Goal: Task Accomplishment & Management: Manage account settings

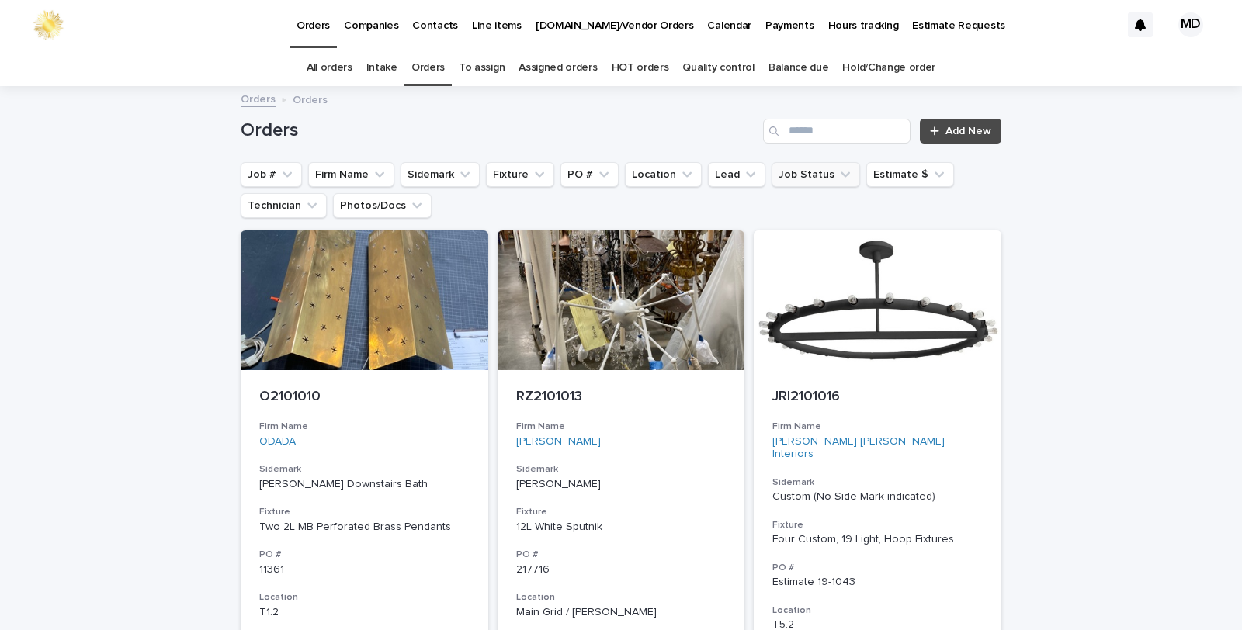
click at [792, 173] on button "Job Status" at bounding box center [816, 174] width 88 height 25
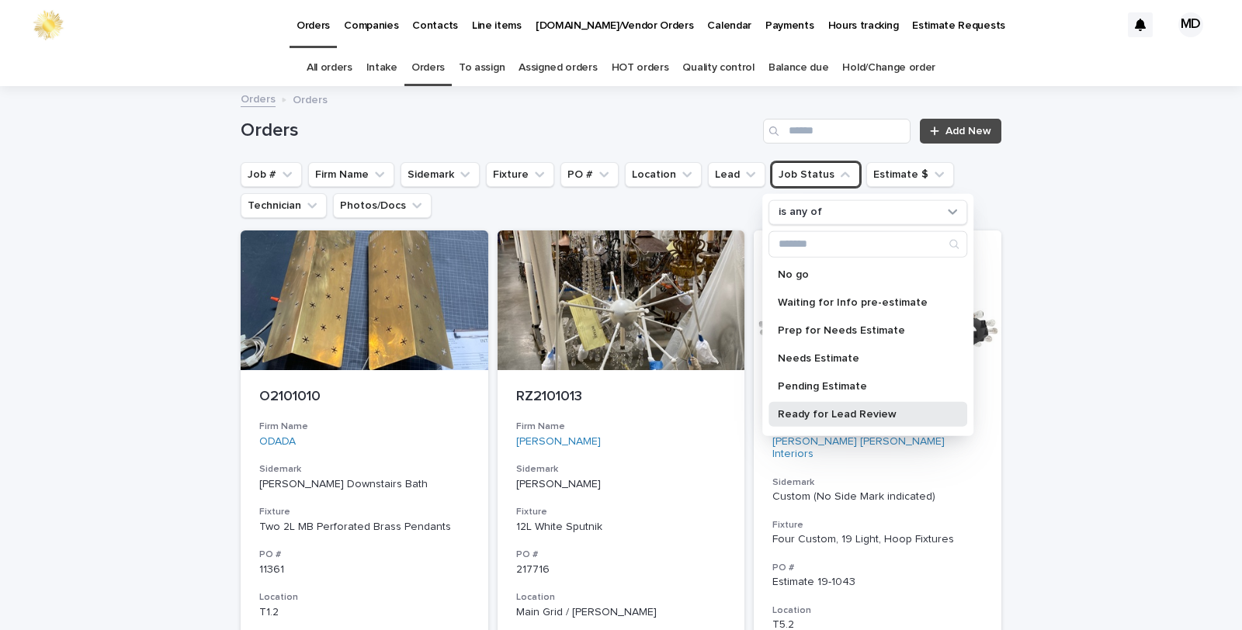
click at [818, 412] on p "Ready for Lead Review" at bounding box center [860, 413] width 165 height 11
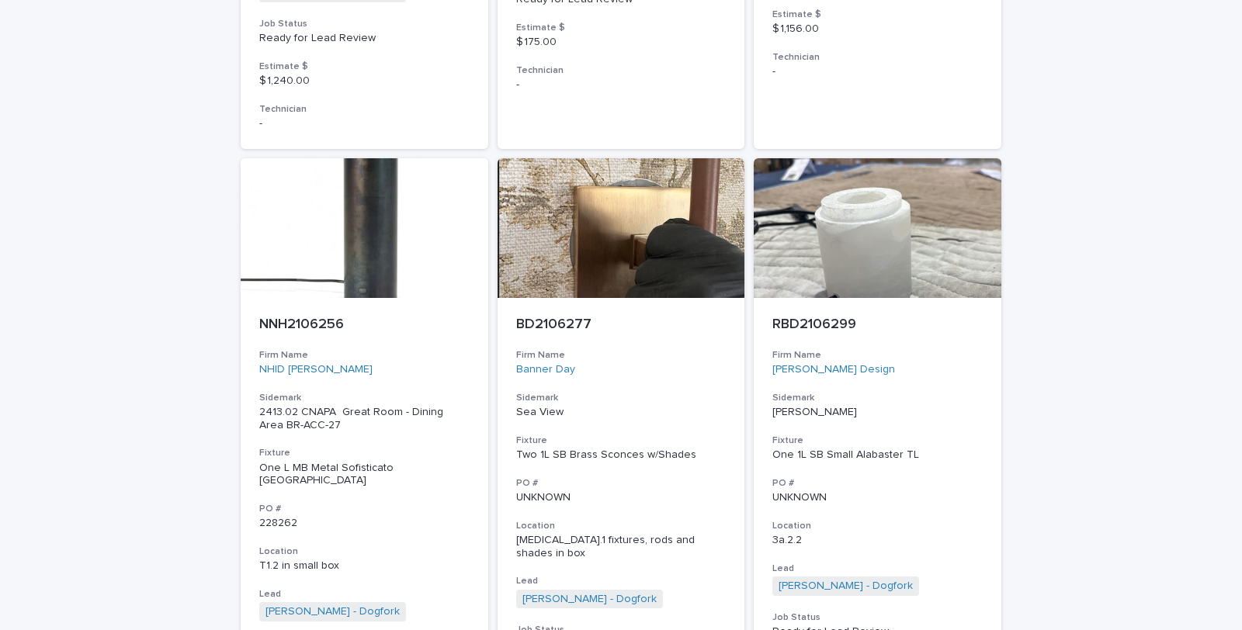
scroll to position [6296, 0]
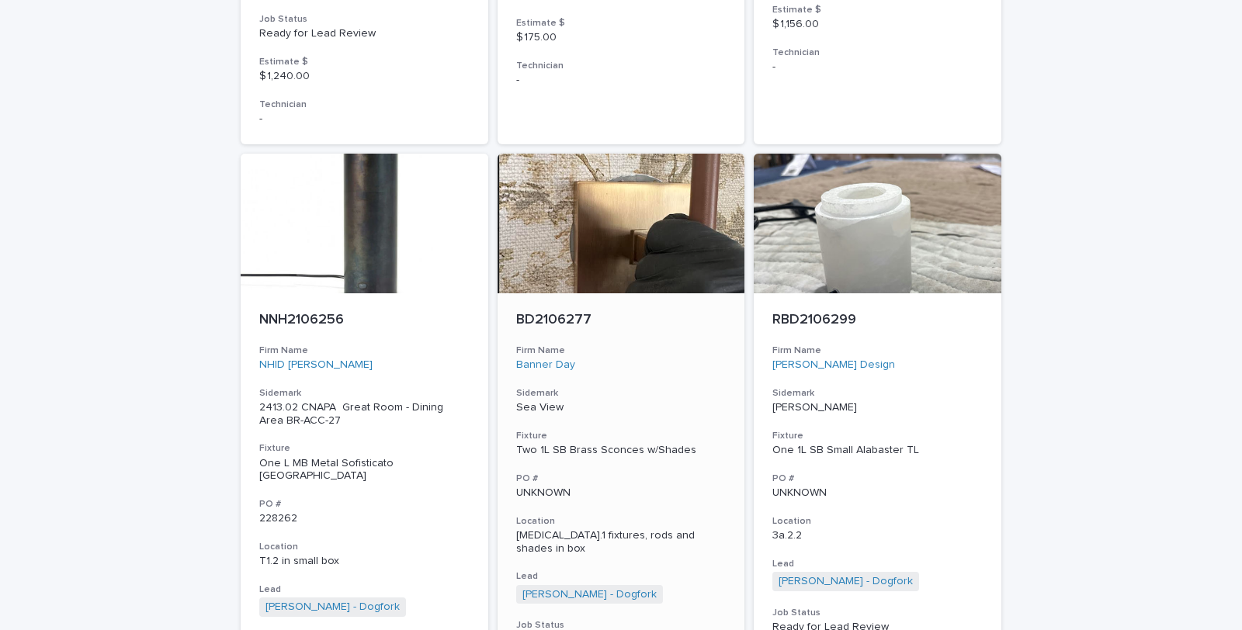
click at [578, 444] on div "Two 1L SB Brass Sconces w/Shades" at bounding box center [621, 450] width 210 height 13
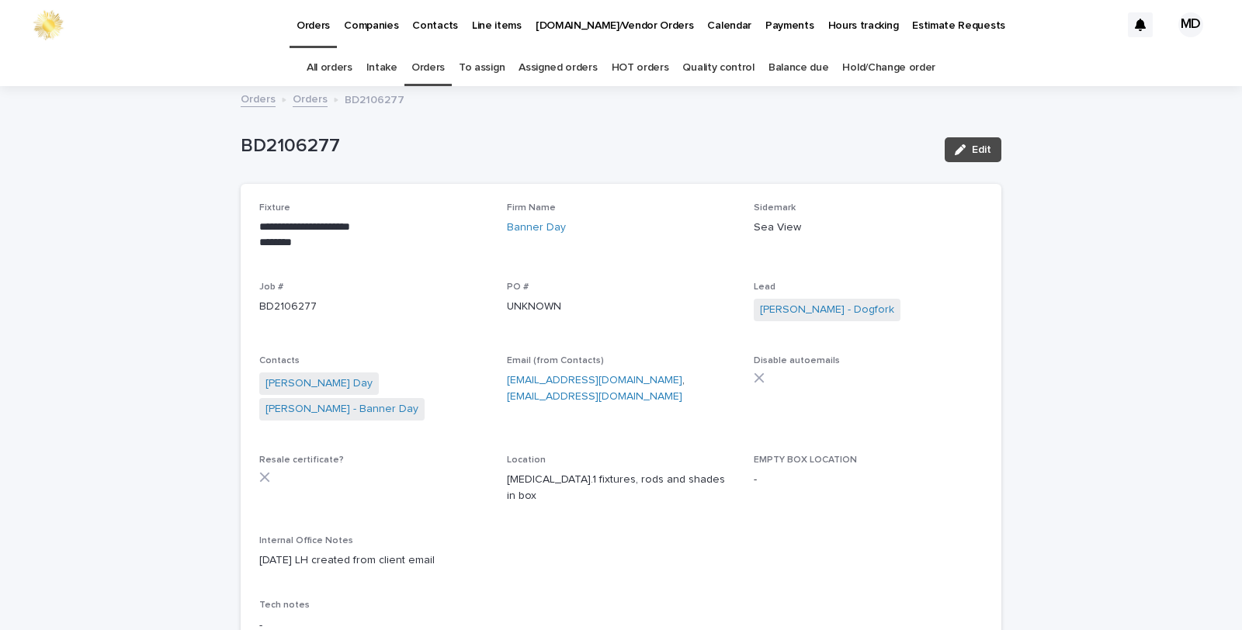
click at [422, 68] on link "Orders" at bounding box center [427, 68] width 33 height 36
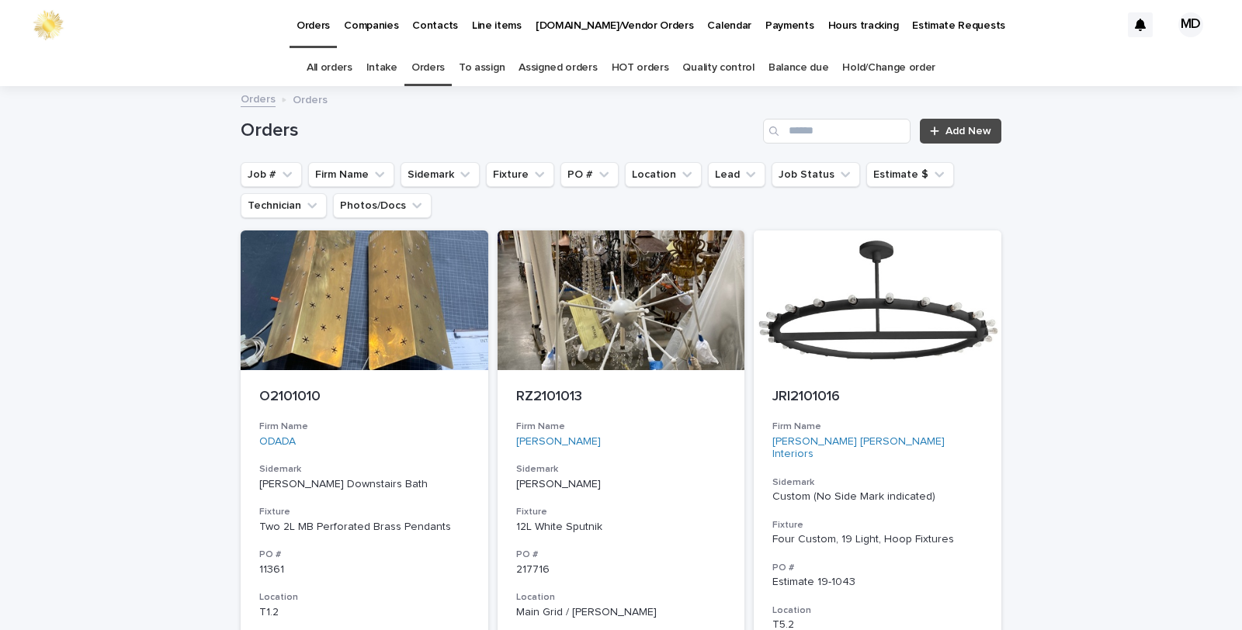
drag, startPoint x: 796, startPoint y: 172, endPoint x: 800, endPoint y: 196, distance: 23.5
click at [796, 180] on button "Job Status" at bounding box center [816, 174] width 88 height 25
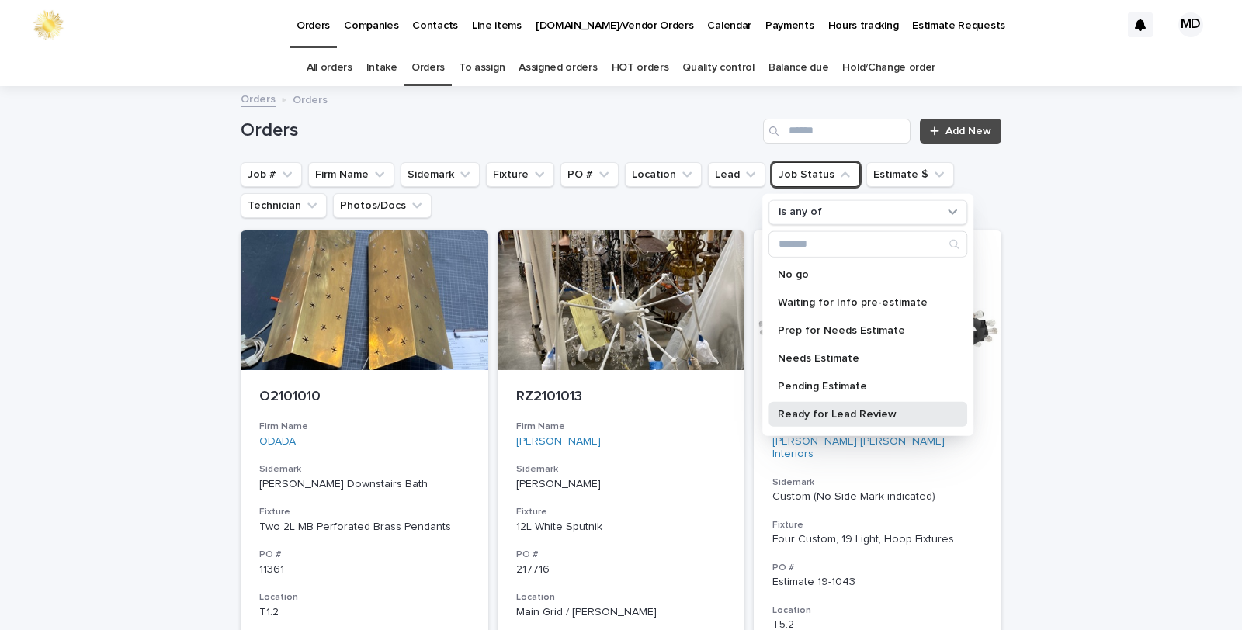
click at [824, 414] on p "Ready for Lead Review" at bounding box center [860, 413] width 165 height 11
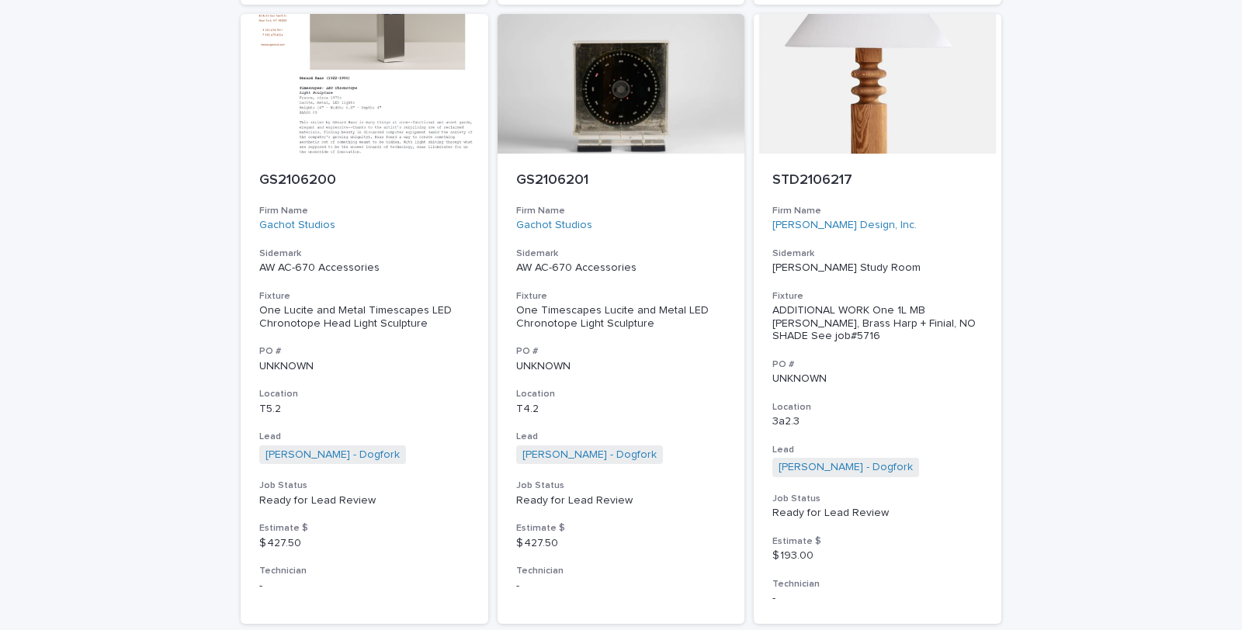
scroll to position [5347, 0]
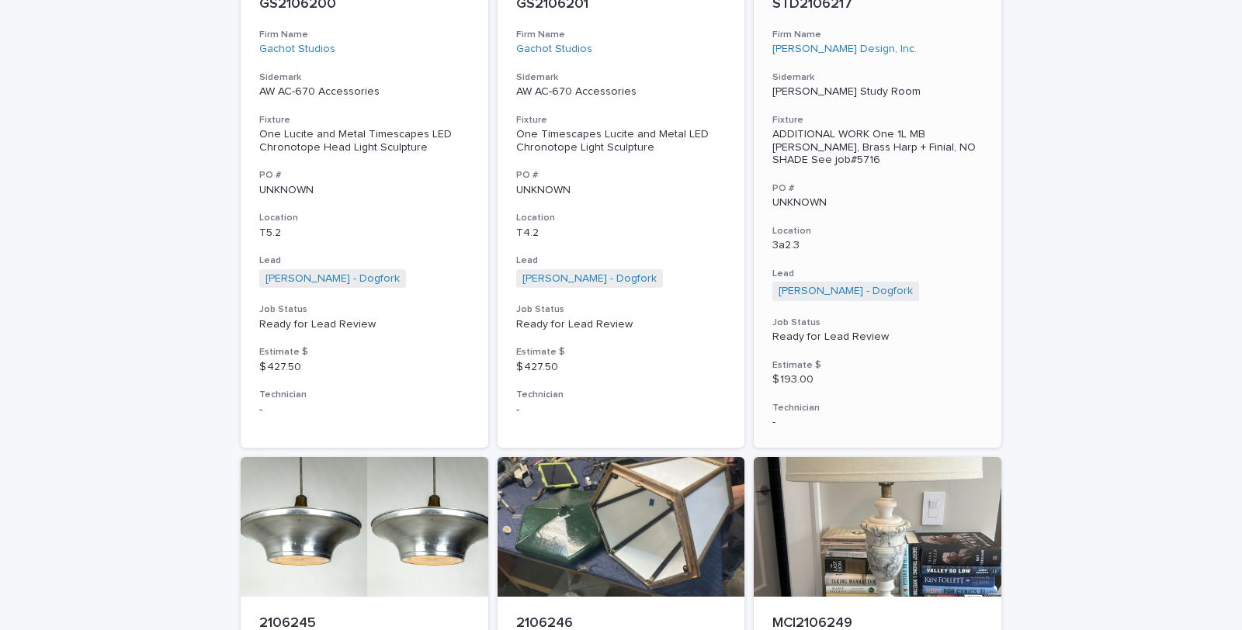
click at [802, 128] on div "ADDITIONAL WORK One 1L MB Wood TL, Brass Harp + Finial, NO SHADE See job#5716" at bounding box center [877, 147] width 210 height 39
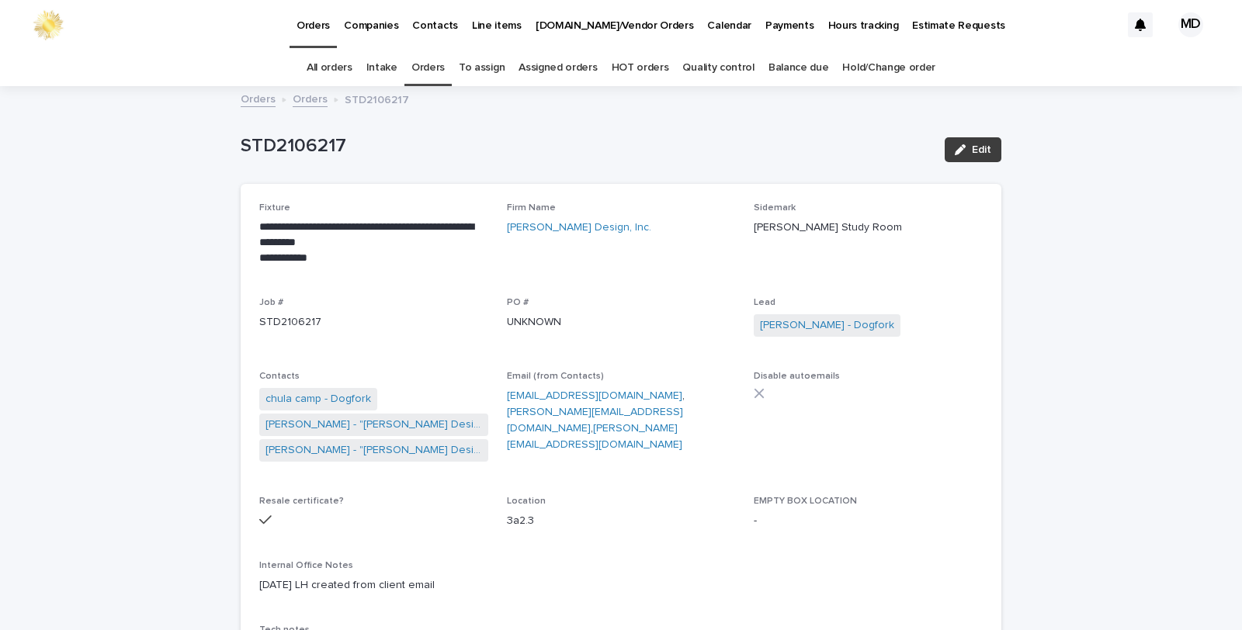
drag, startPoint x: 974, startPoint y: 142, endPoint x: 551, endPoint y: 254, distance: 437.6
click at [970, 143] on button "Edit" at bounding box center [973, 149] width 57 height 25
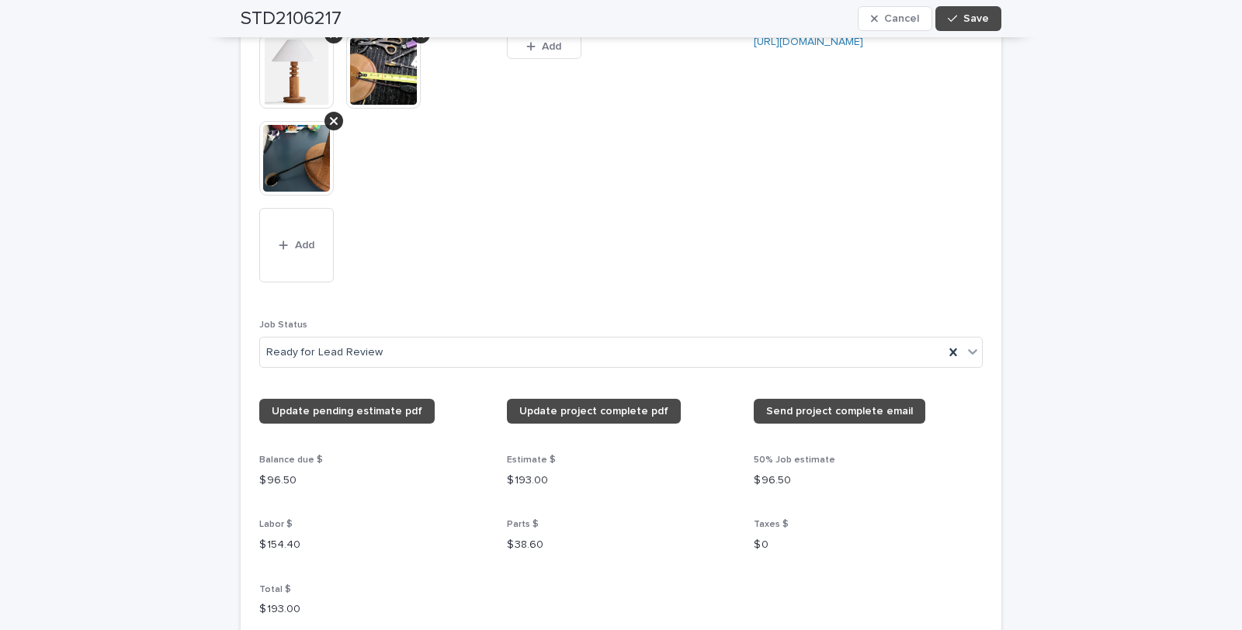
scroll to position [1466, 0]
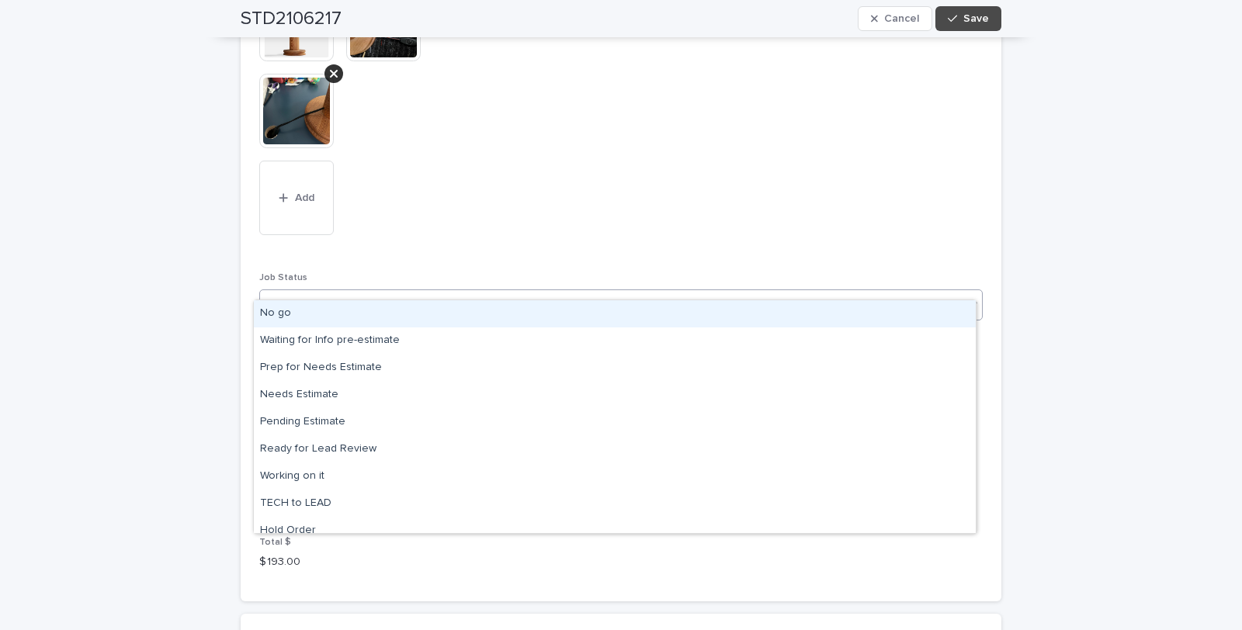
click at [973, 297] on icon at bounding box center [973, 305] width 16 height 16
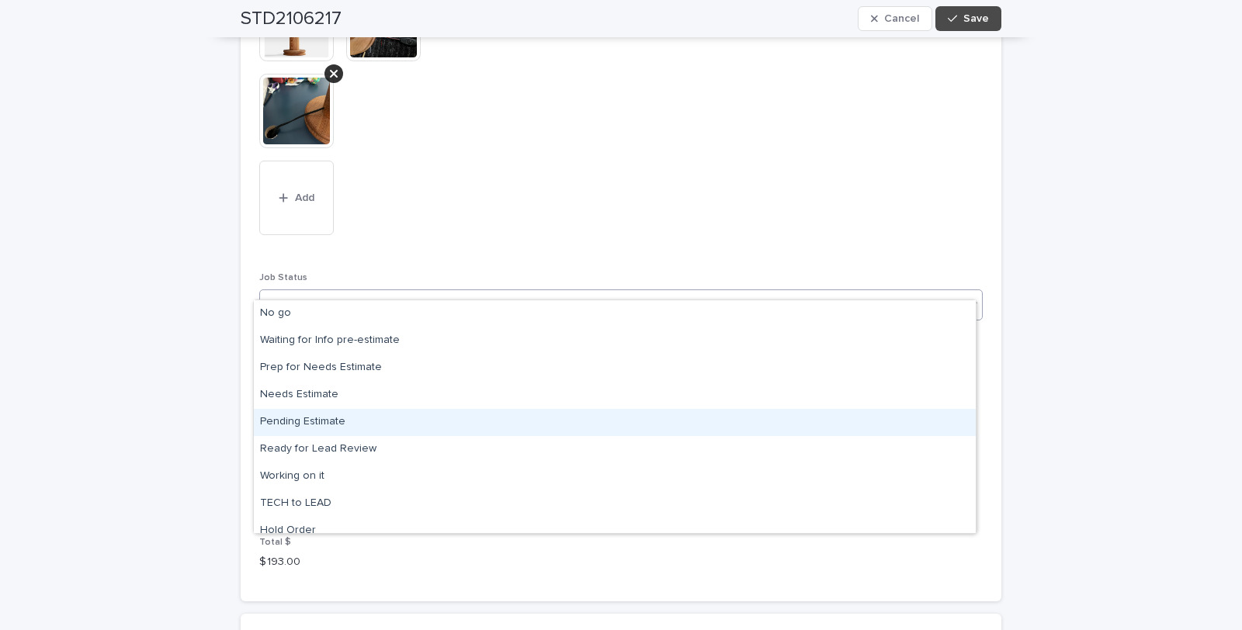
scroll to position [147, 0]
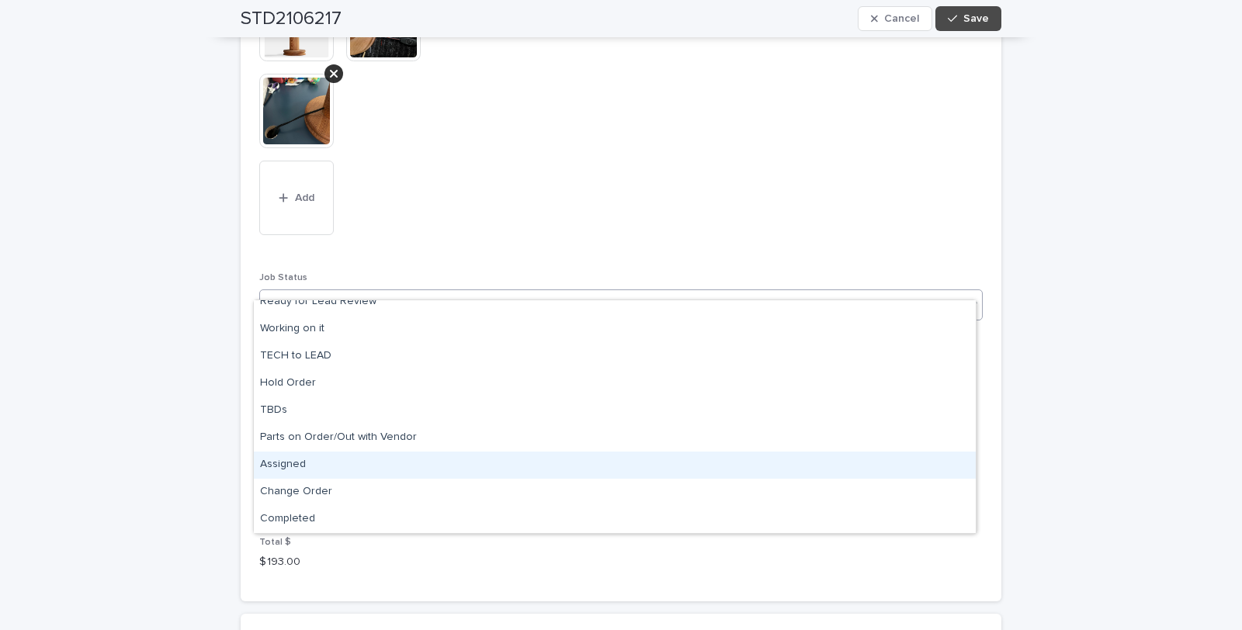
click at [285, 463] on div "Assigned" at bounding box center [615, 465] width 722 height 27
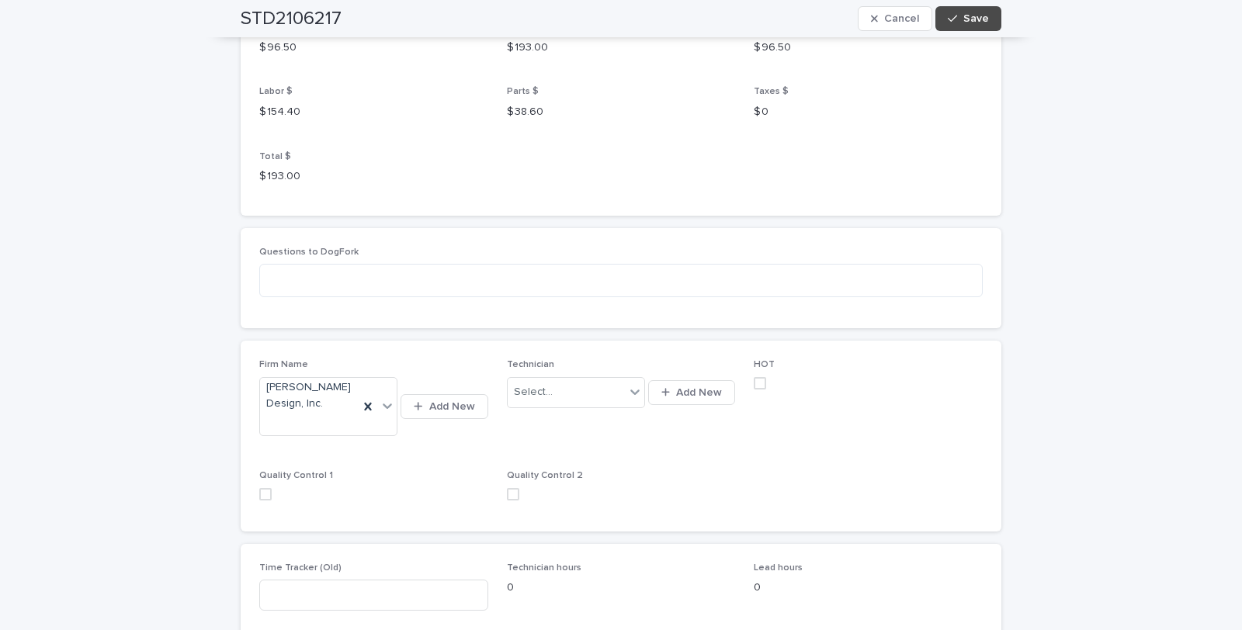
scroll to position [1897, 0]
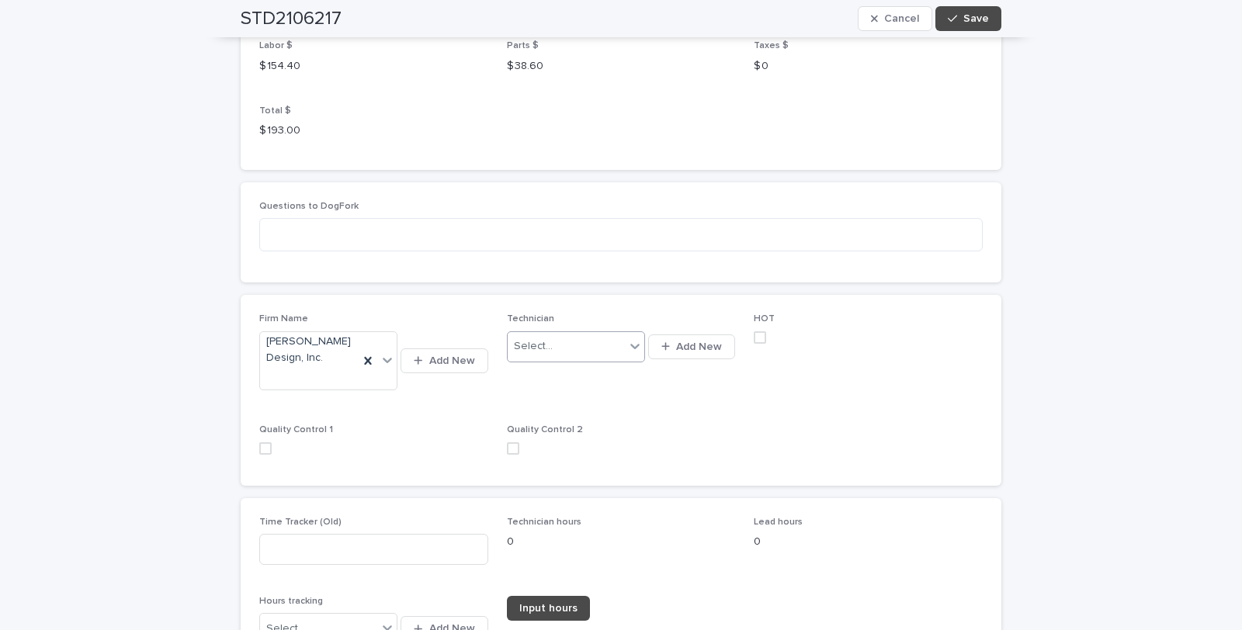
click at [630, 338] on icon at bounding box center [635, 346] width 16 height 16
click at [556, 408] on div "[PERSON_NAME] [PERSON_NAME] - Dogfork - Technician" at bounding box center [569, 410] width 137 height 27
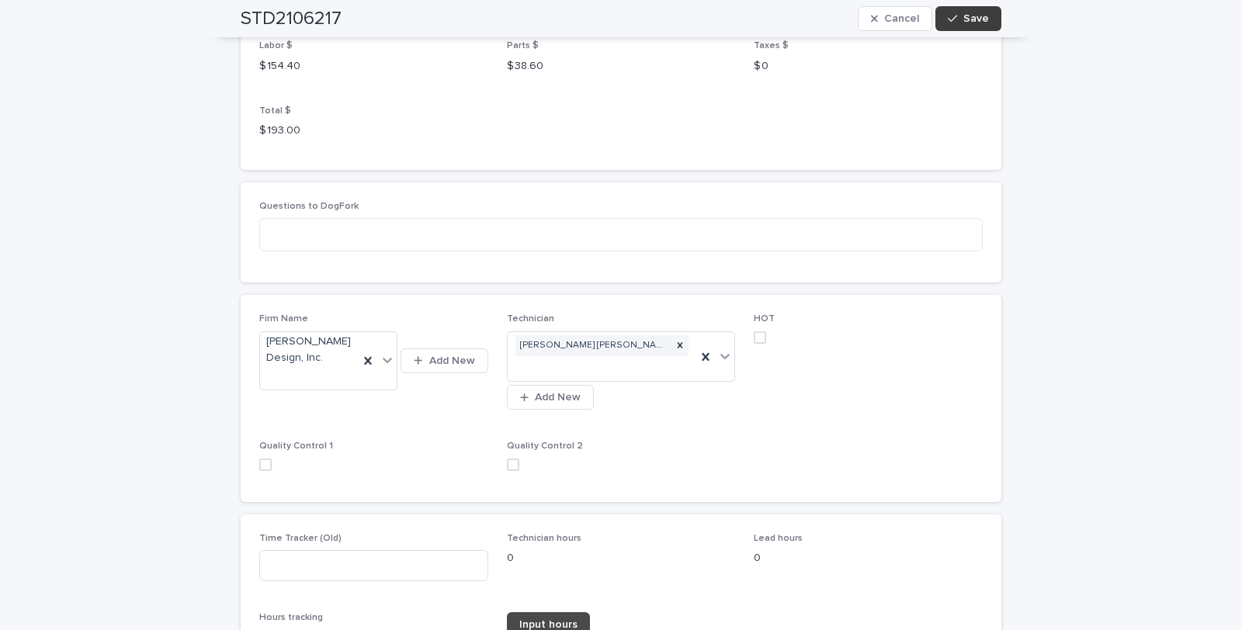
click at [963, 13] on span "Save" at bounding box center [976, 18] width 26 height 11
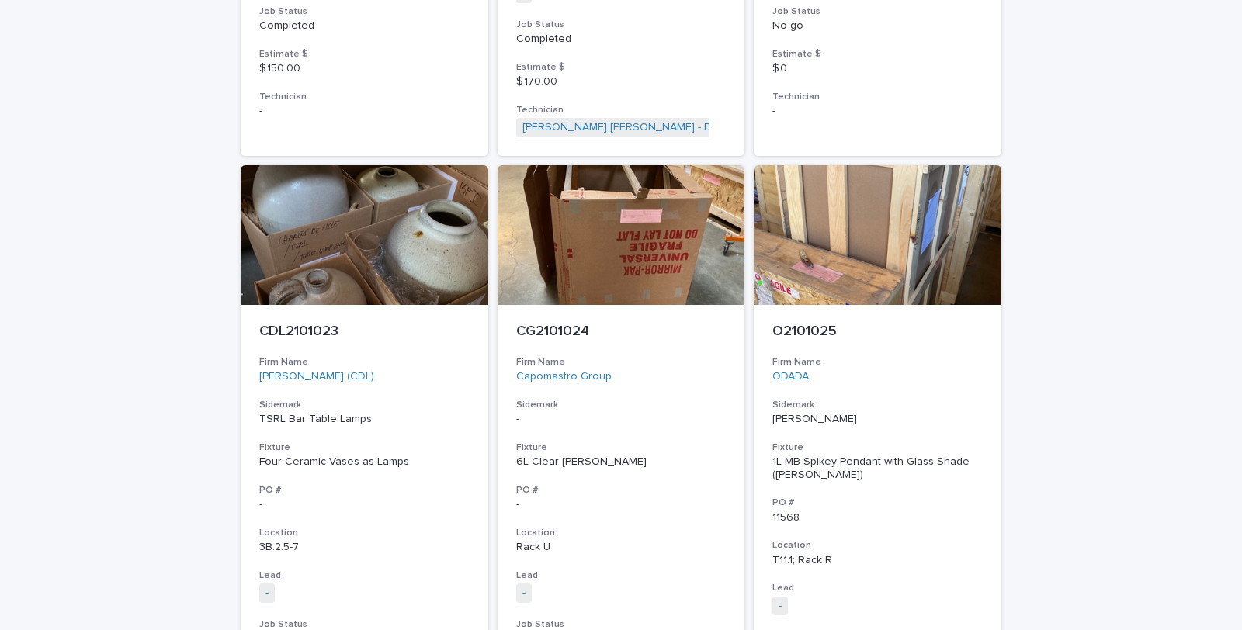
scroll to position [50, 0]
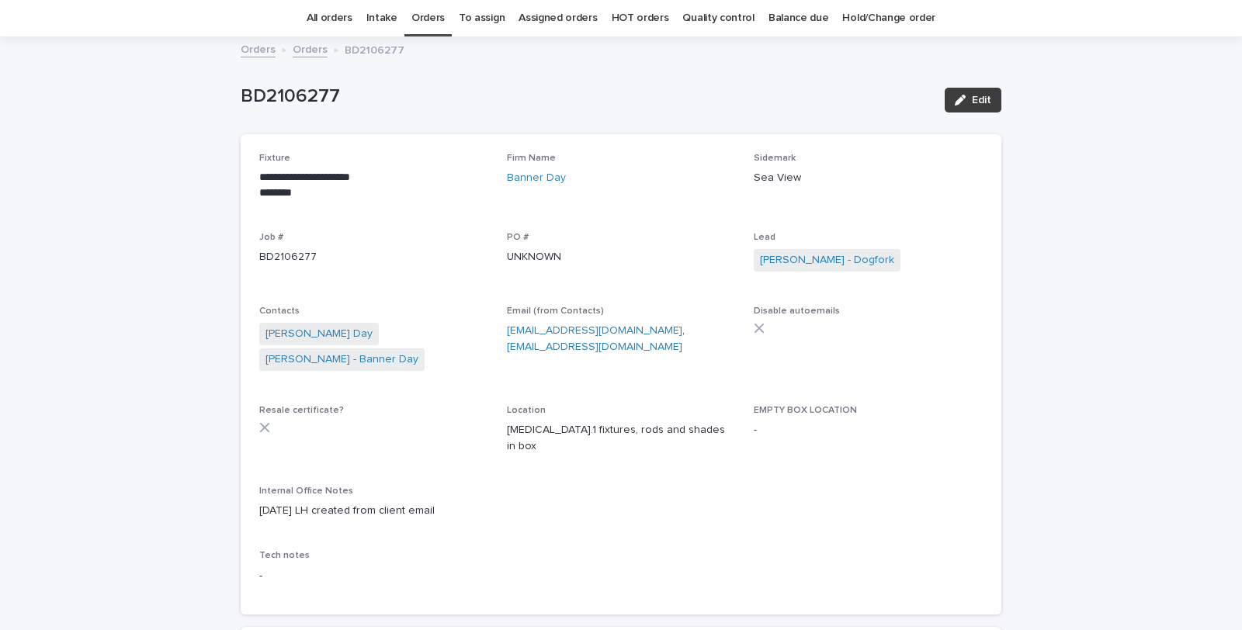
click at [966, 92] on button "Edit" at bounding box center [973, 100] width 57 height 25
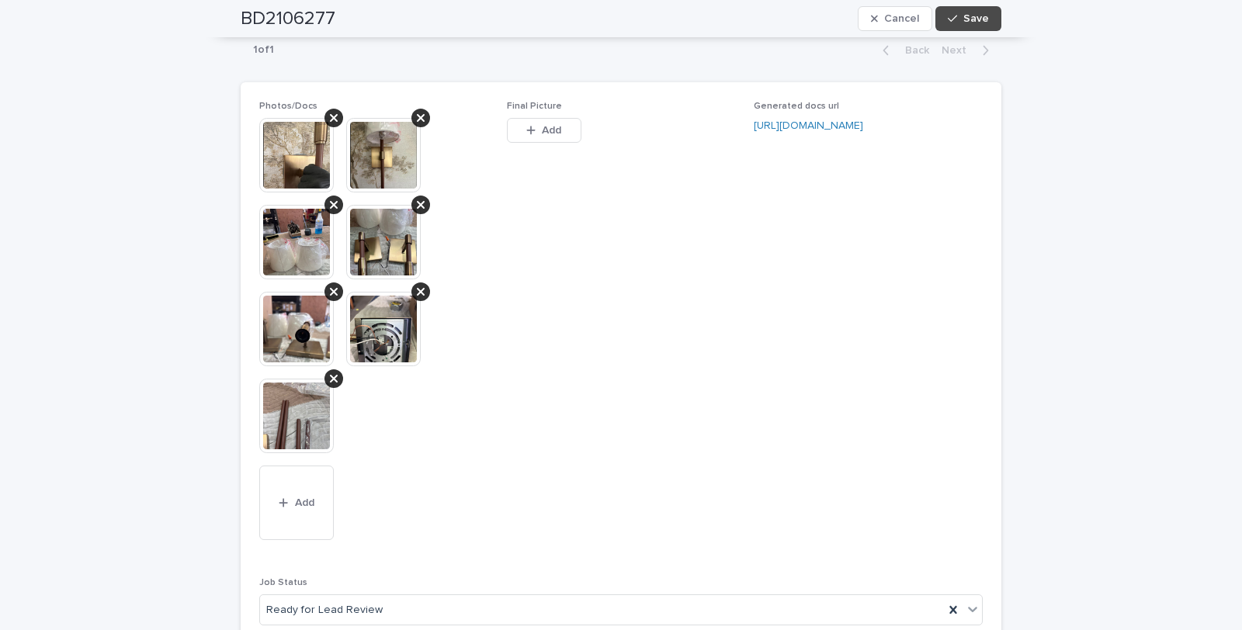
scroll to position [1344, 0]
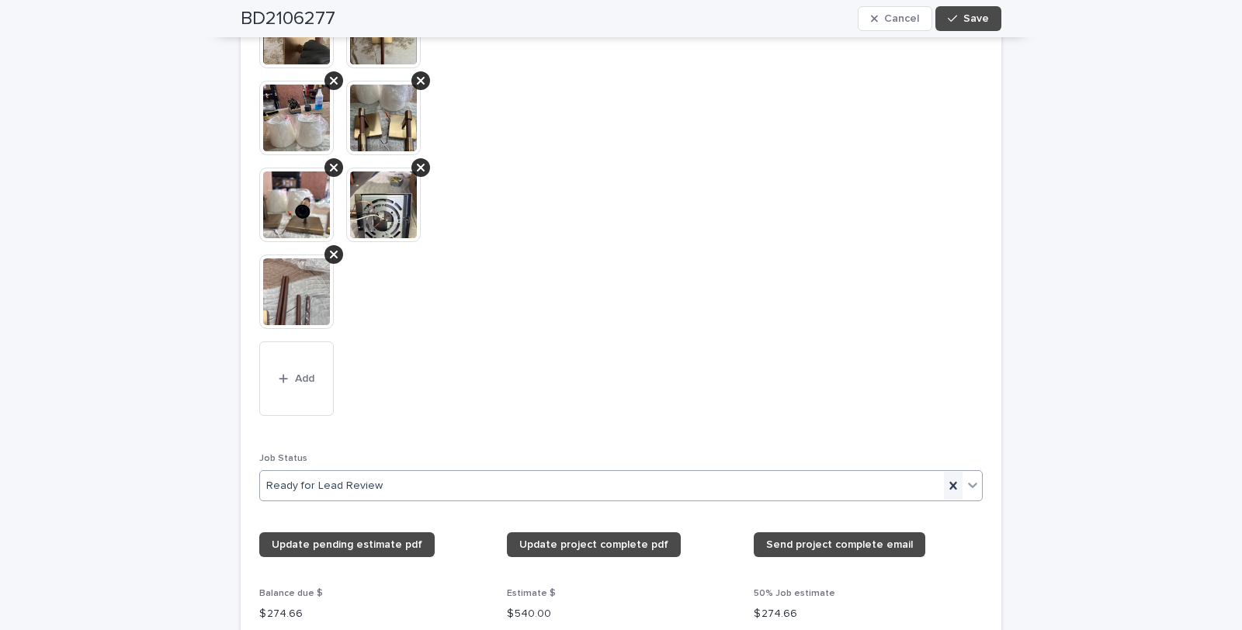
click at [949, 494] on icon at bounding box center [954, 486] width 16 height 16
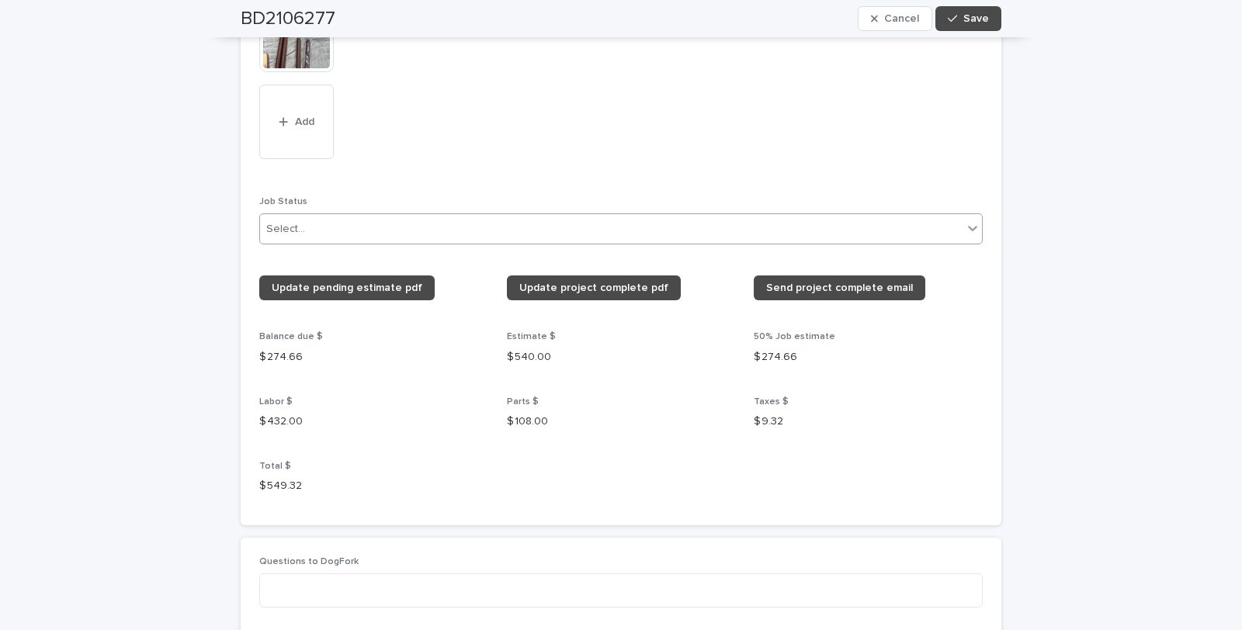
scroll to position [1602, 0]
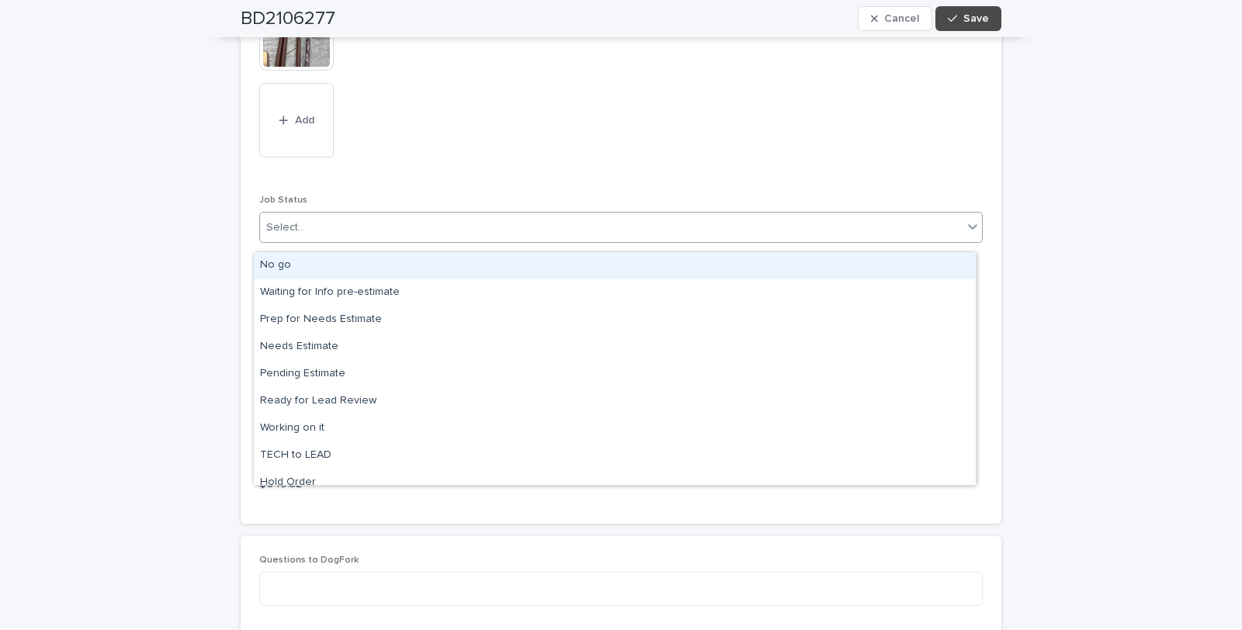
click at [965, 233] on icon at bounding box center [973, 227] width 16 height 16
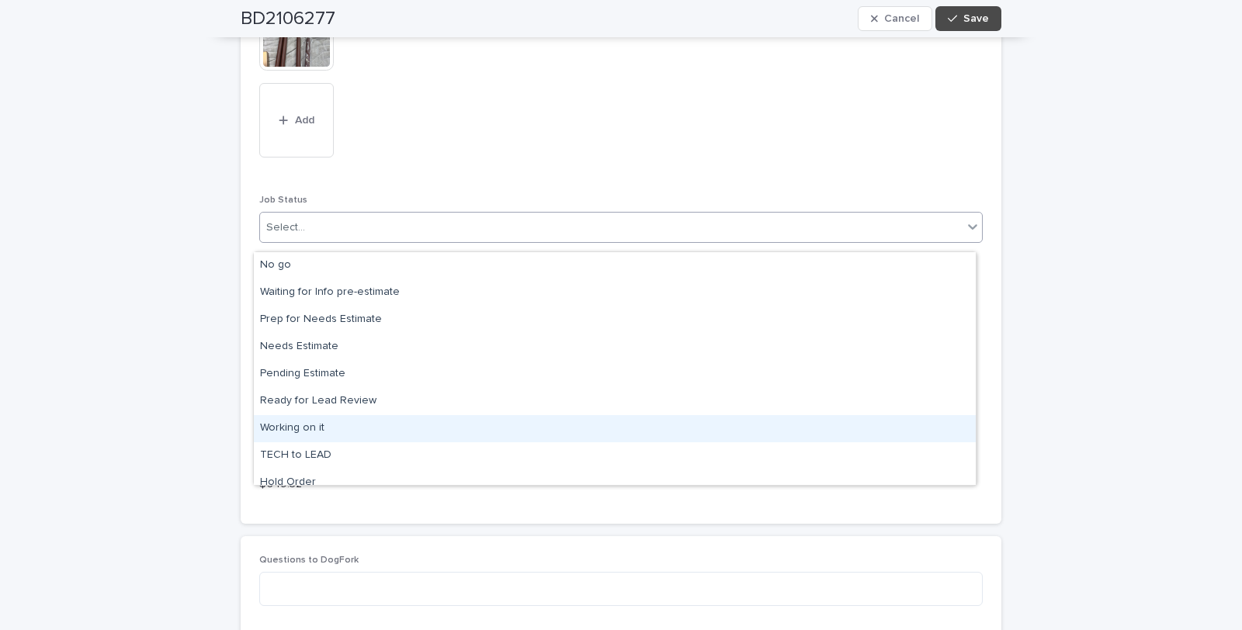
scroll to position [147, 0]
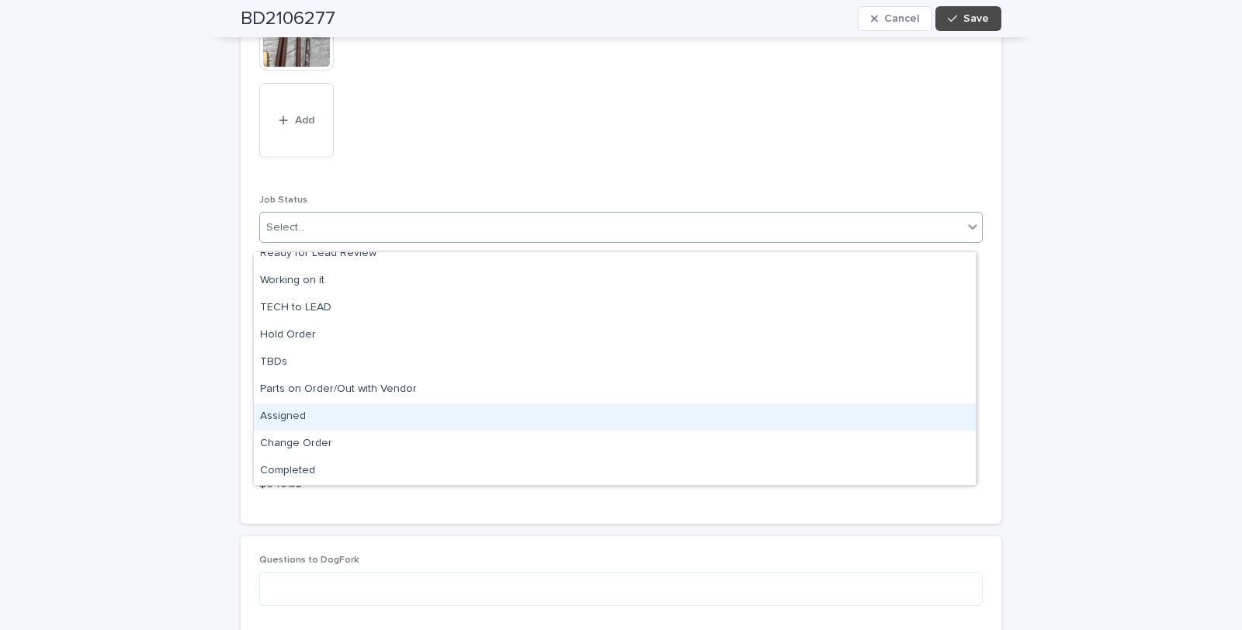
click at [285, 416] on div "Assigned" at bounding box center [615, 417] width 722 height 27
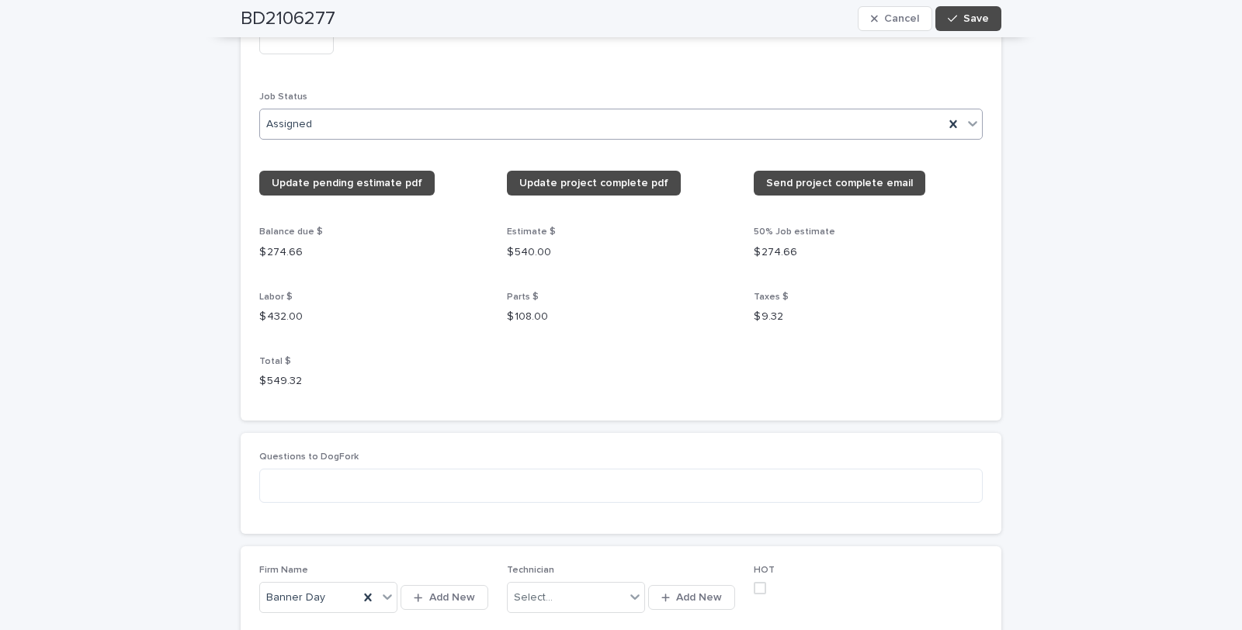
scroll to position [2120, 0]
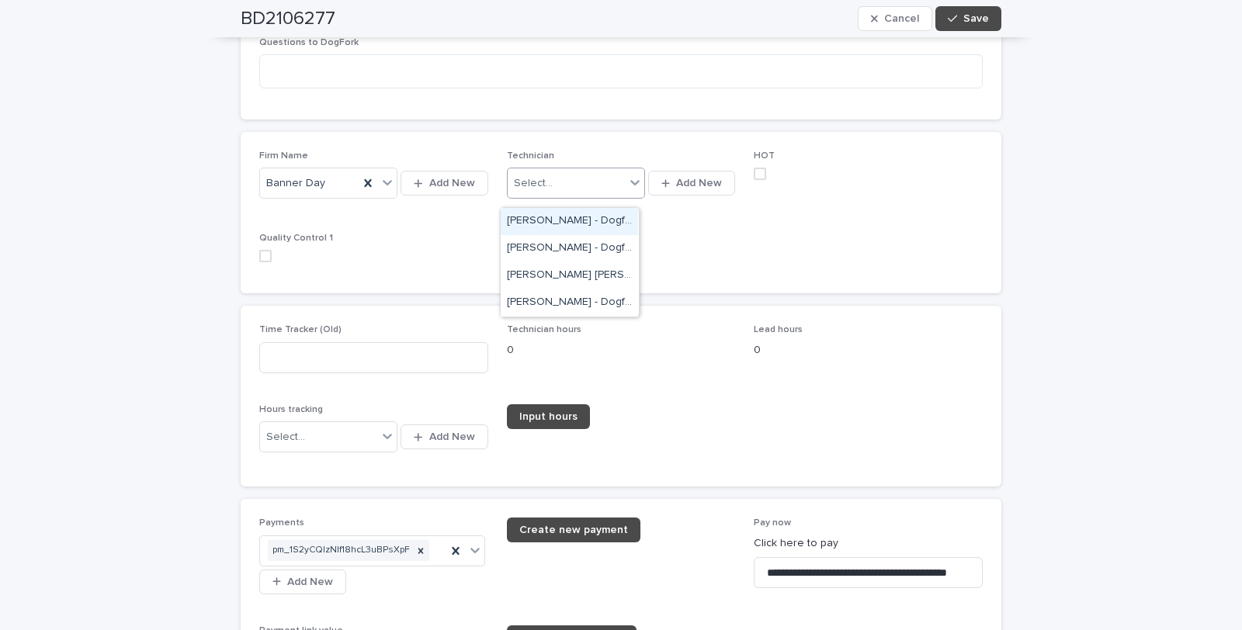
click at [631, 186] on icon at bounding box center [634, 182] width 9 height 5
click at [544, 277] on div "[PERSON_NAME] [PERSON_NAME] - Dogfork - Technician" at bounding box center [569, 275] width 137 height 27
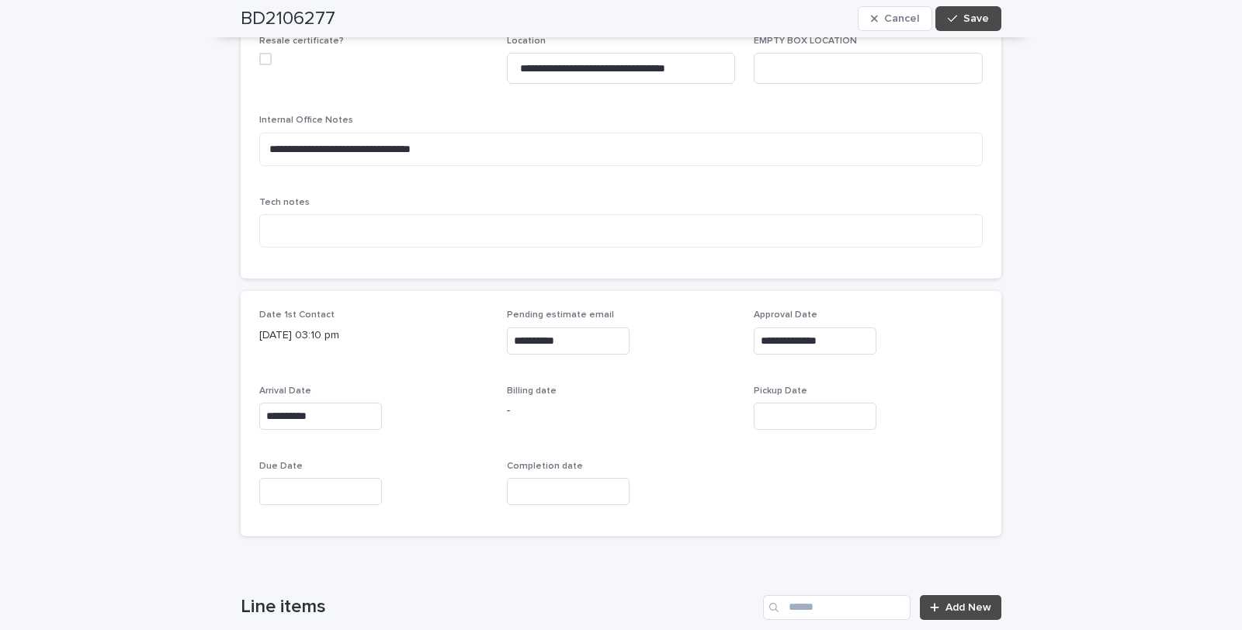
scroll to position [481, 0]
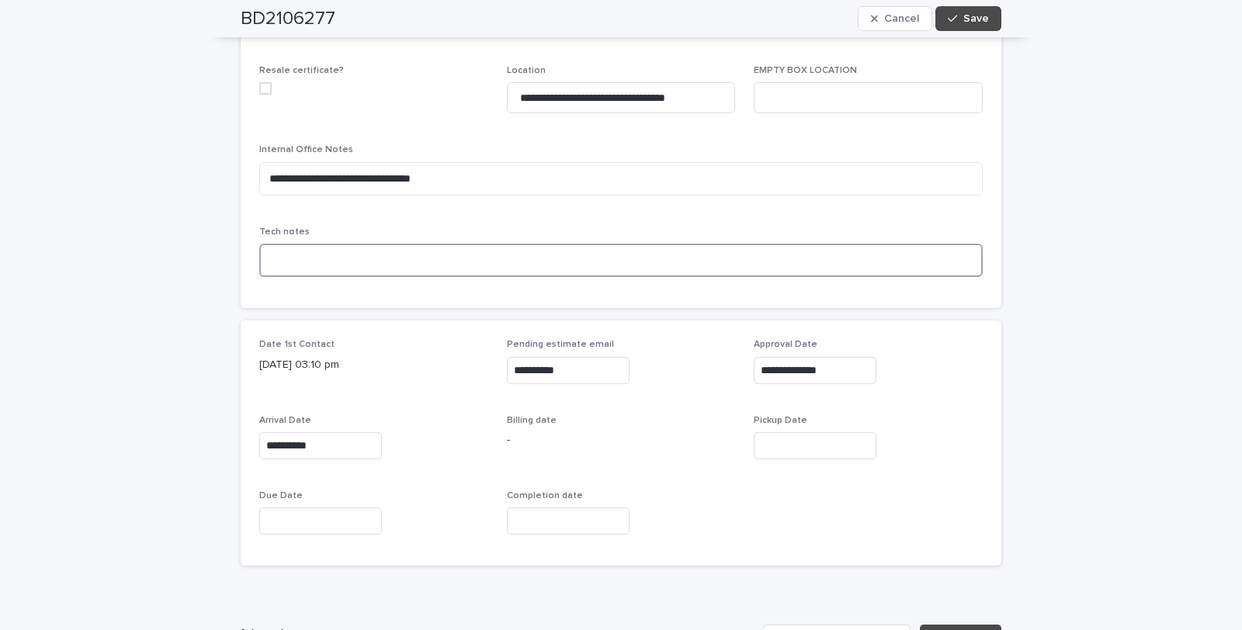
click at [285, 257] on textarea at bounding box center [620, 260] width 723 height 33
click at [259, 253] on textarea "**********" at bounding box center [620, 260] width 723 height 33
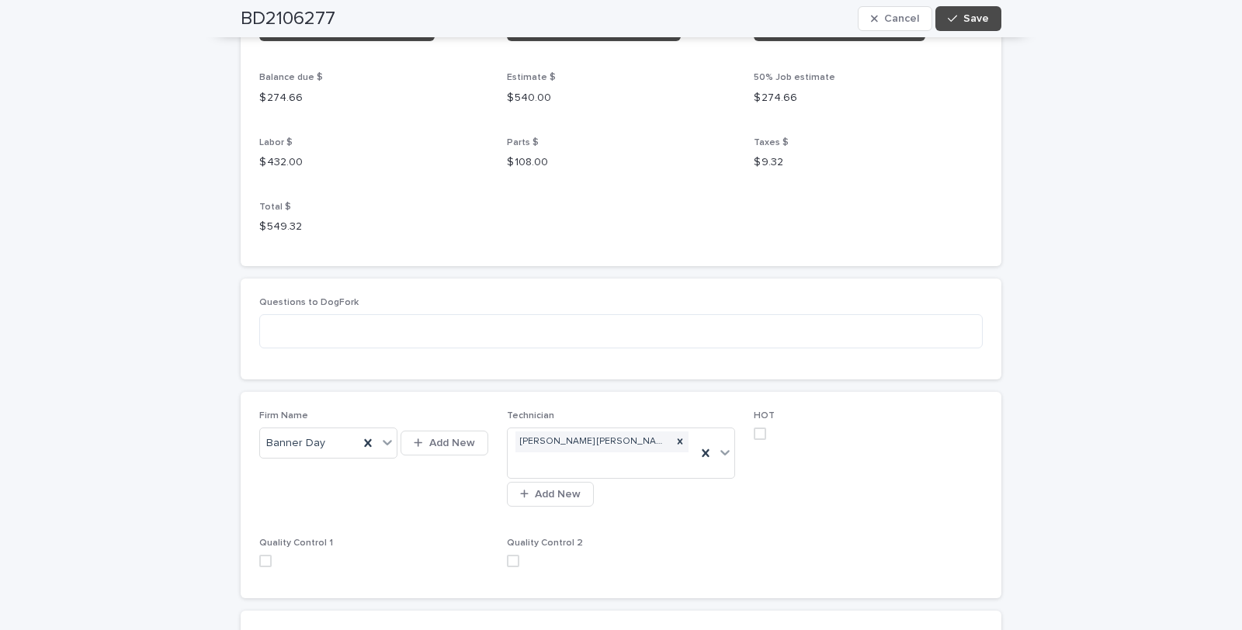
scroll to position [1861, 0]
type textarea "**********"
click at [971, 13] on span "Save" at bounding box center [976, 18] width 26 height 11
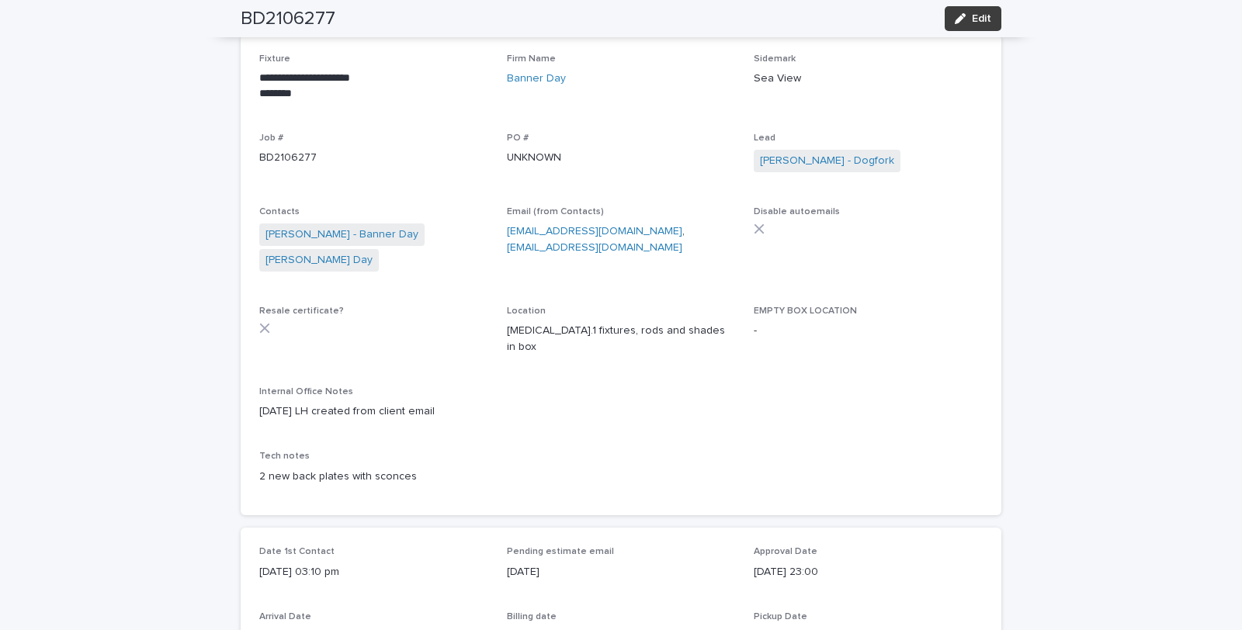
scroll to position [136, 0]
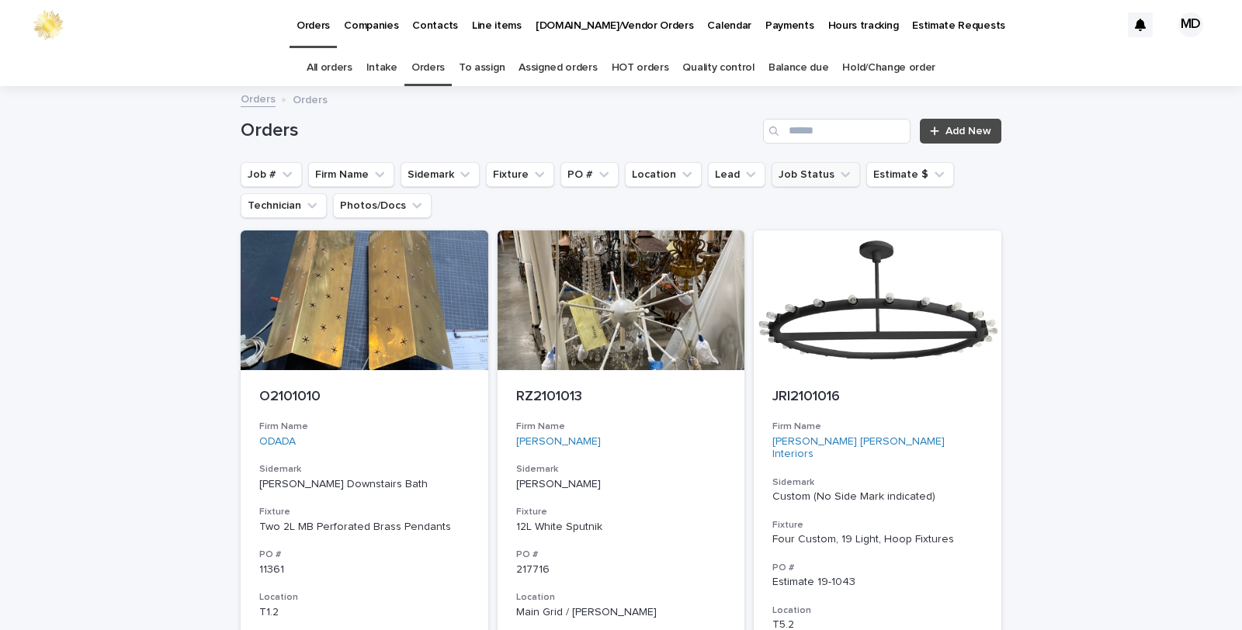
click at [800, 173] on button "Job Status" at bounding box center [816, 174] width 88 height 25
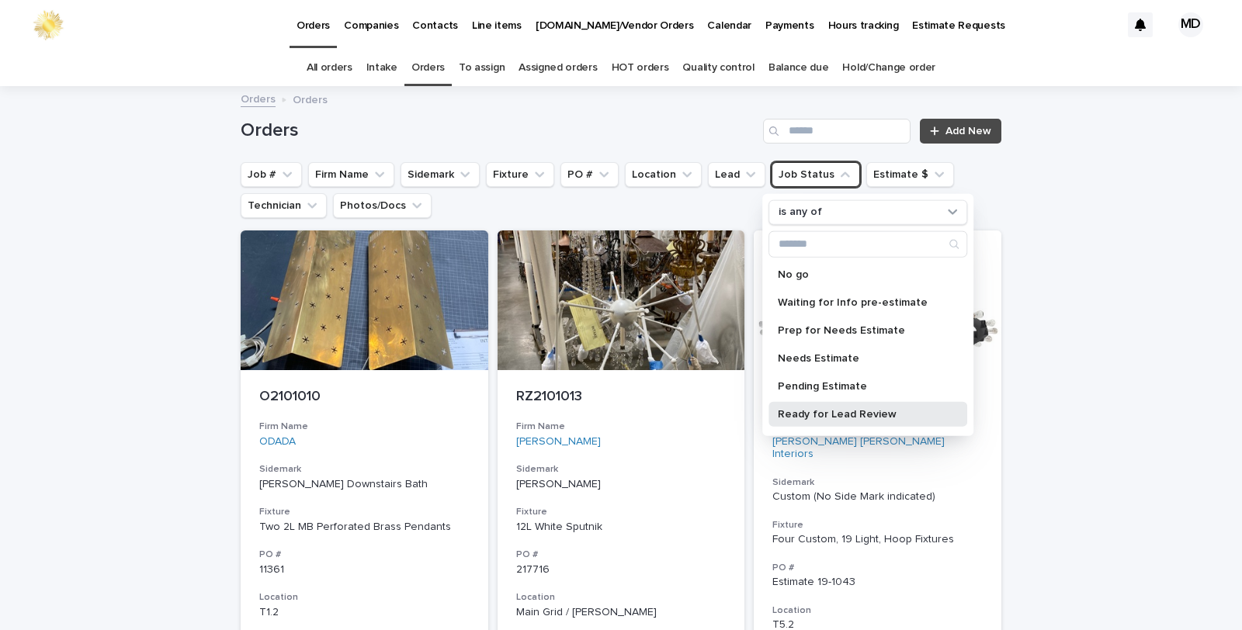
click at [819, 413] on p "Ready for Lead Review" at bounding box center [860, 413] width 165 height 11
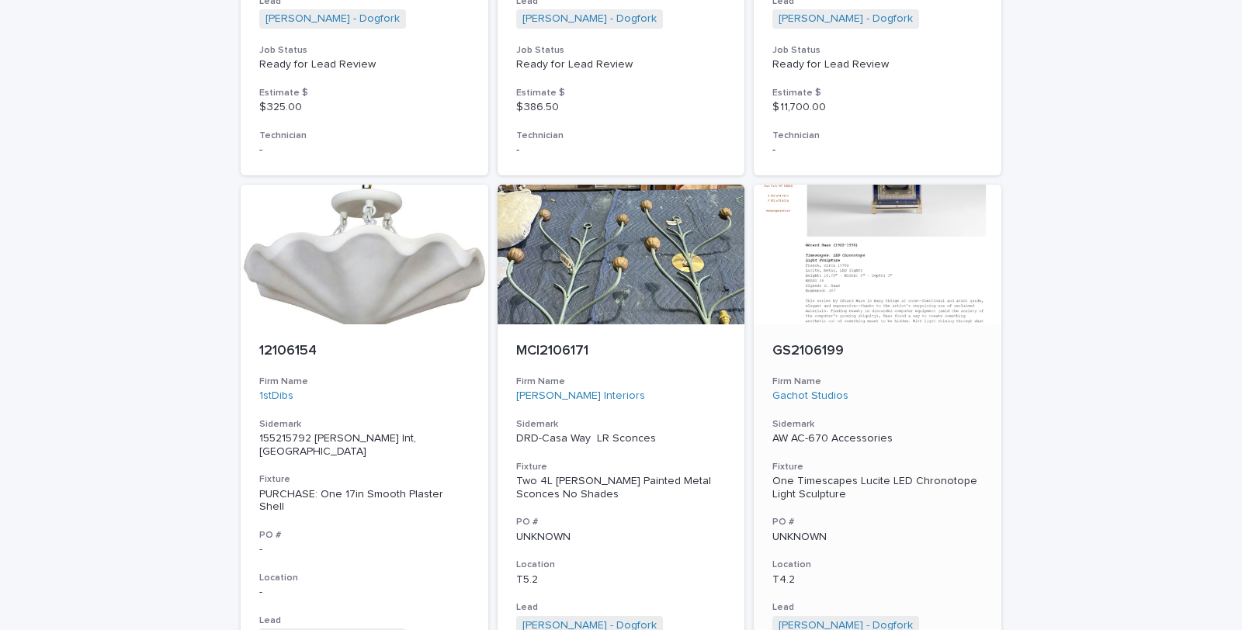
scroll to position [4374, 0]
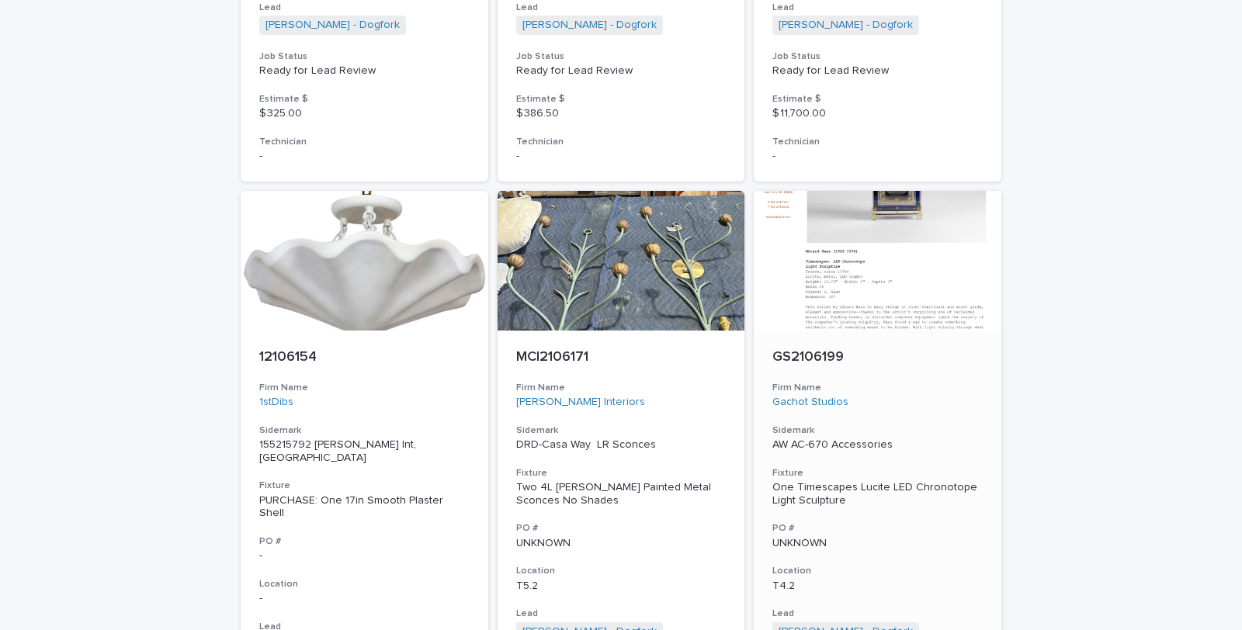
click at [848, 481] on div "One Timescapes Lucite LED Chronotope Light Sculpture" at bounding box center [877, 494] width 210 height 26
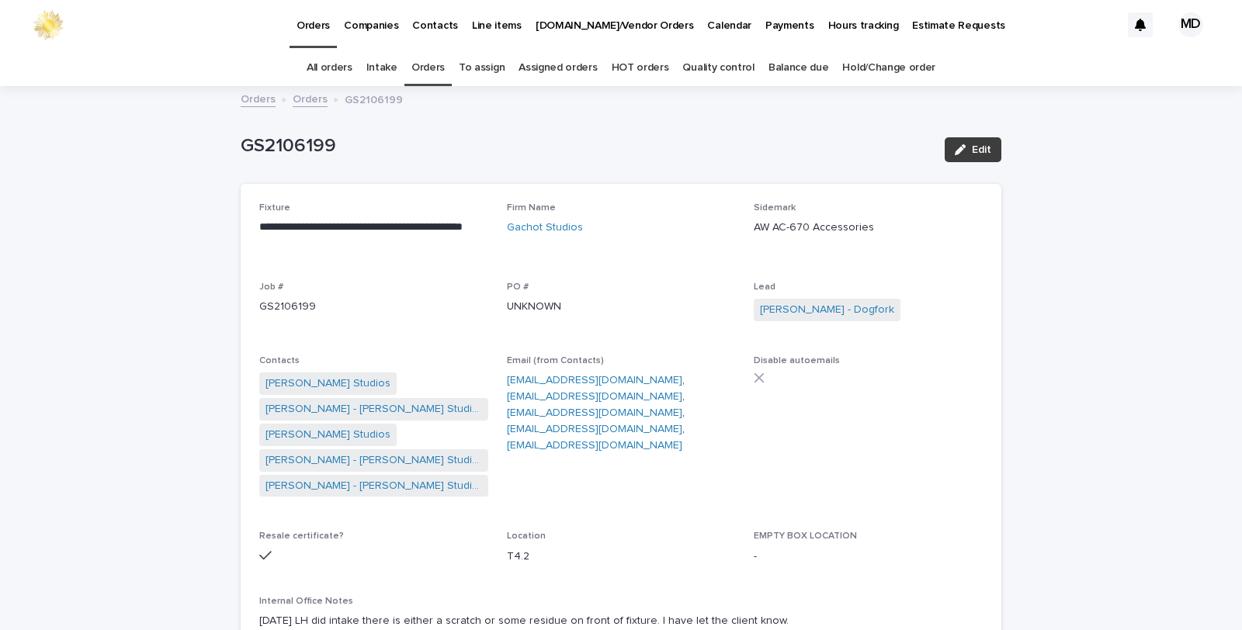
click at [972, 146] on span "Edit" at bounding box center [981, 149] width 19 height 11
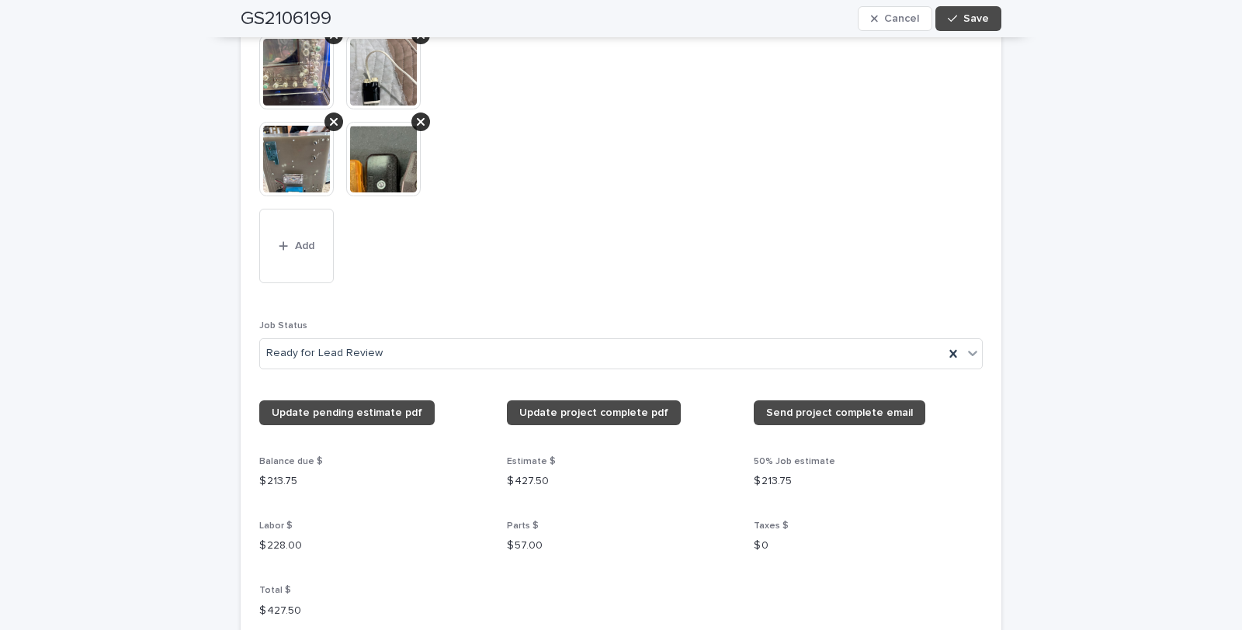
scroll to position [1553, 0]
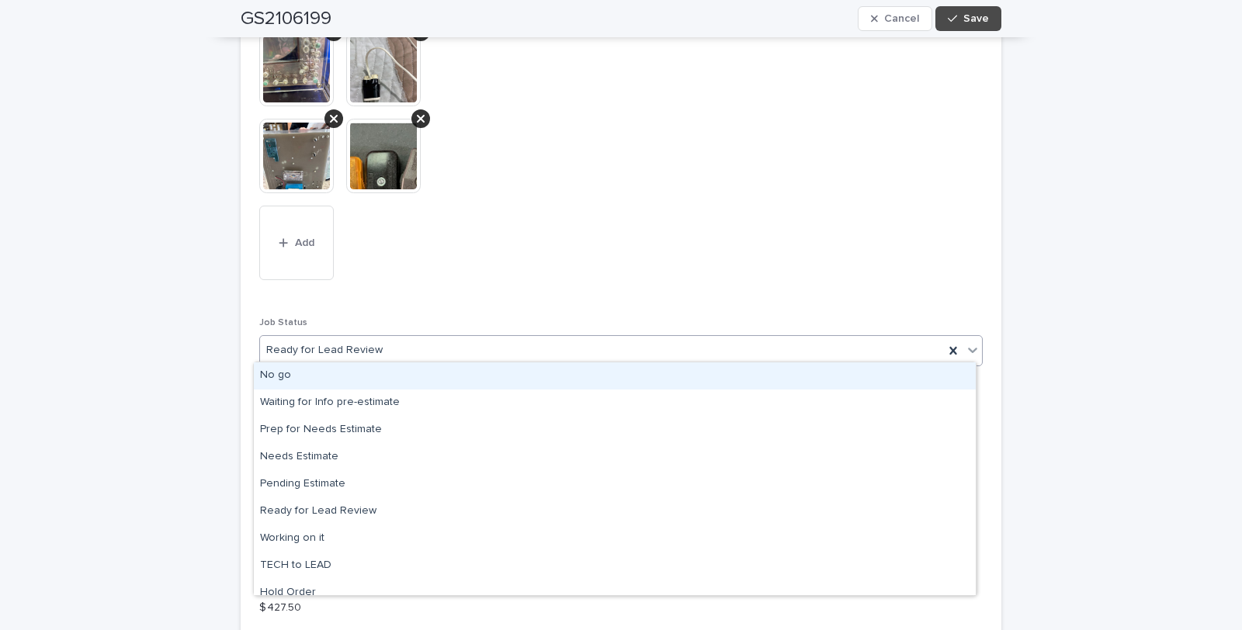
click at [965, 343] on icon at bounding box center [973, 350] width 16 height 16
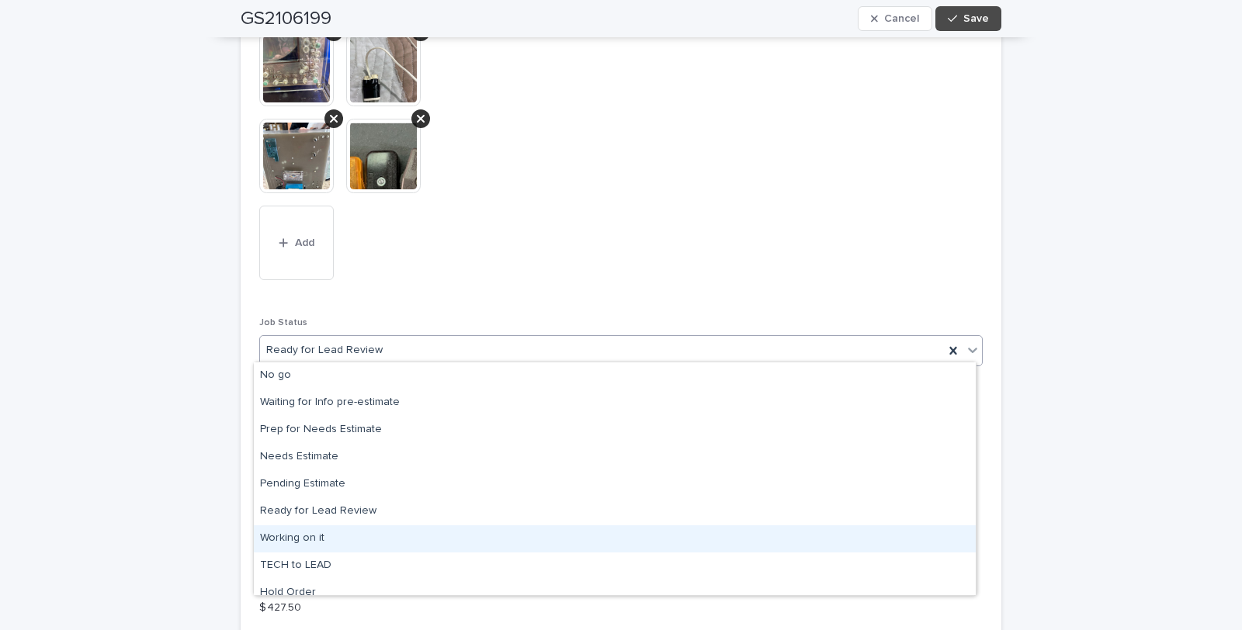
scroll to position [147, 0]
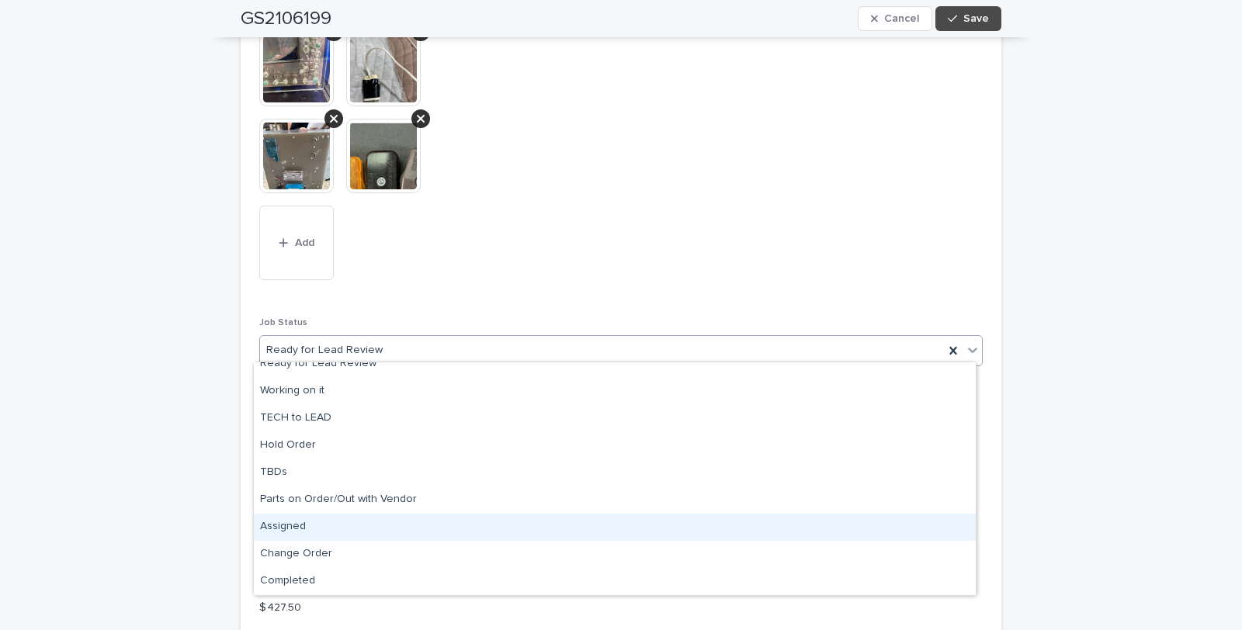
click at [293, 526] on div "Assigned" at bounding box center [615, 527] width 722 height 27
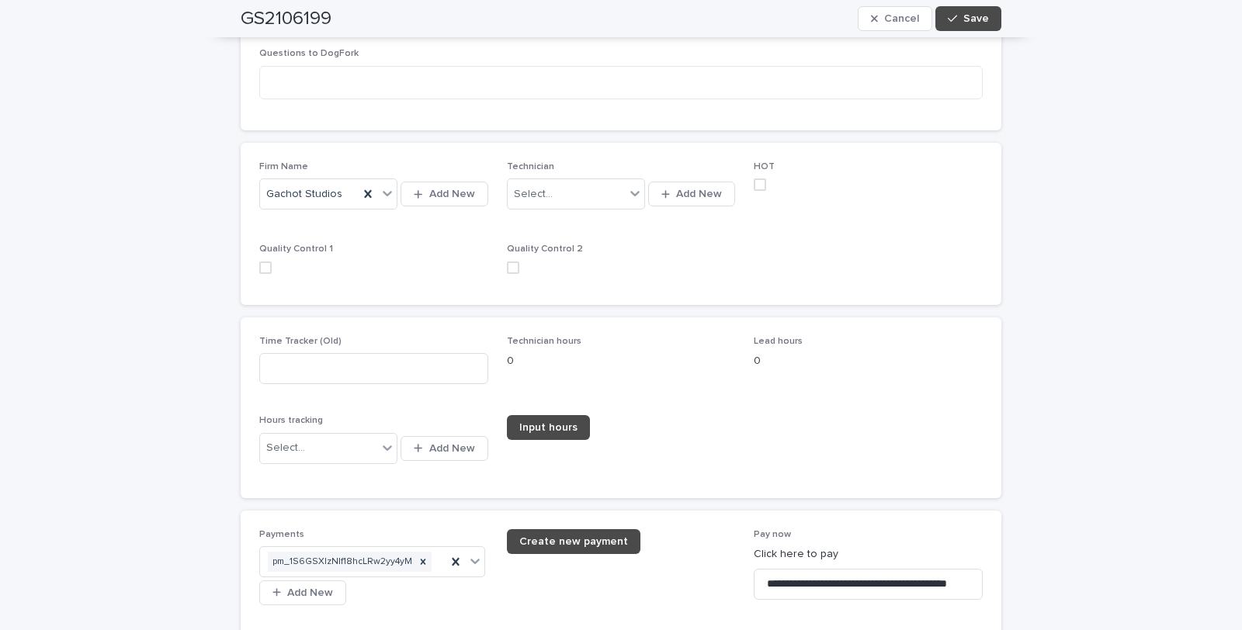
scroll to position [2242, 0]
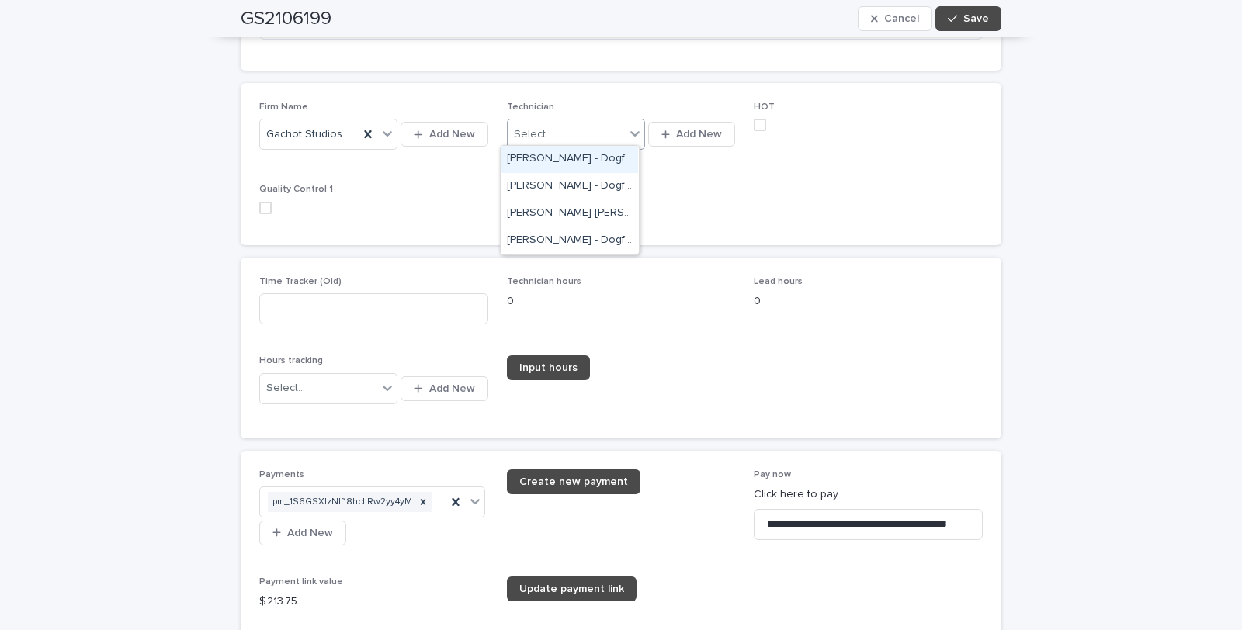
click at [630, 132] on icon at bounding box center [634, 134] width 9 height 5
click at [534, 210] on div "[PERSON_NAME] [PERSON_NAME] - Dogfork - Technician" at bounding box center [569, 213] width 137 height 27
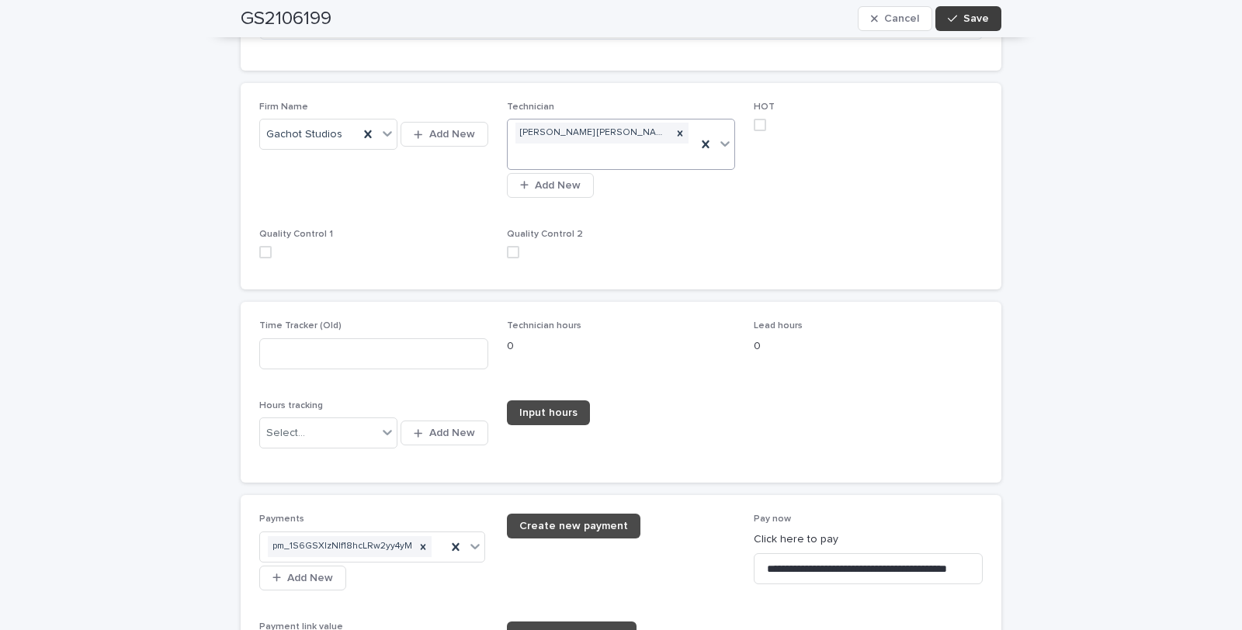
click at [963, 19] on span "Save" at bounding box center [976, 18] width 26 height 11
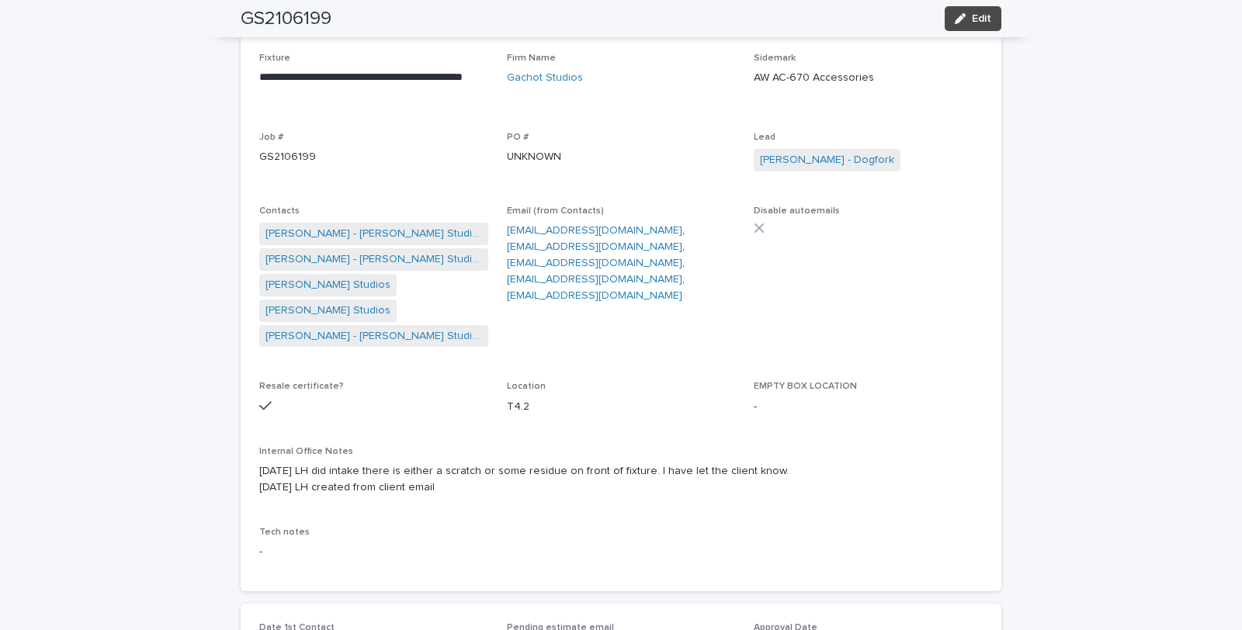
scroll to position [0, 0]
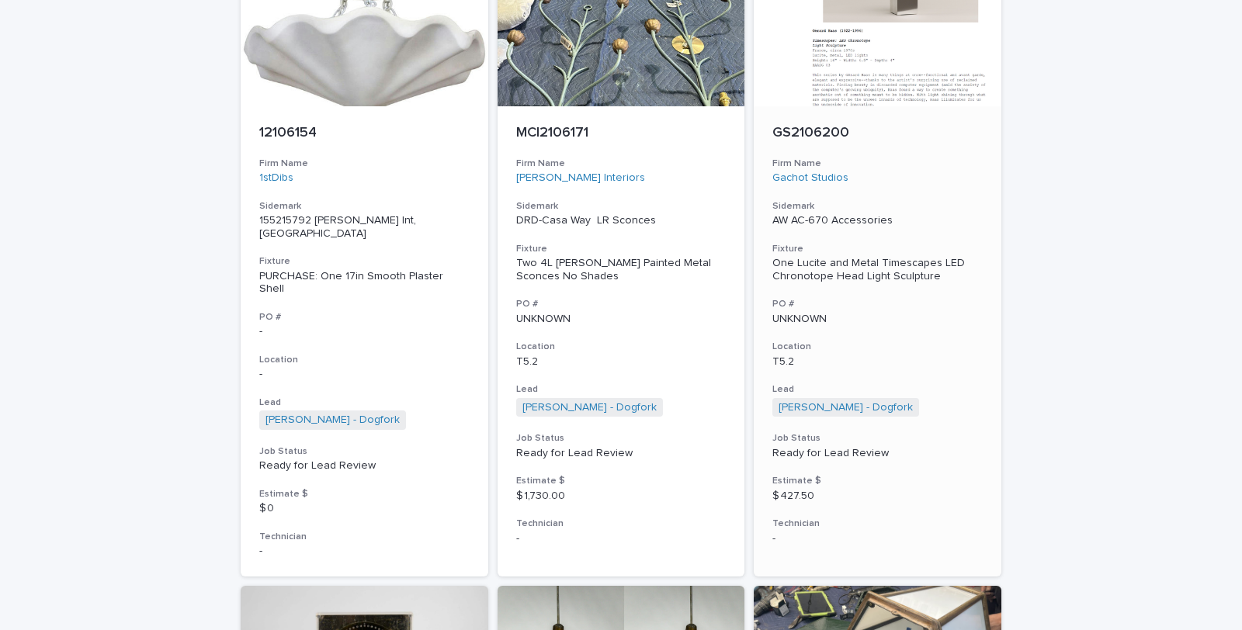
scroll to position [4363, 0]
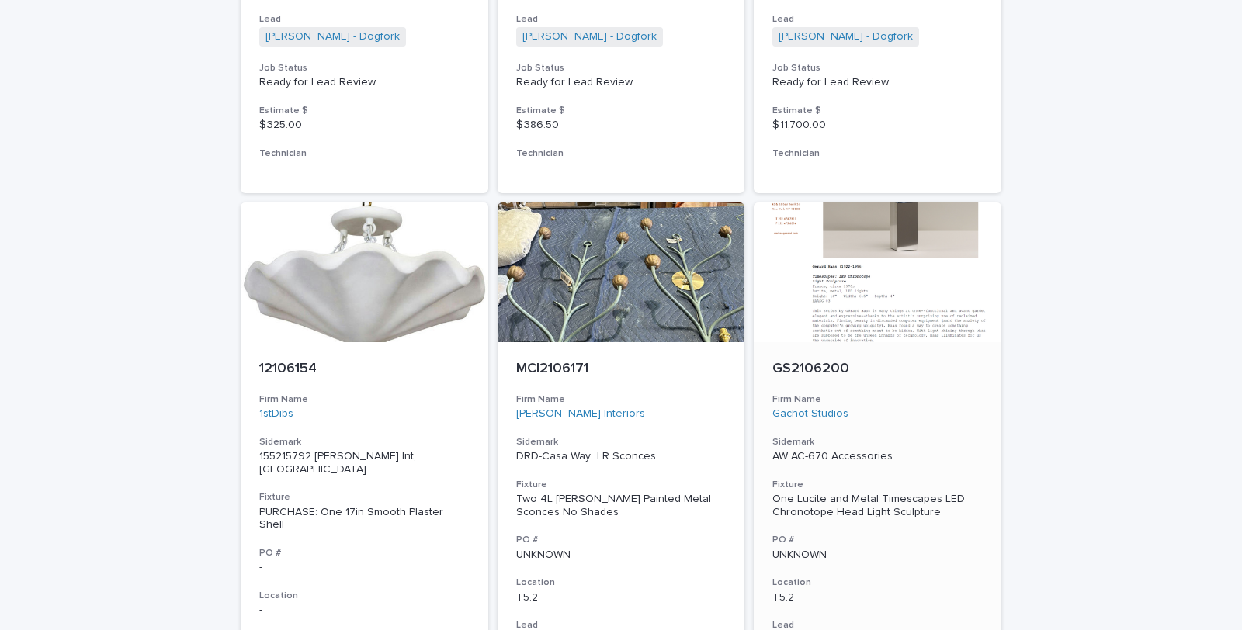
click at [831, 493] on div "One Lucite and Metal Timescapes LED Chronotope Head Light Sculpture" at bounding box center [877, 506] width 210 height 26
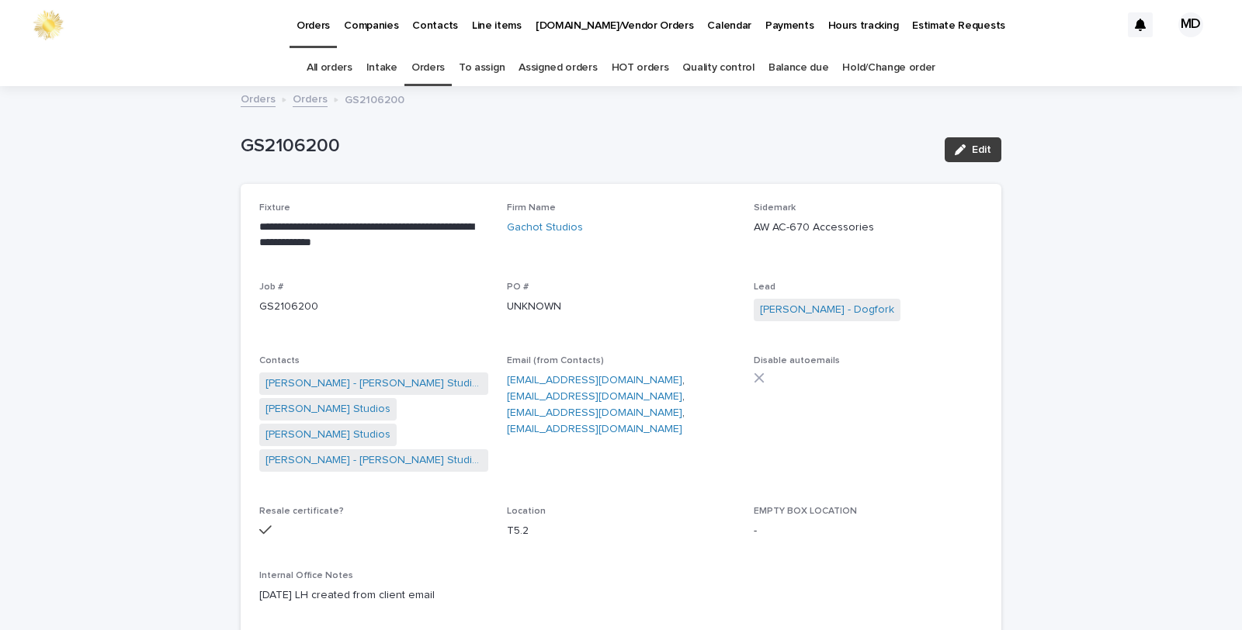
drag, startPoint x: 976, startPoint y: 145, endPoint x: 710, endPoint y: 381, distance: 355.8
click at [975, 146] on span "Edit" at bounding box center [981, 149] width 19 height 11
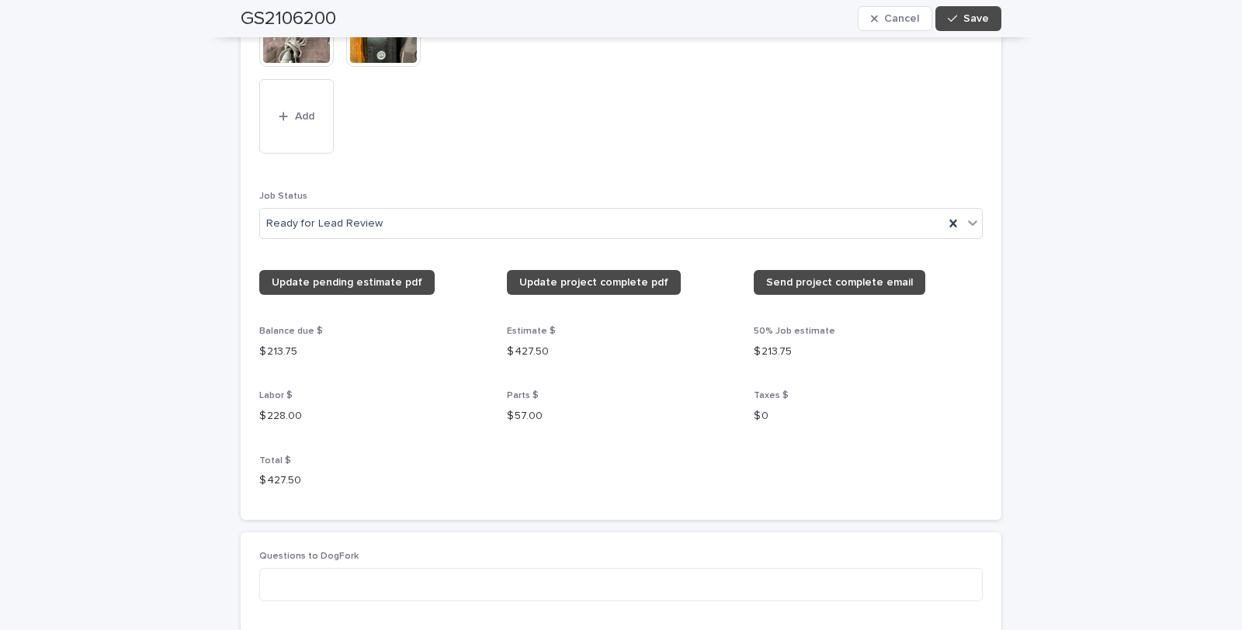
scroll to position [1725, 0]
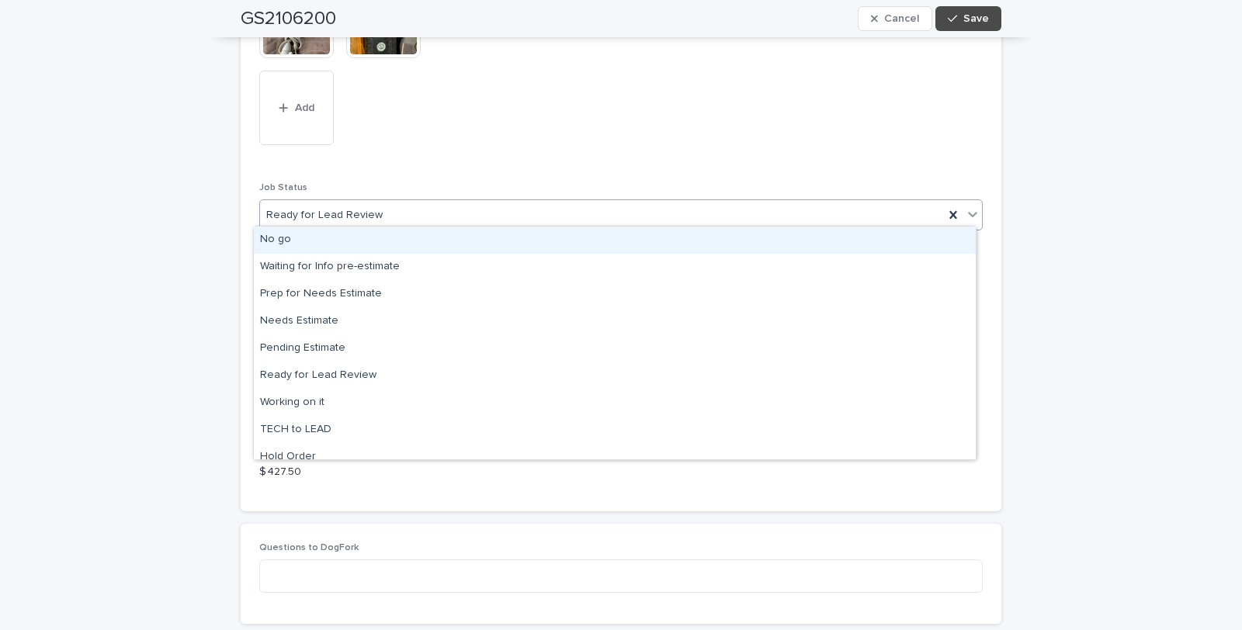
click at [967, 208] on icon at bounding box center [973, 214] width 16 height 16
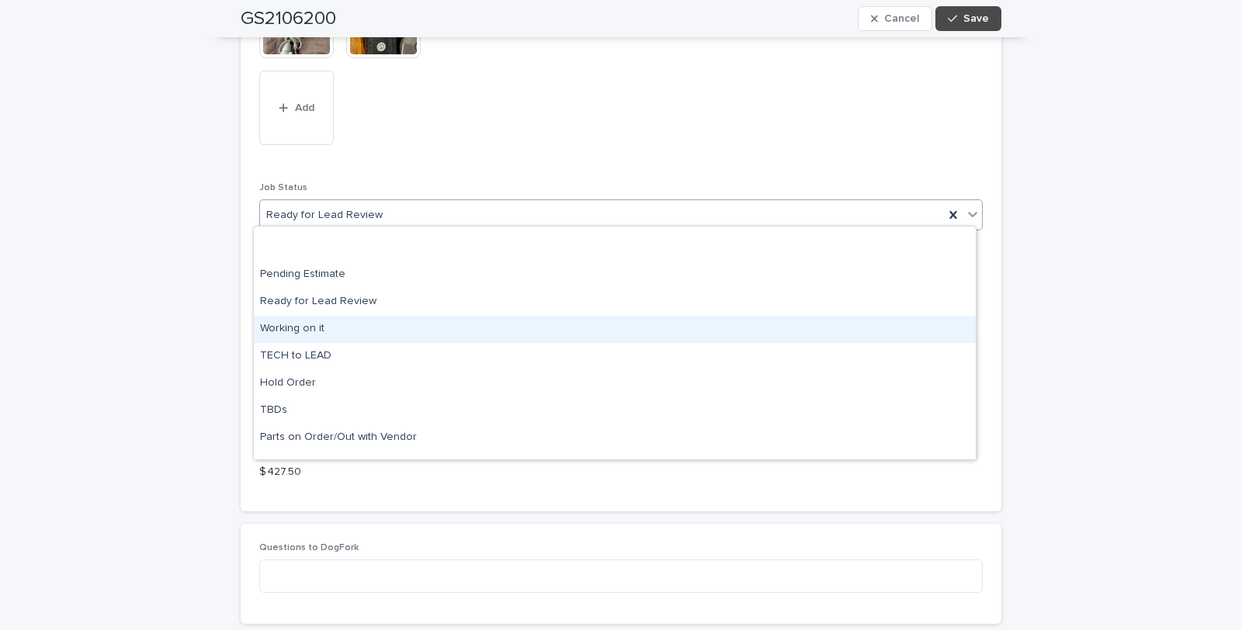
scroll to position [147, 0]
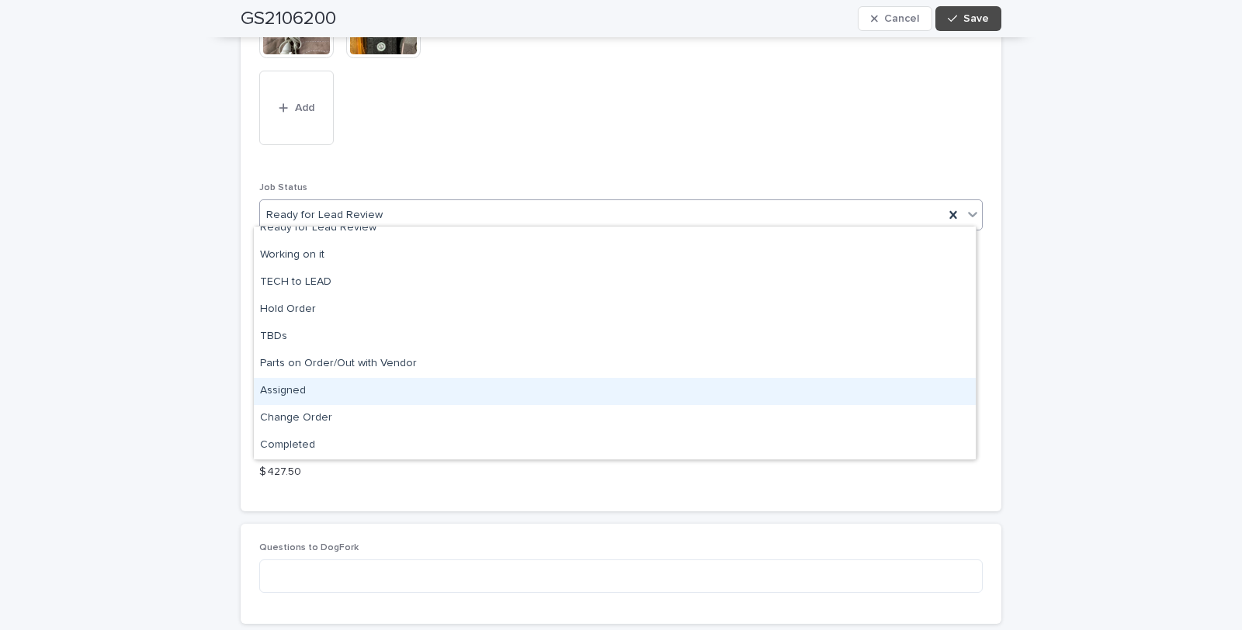
click at [297, 385] on div "Assigned" at bounding box center [615, 391] width 722 height 27
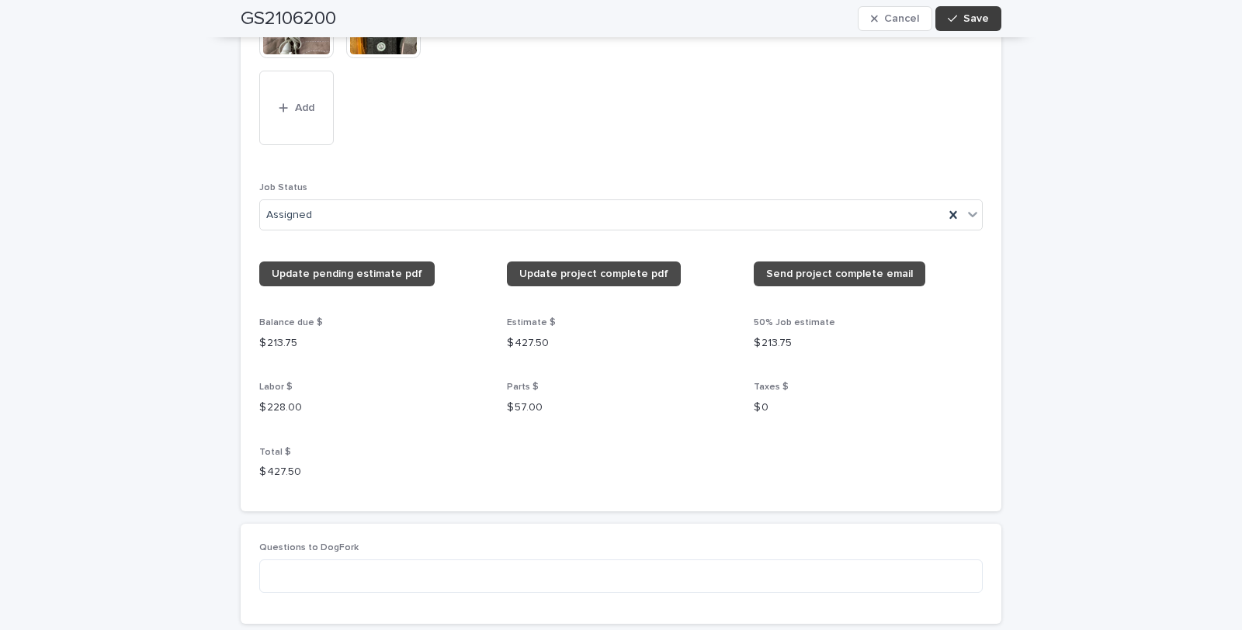
click at [965, 19] on span "Save" at bounding box center [976, 18] width 26 height 11
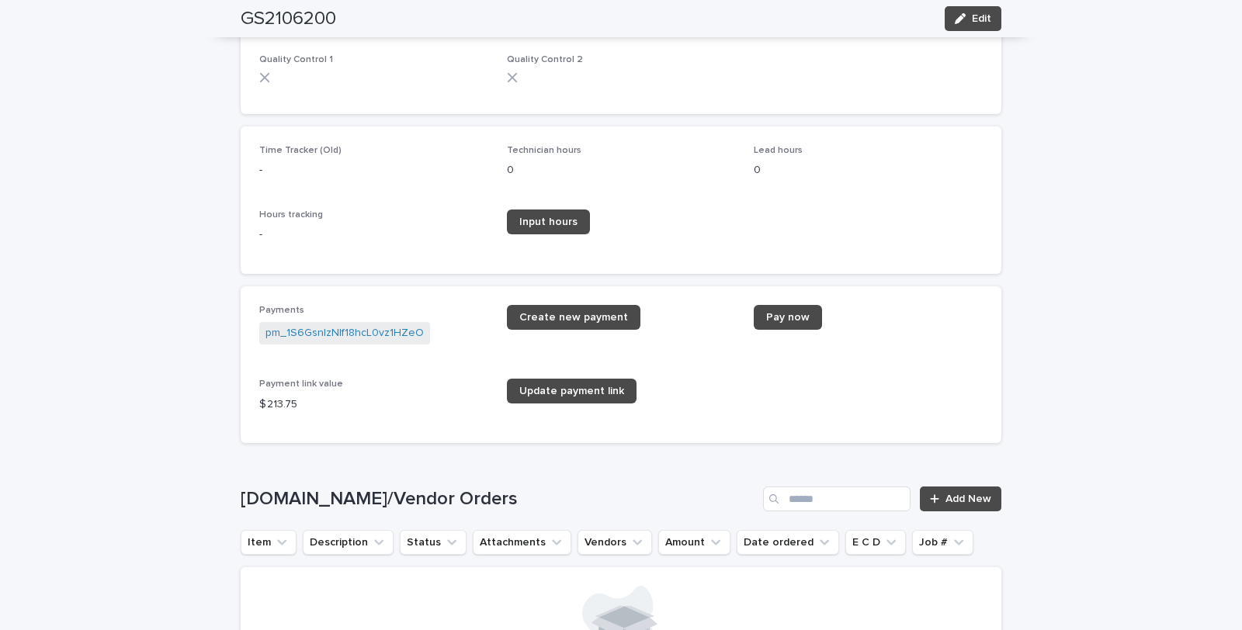
scroll to position [1897, 0]
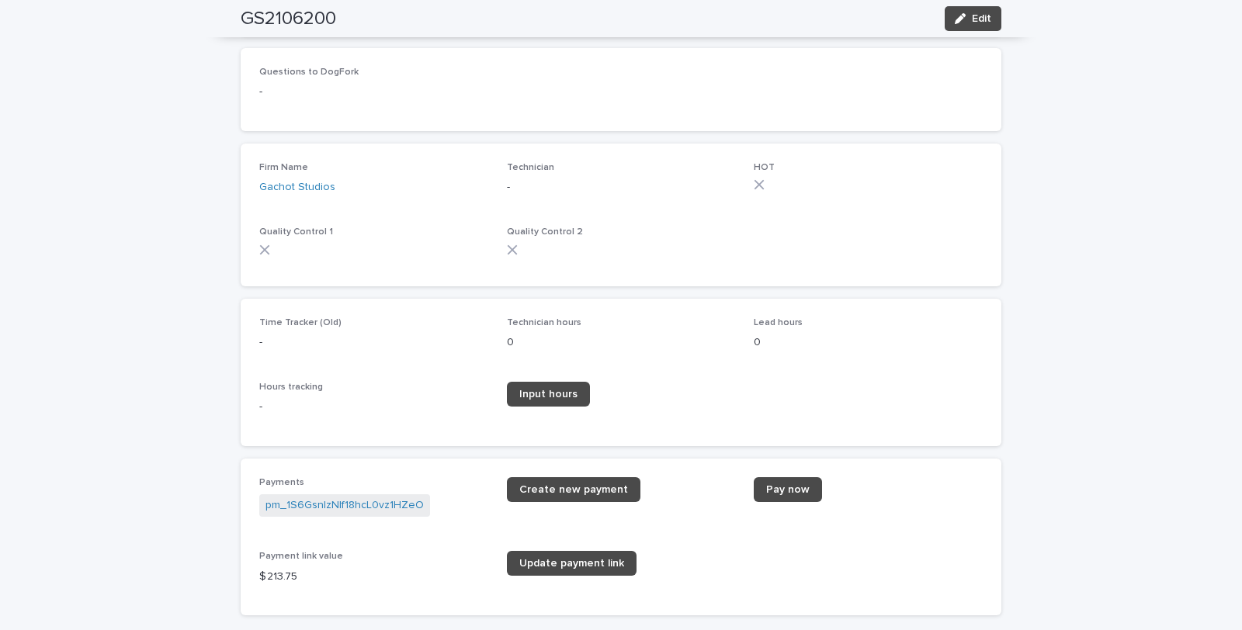
click at [562, 323] on span "Technician hours" at bounding box center [544, 322] width 75 height 9
click at [972, 19] on span "Edit" at bounding box center [981, 18] width 19 height 11
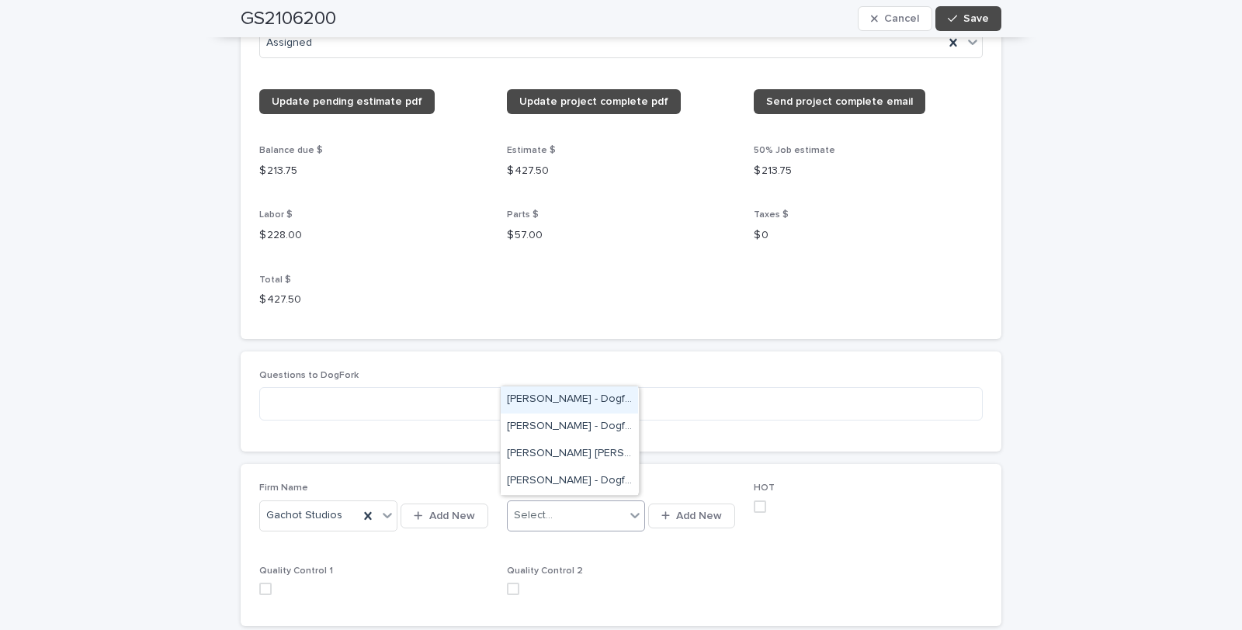
click at [630, 513] on icon at bounding box center [634, 515] width 9 height 5
click at [567, 451] on div "[PERSON_NAME] [PERSON_NAME] - Dogfork - Technician" at bounding box center [569, 454] width 137 height 27
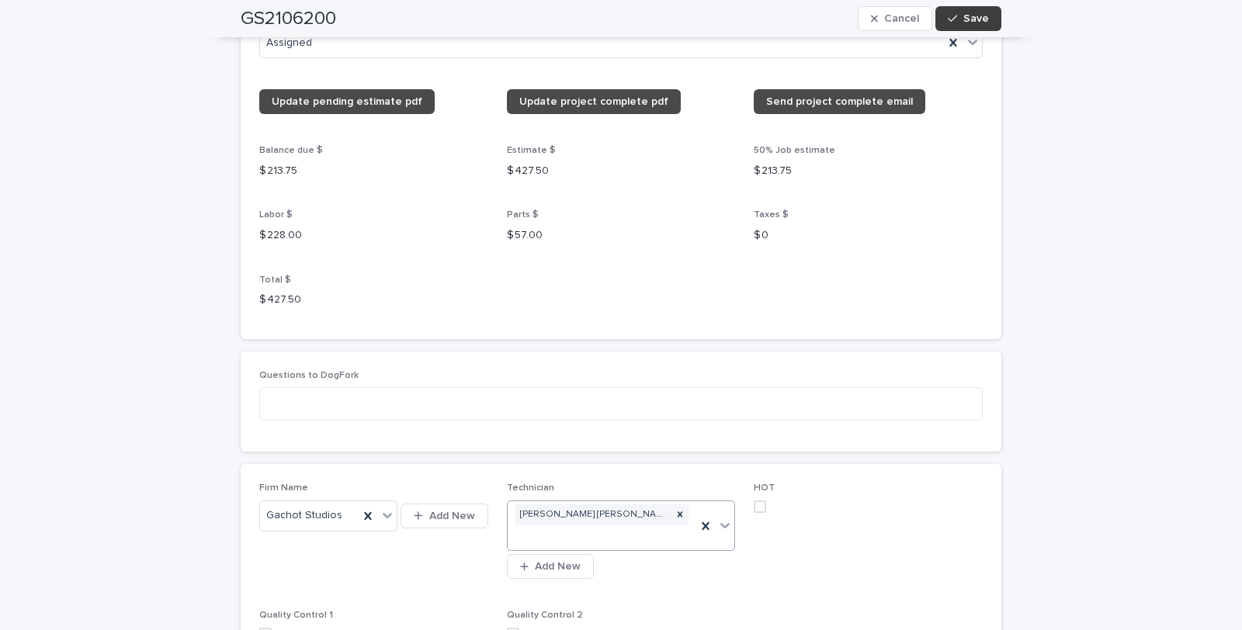
click at [980, 16] on span "Save" at bounding box center [976, 18] width 26 height 11
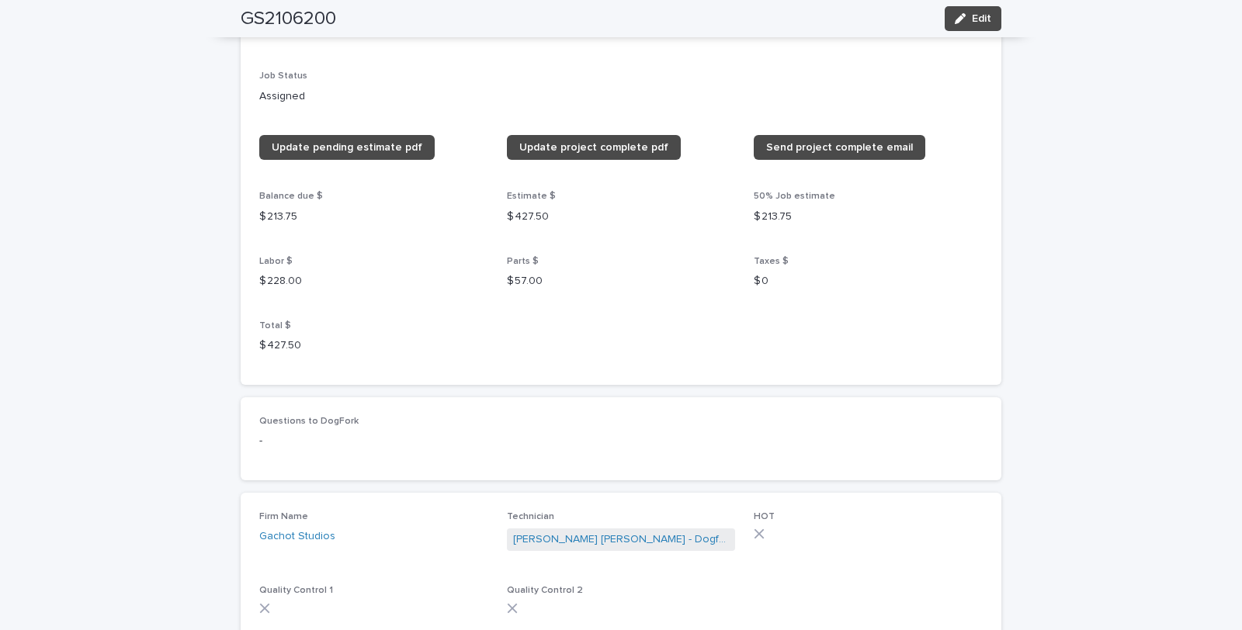
scroll to position [1553, 0]
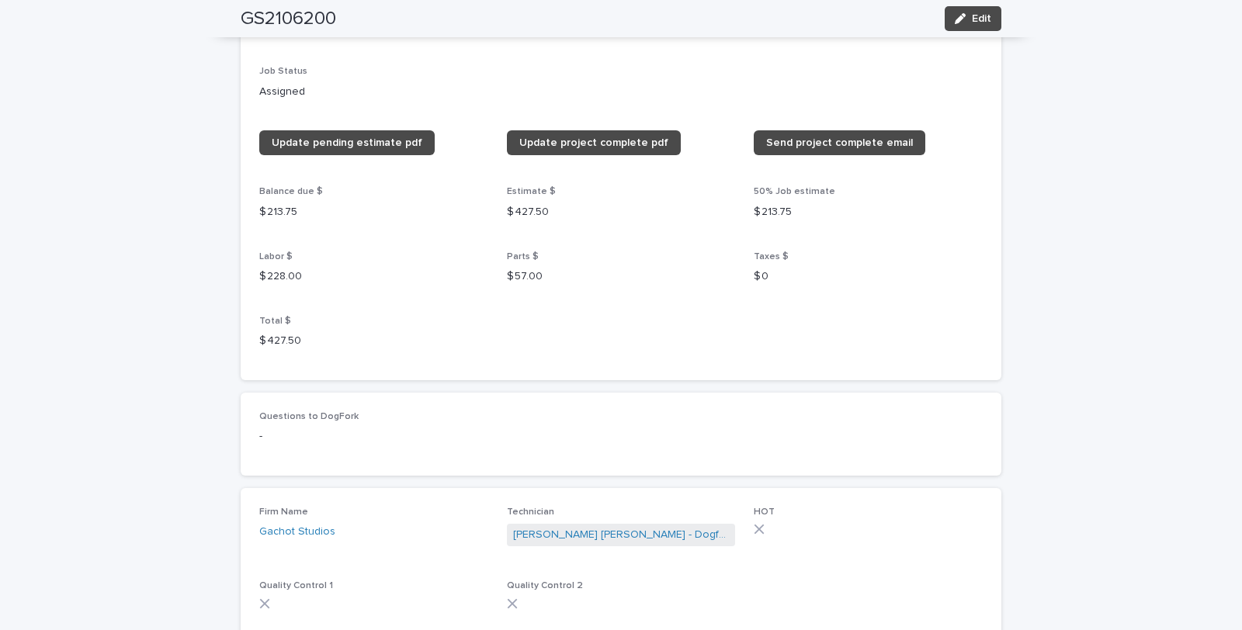
drag, startPoint x: 500, startPoint y: 427, endPoint x: 497, endPoint y: 435, distance: 8.4
drag, startPoint x: 497, startPoint y: 435, endPoint x: 1192, endPoint y: 324, distance: 703.5
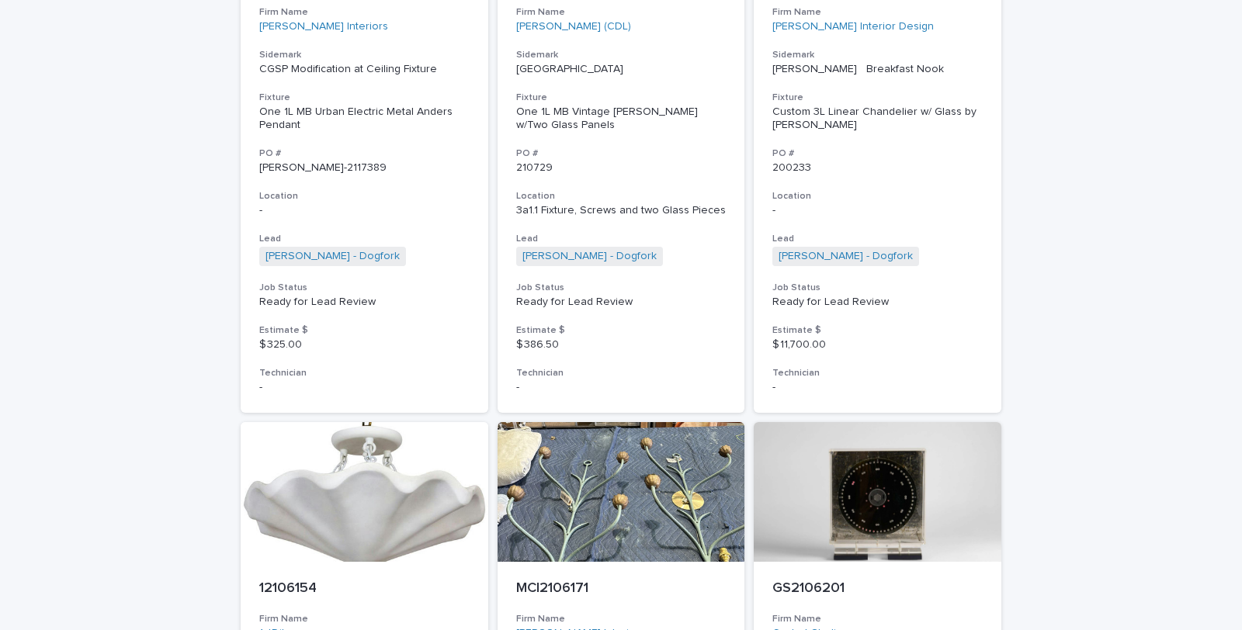
scroll to position [4363, 0]
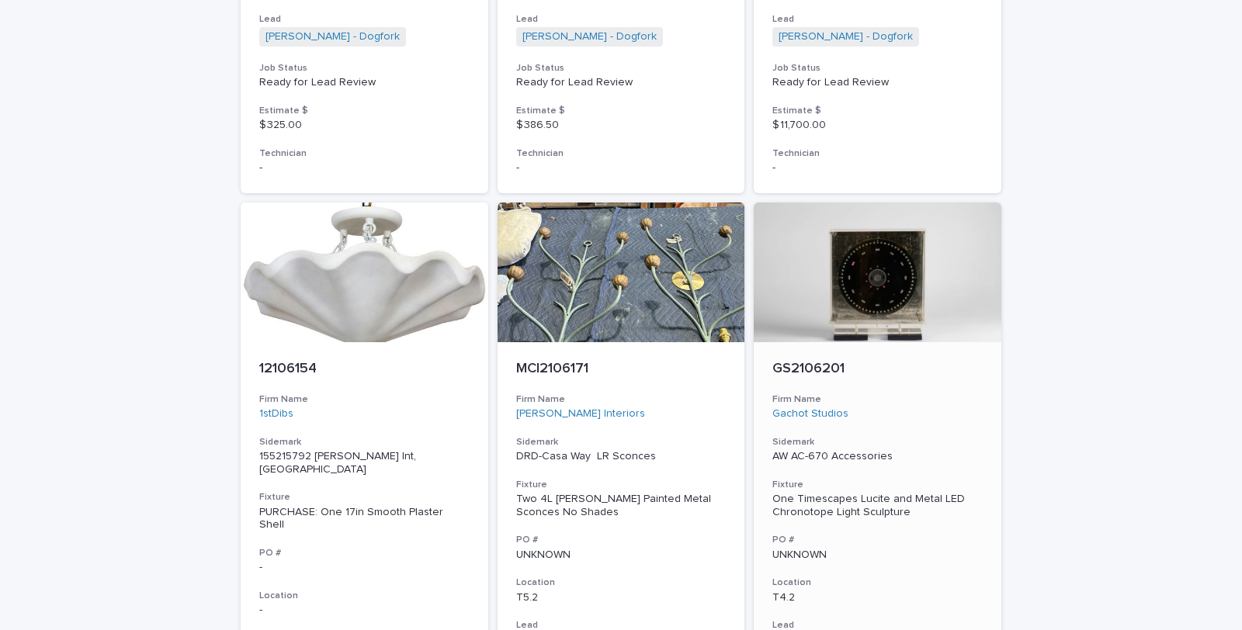
click at [848, 493] on div "One Timescapes Lucite and Metal LED Chronotope Light Sculpture" at bounding box center [877, 506] width 210 height 26
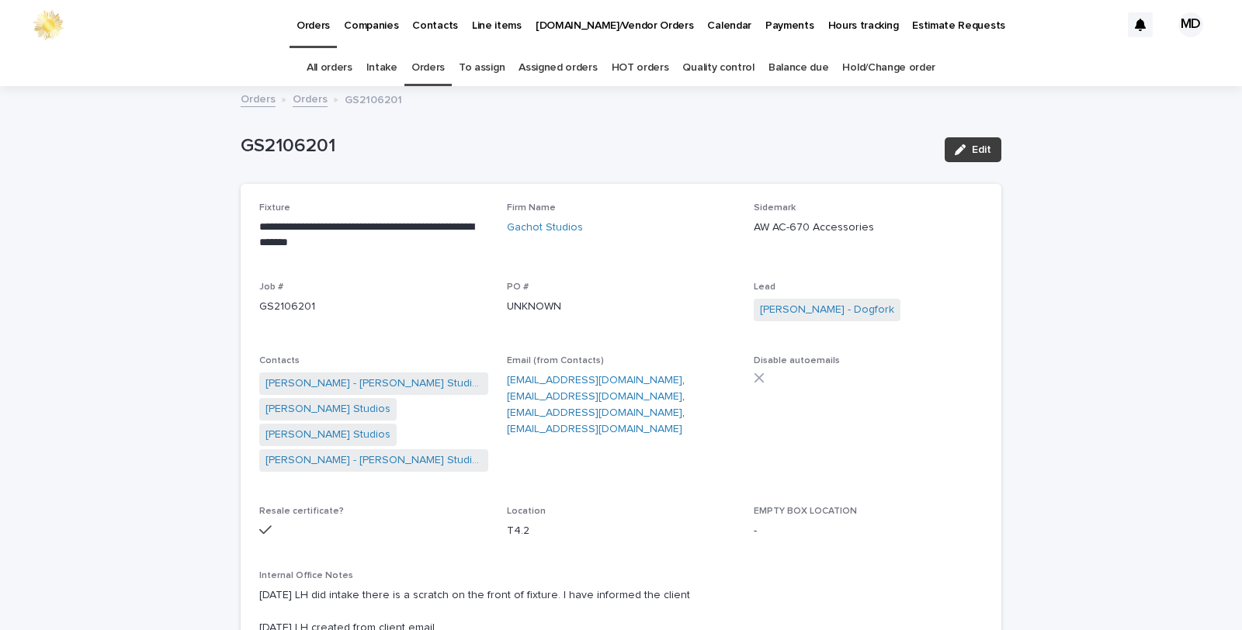
click at [972, 150] on span "Edit" at bounding box center [981, 149] width 19 height 11
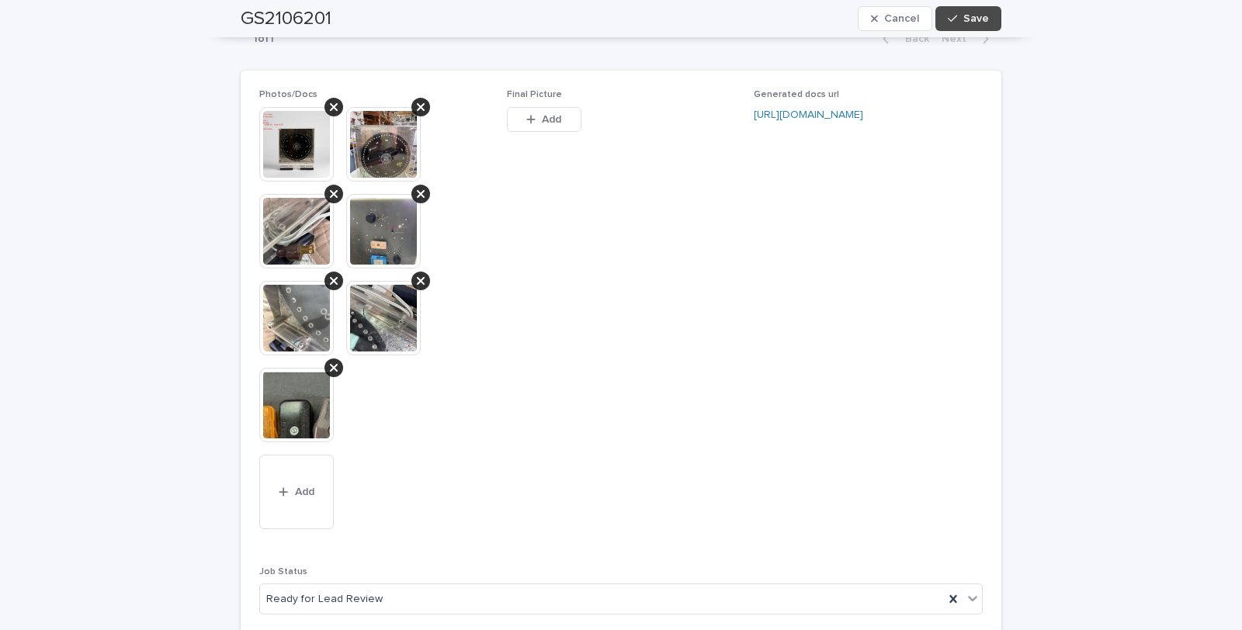
scroll to position [1725, 0]
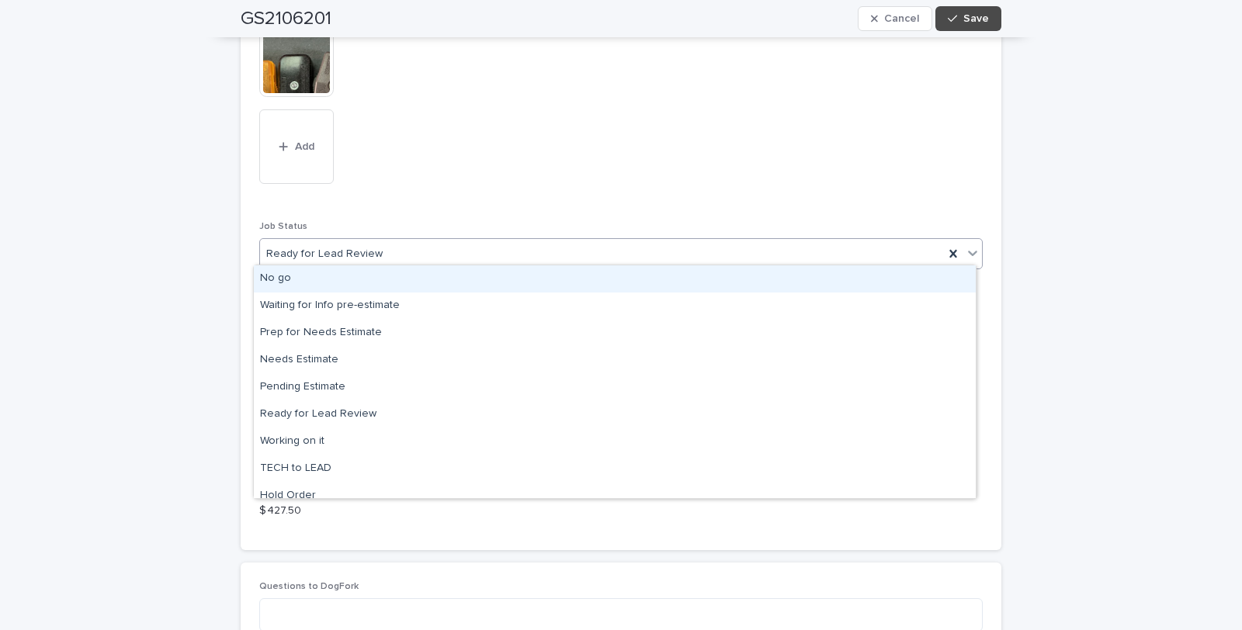
click at [967, 245] on icon at bounding box center [973, 253] width 16 height 16
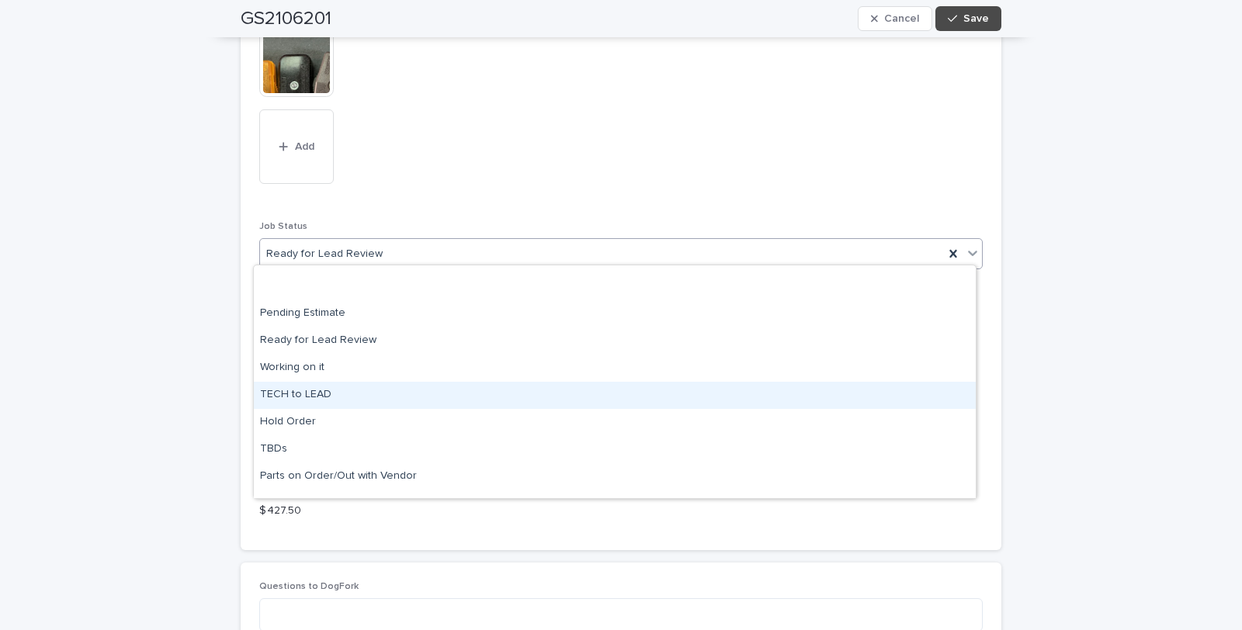
scroll to position [147, 0]
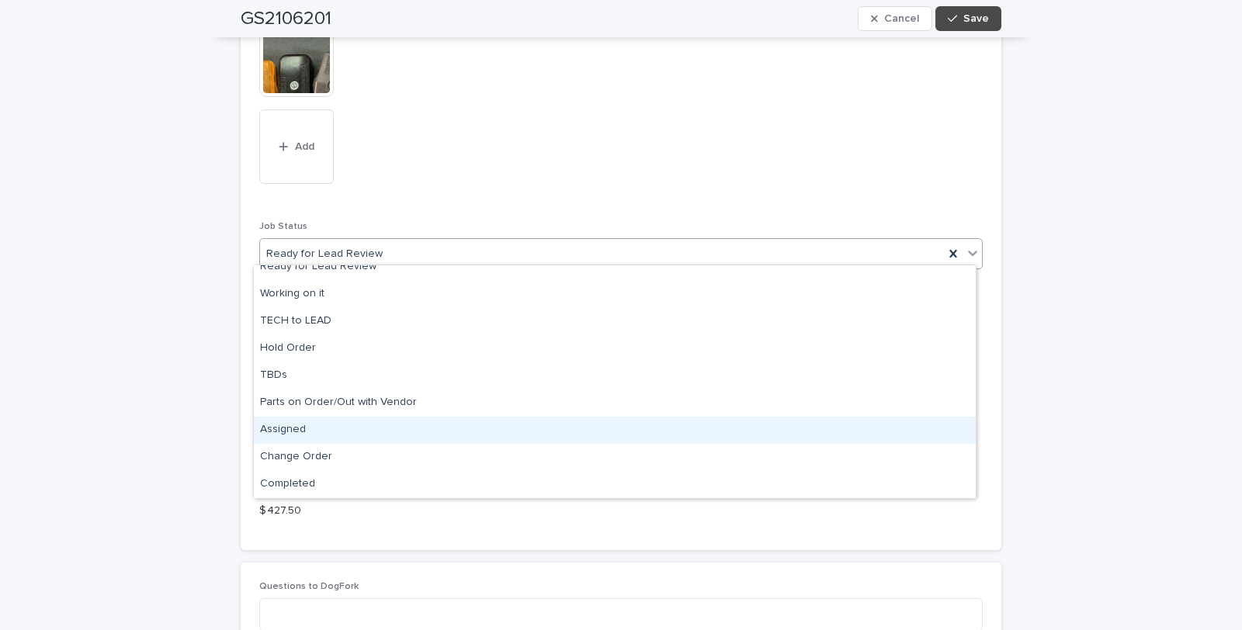
drag, startPoint x: 297, startPoint y: 432, endPoint x: 537, endPoint y: 338, distance: 258.6
click at [297, 433] on div "Assigned" at bounding box center [615, 430] width 722 height 27
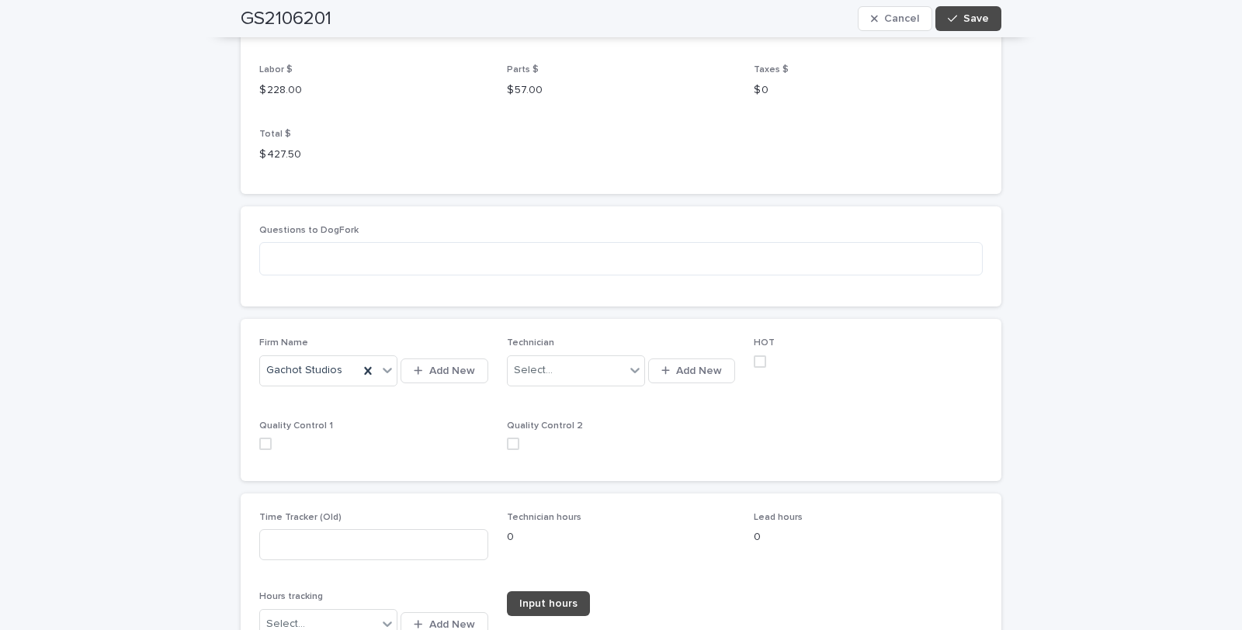
scroll to position [2156, 0]
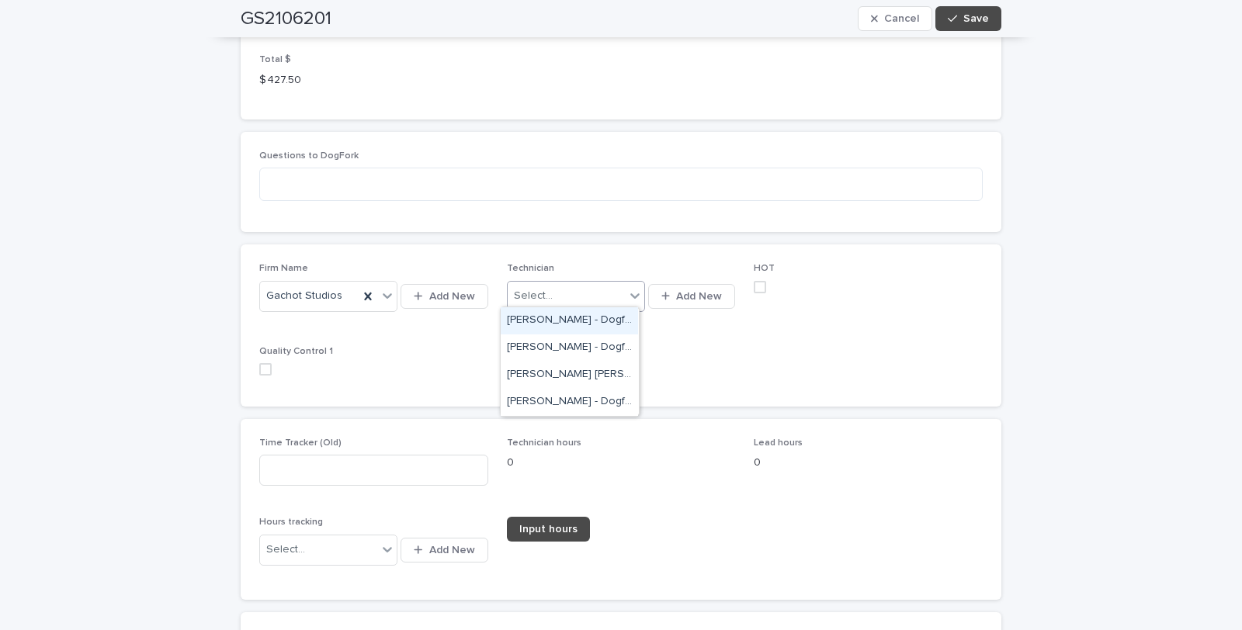
click at [630, 293] on icon at bounding box center [635, 296] width 16 height 16
click at [552, 371] on div "[PERSON_NAME] [PERSON_NAME] - Dogfork - Technician" at bounding box center [569, 375] width 137 height 27
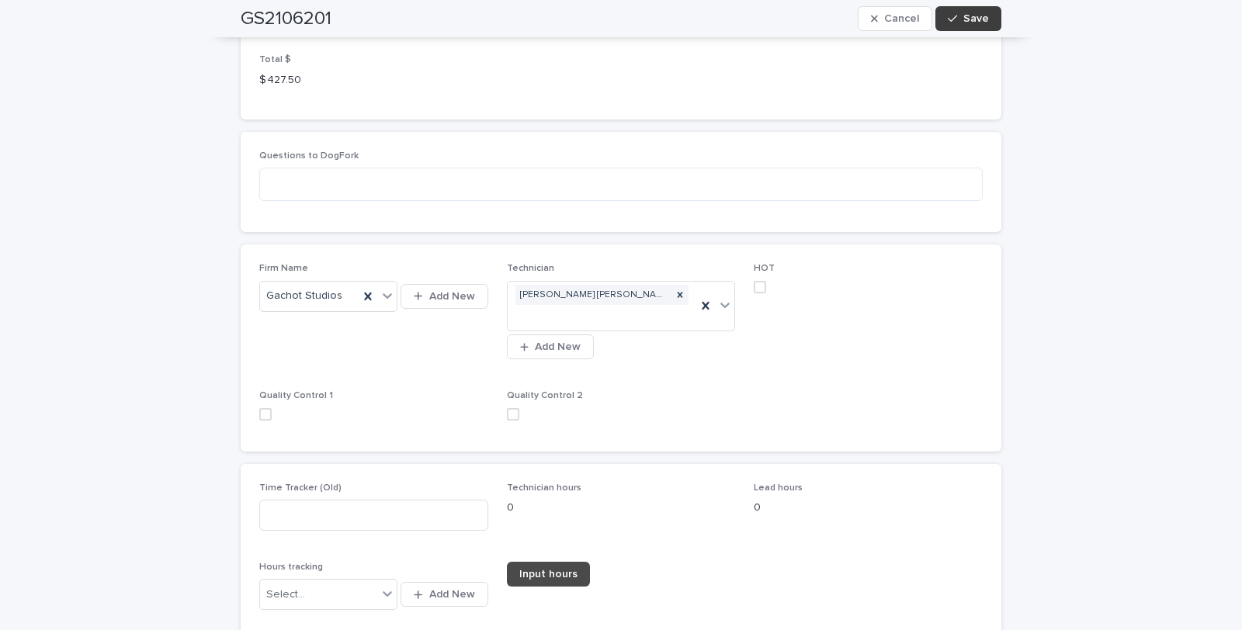
click at [974, 17] on span "Save" at bounding box center [976, 18] width 26 height 11
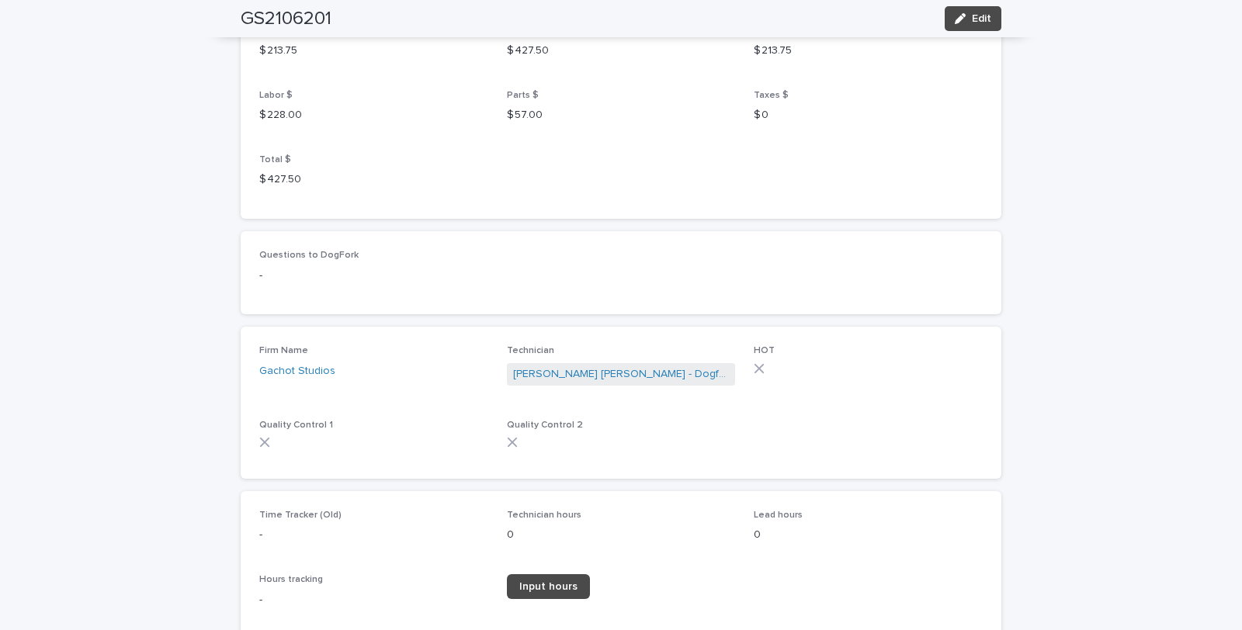
scroll to position [1729, 0]
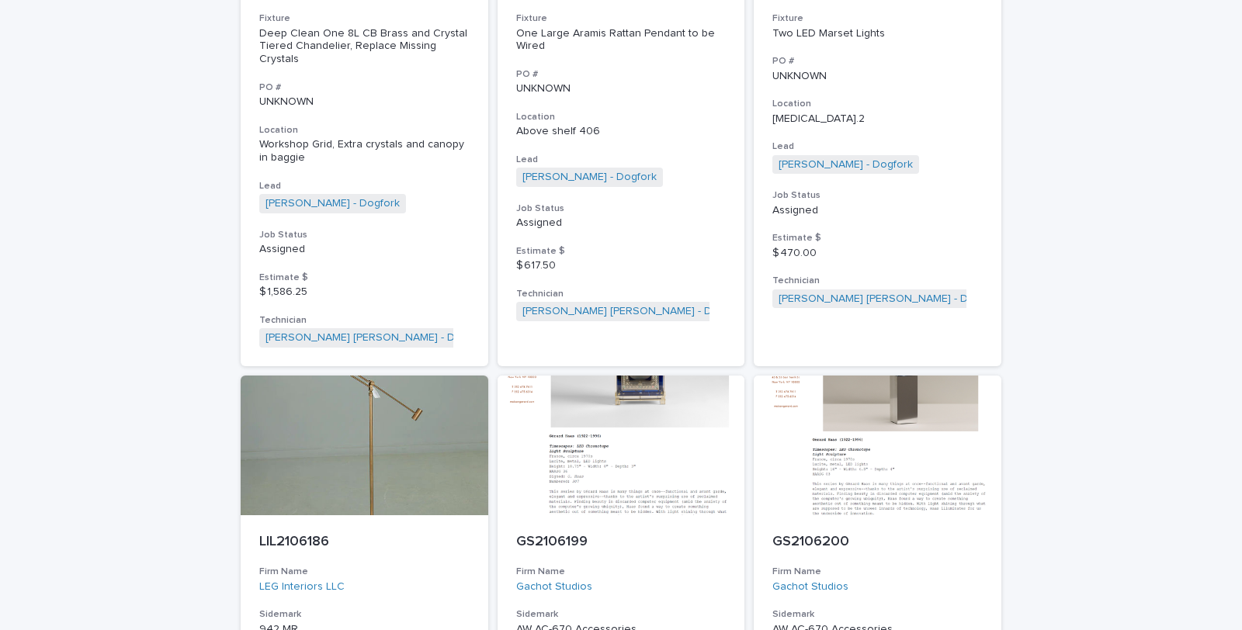
scroll to position [776, 0]
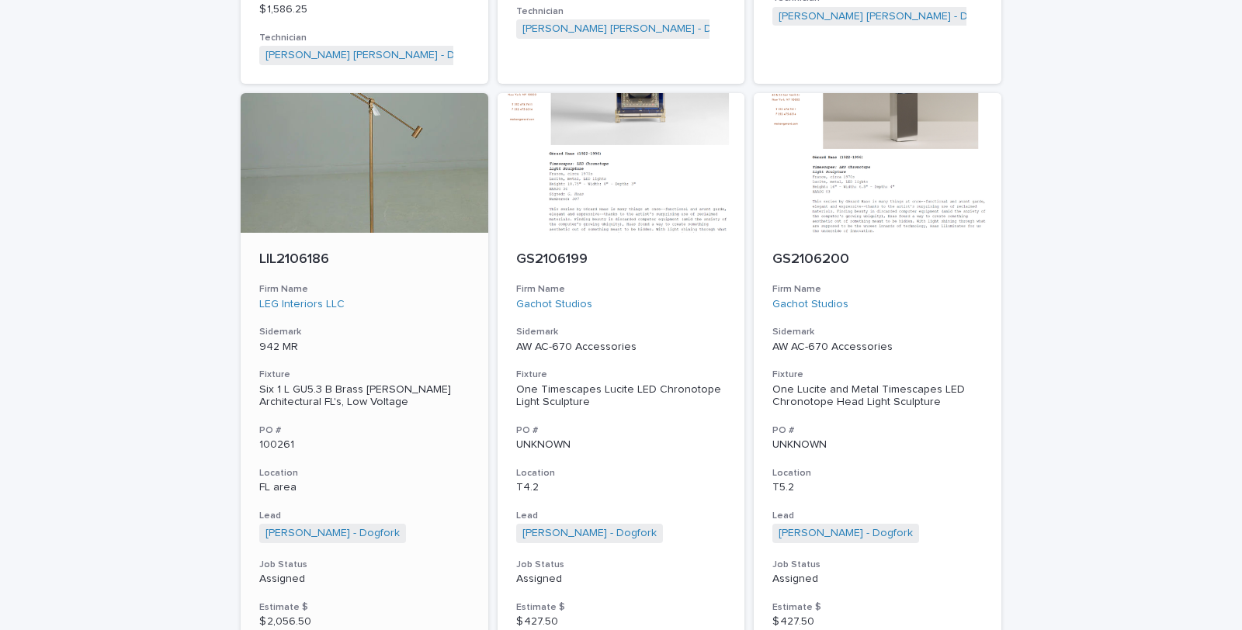
click at [329, 388] on div "Six 1 L GU5.3 B Brass William Lipton Architectural FL's, Low Voltage" at bounding box center [364, 396] width 210 height 26
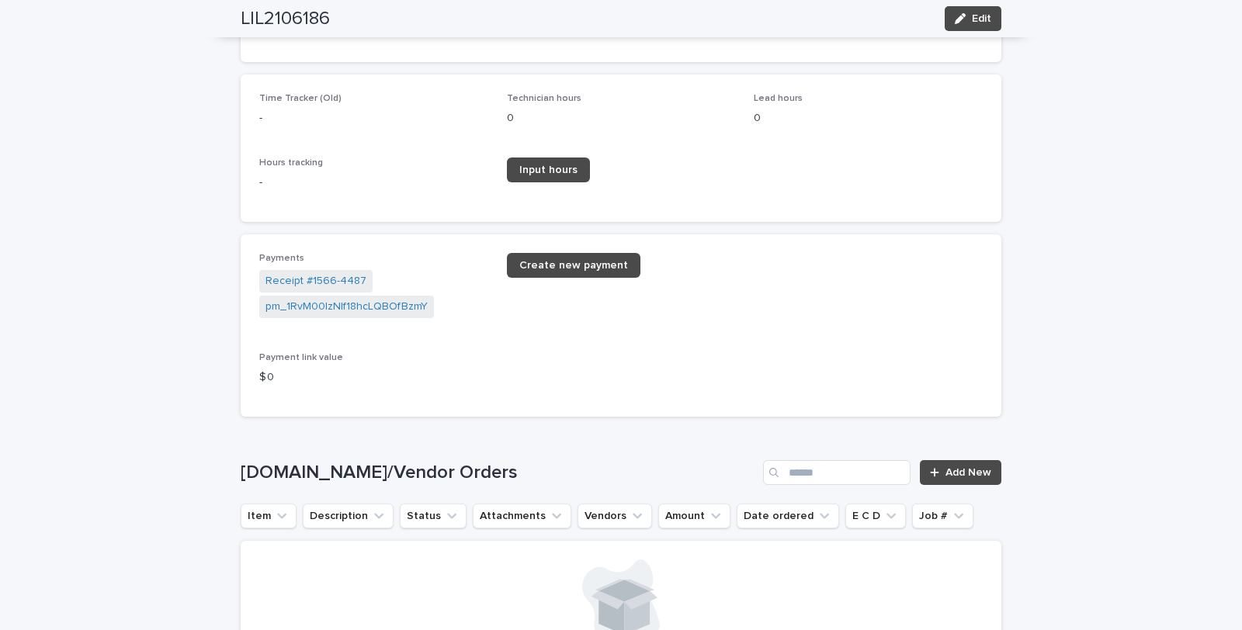
scroll to position [2242, 0]
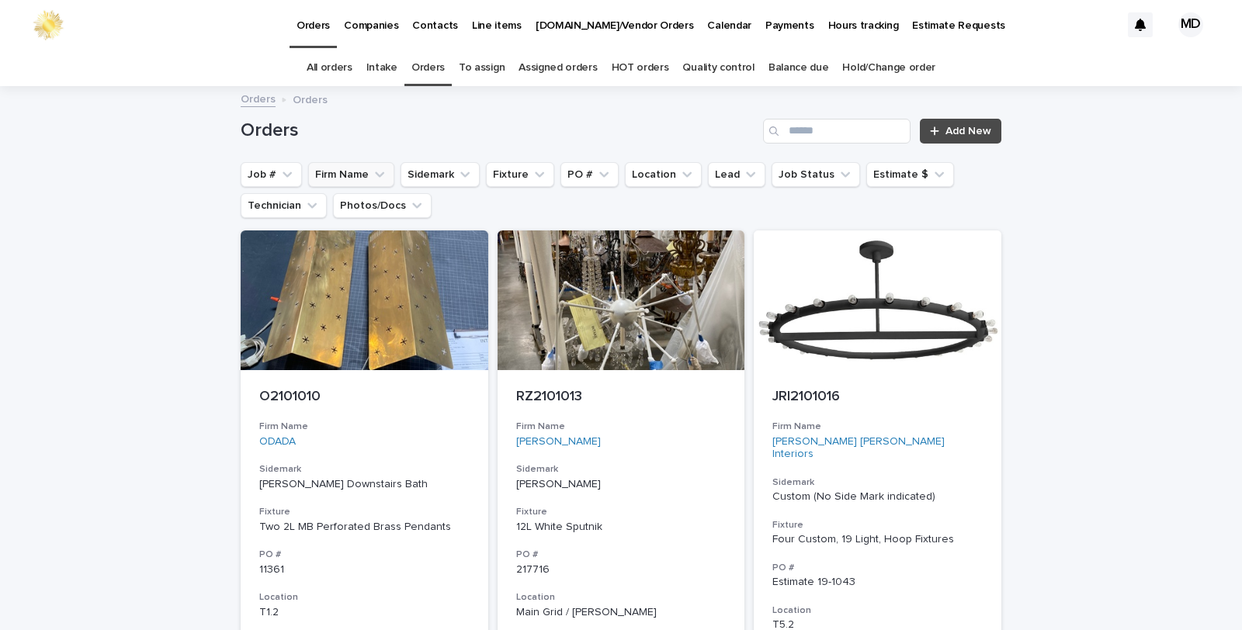
click at [350, 173] on button "Firm Name" at bounding box center [351, 174] width 86 height 25
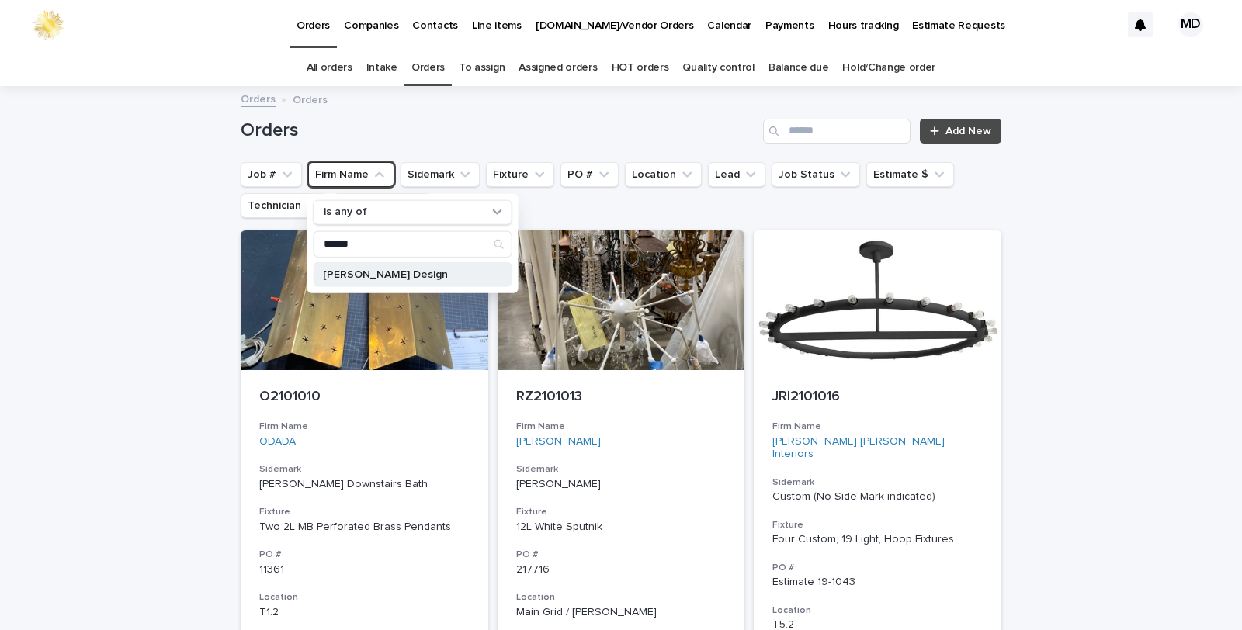
type input "******"
click at [371, 268] on div "[PERSON_NAME] Design" at bounding box center [413, 274] width 199 height 25
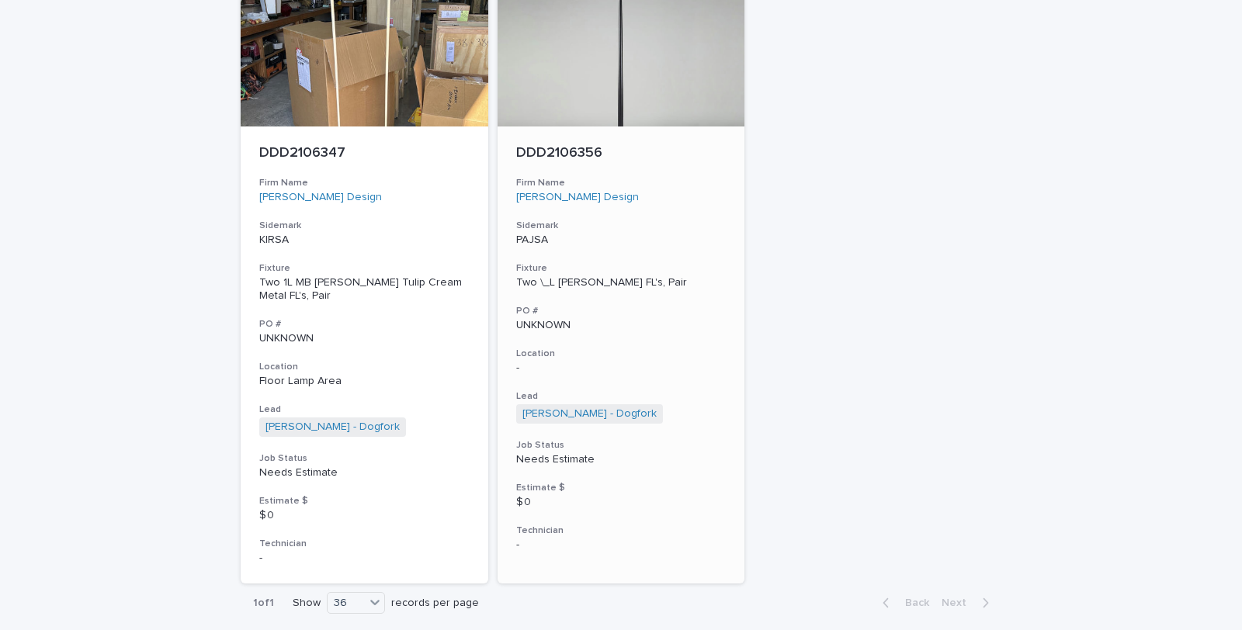
scroll to position [6469, 0]
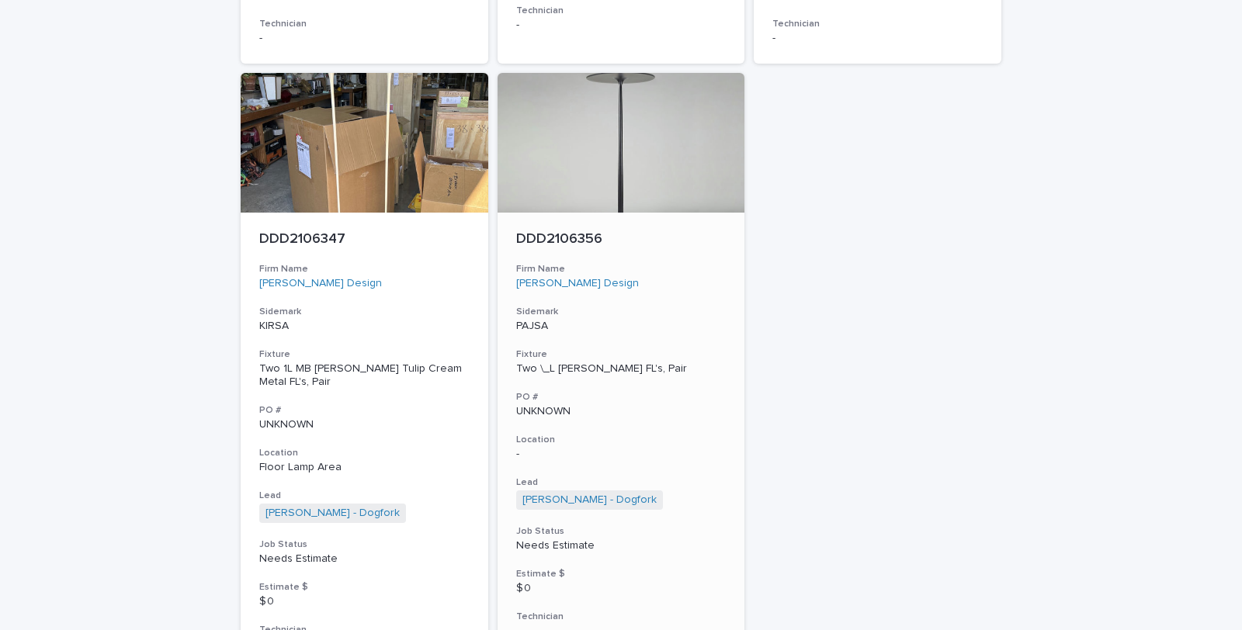
click at [574, 363] on div "Two \_L [PERSON_NAME] FL's, Pair" at bounding box center [621, 369] width 210 height 13
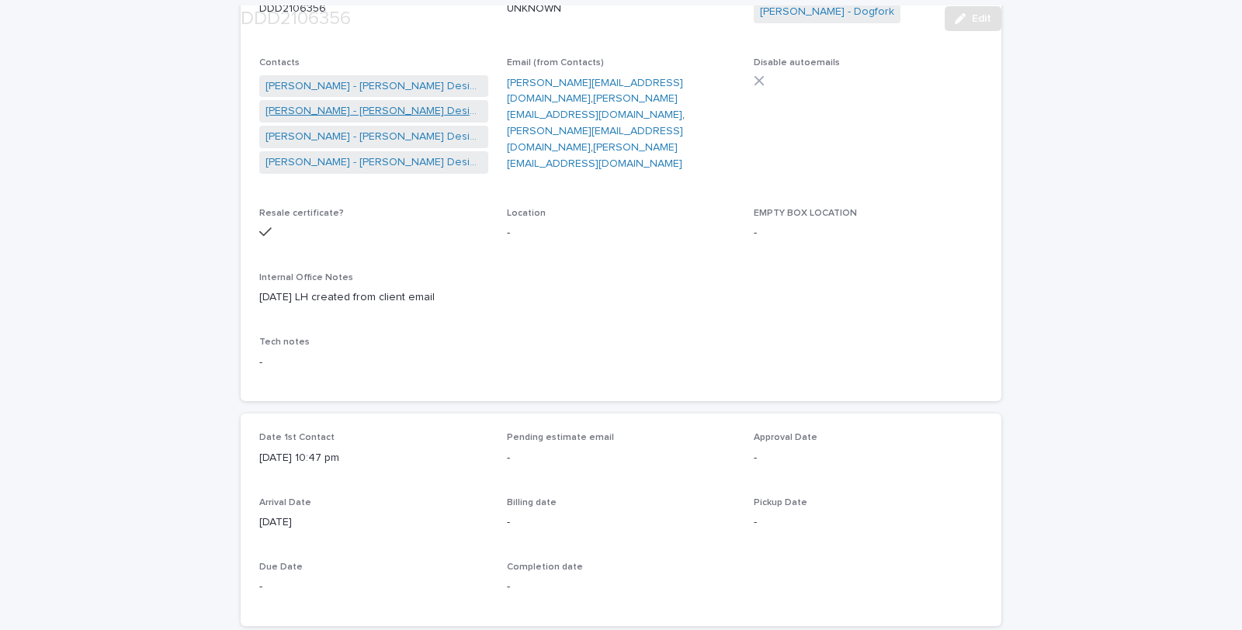
scroll to position [517, 0]
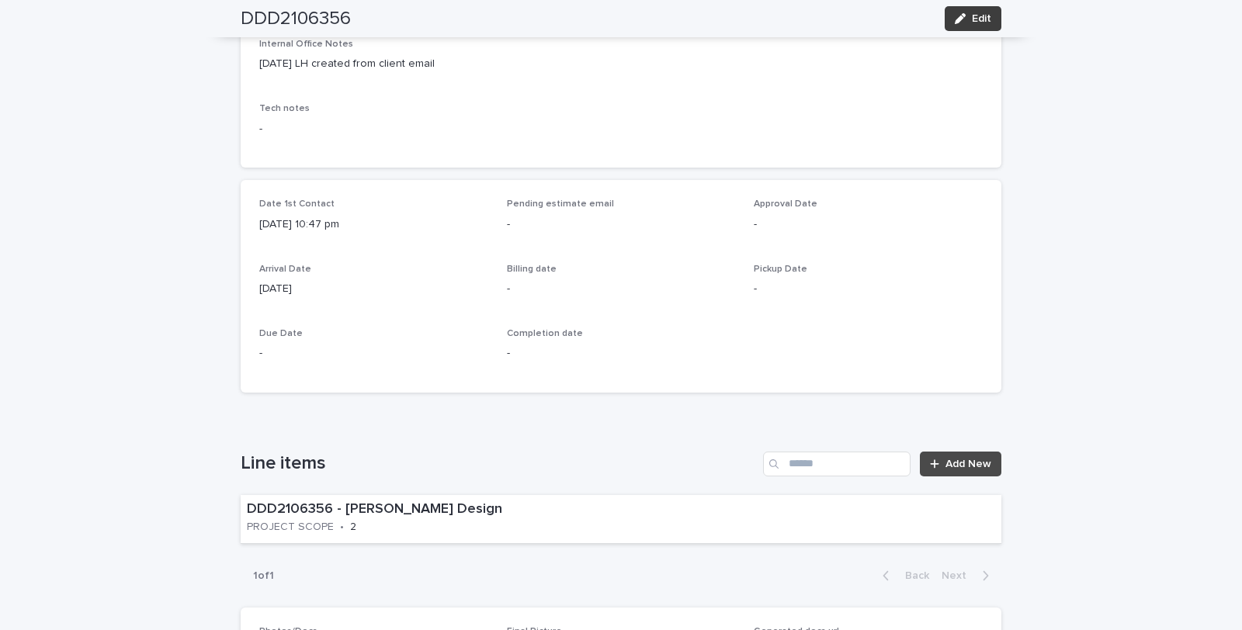
click at [976, 16] on span "Edit" at bounding box center [981, 18] width 19 height 11
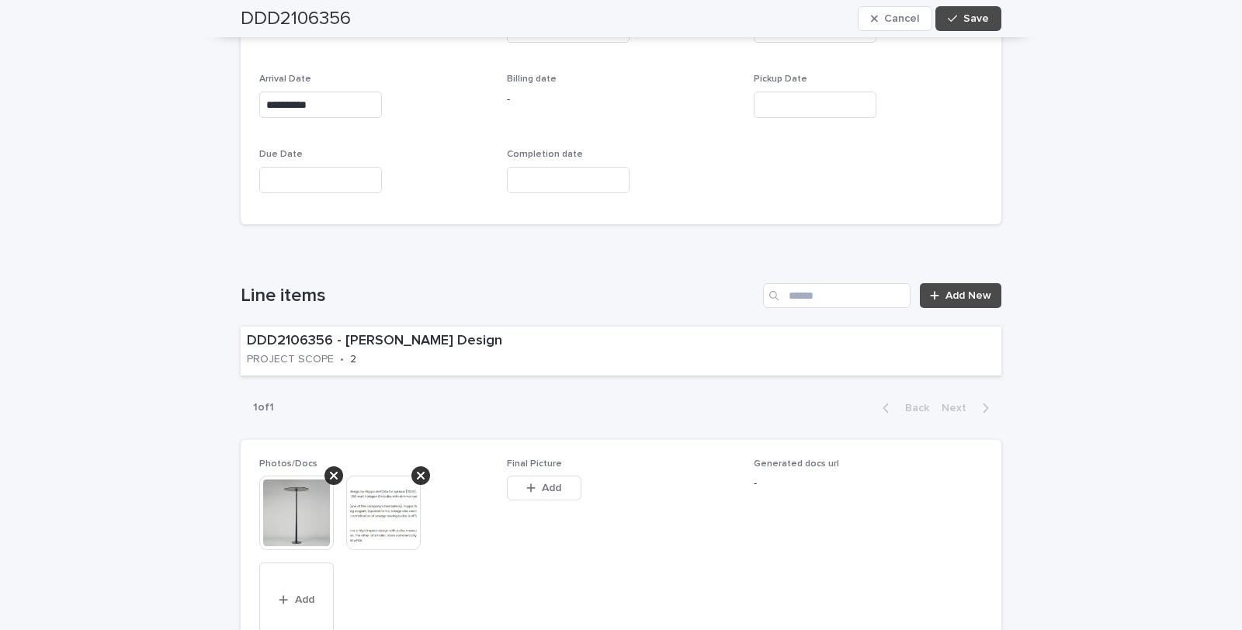
scroll to position [949, 0]
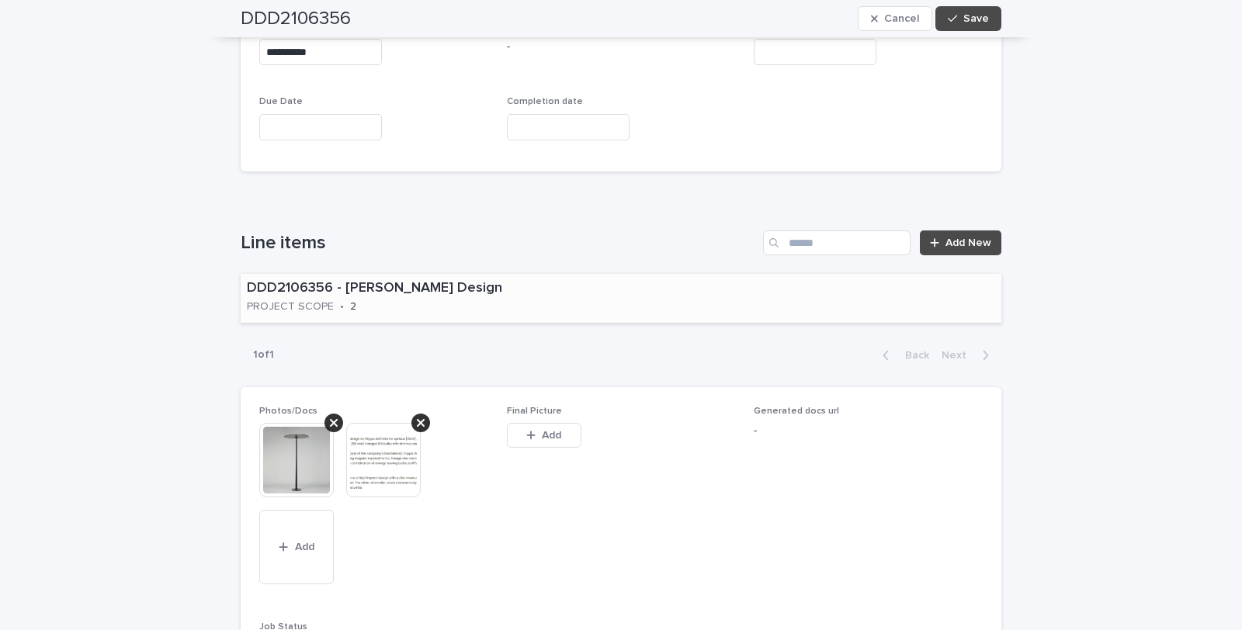
click at [432, 295] on div "DDD2106356 - [PERSON_NAME] Design PROJECT SCOPE • 2" at bounding box center [429, 298] width 377 height 48
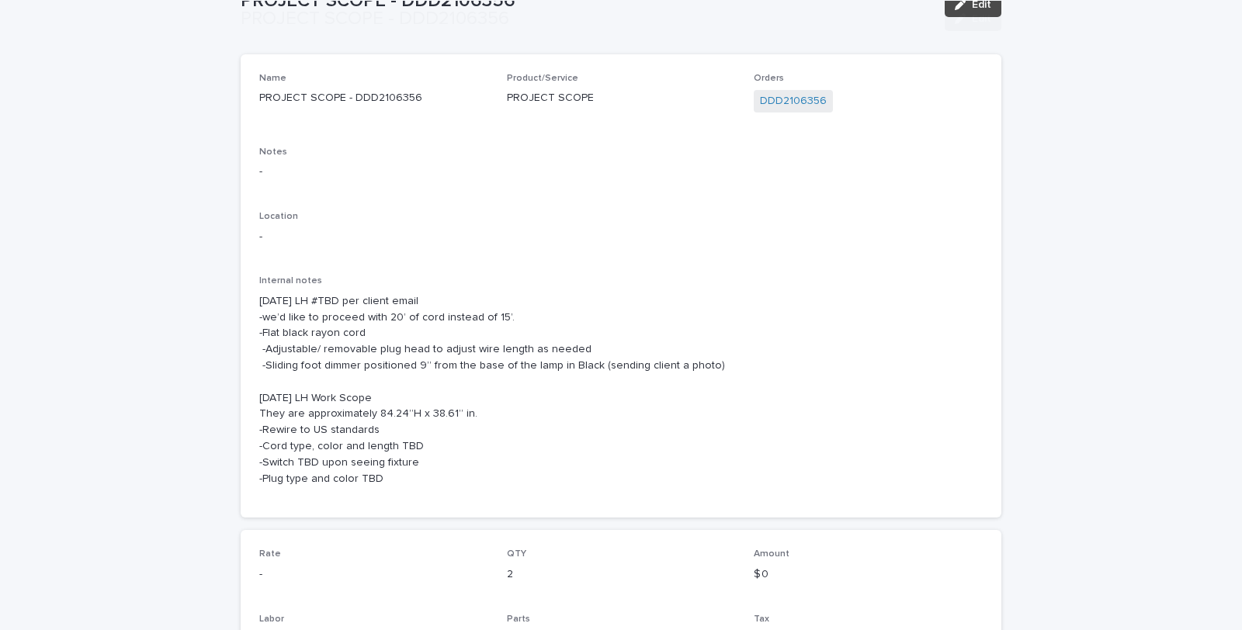
scroll to position [259, 0]
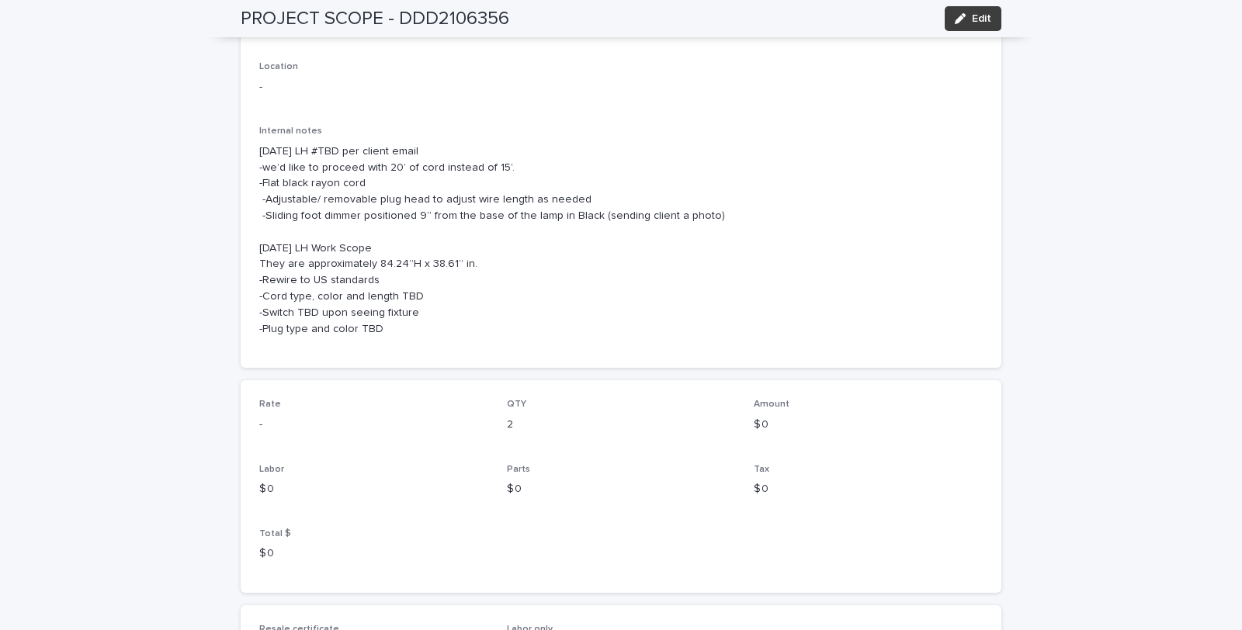
click at [974, 10] on button "Edit" at bounding box center [973, 18] width 57 height 25
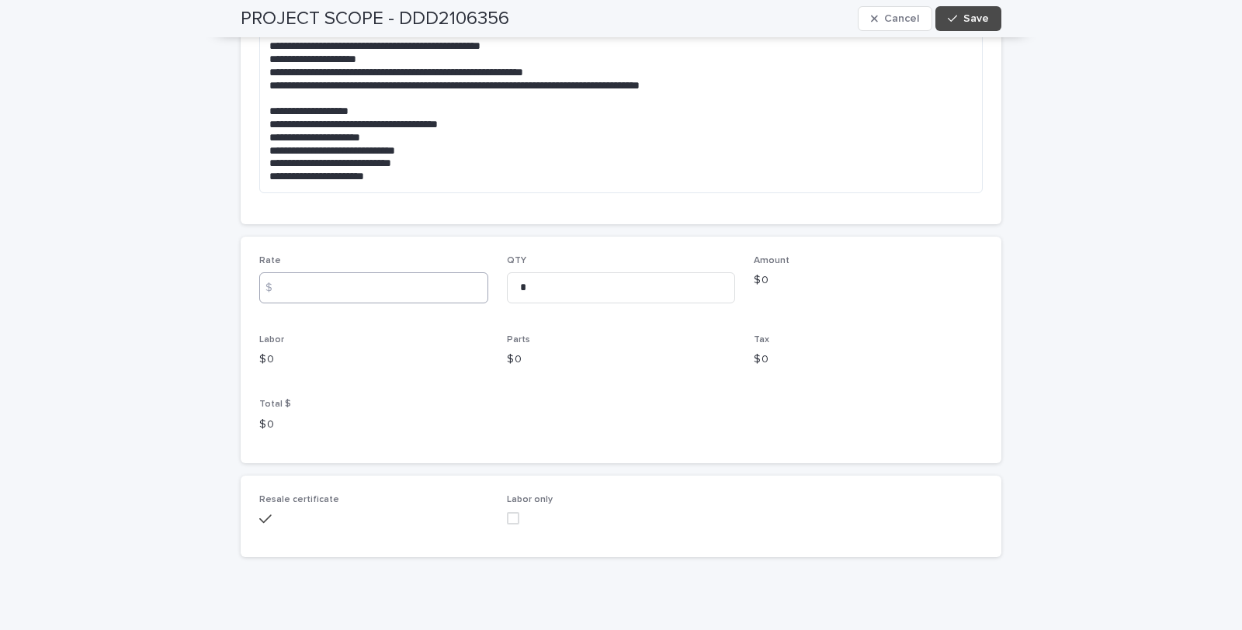
scroll to position [425, 0]
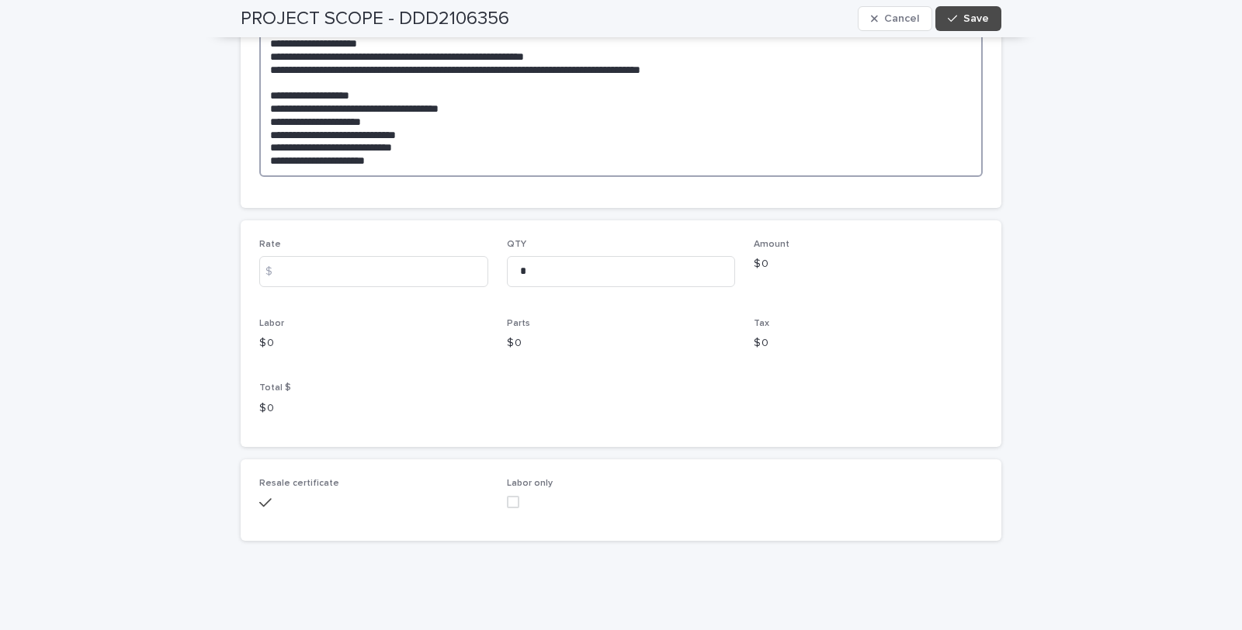
click at [727, 134] on textarea "**********" at bounding box center [620, 88] width 723 height 176
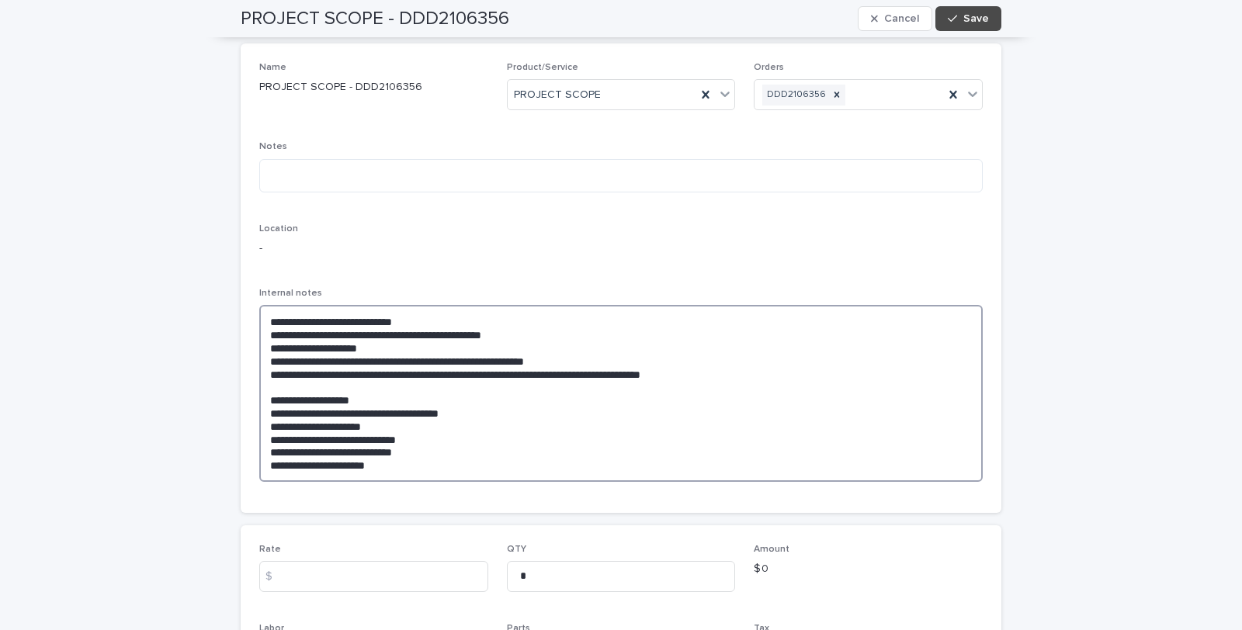
scroll to position [80, 0]
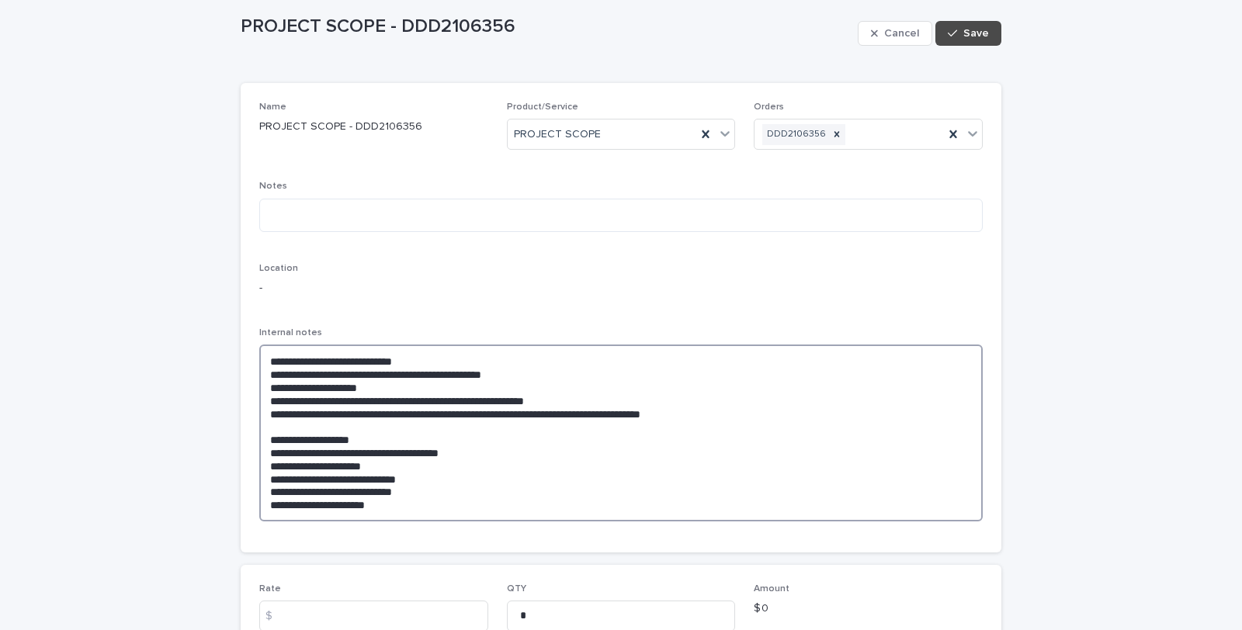
click at [559, 370] on textarea "**********" at bounding box center [620, 433] width 723 height 176
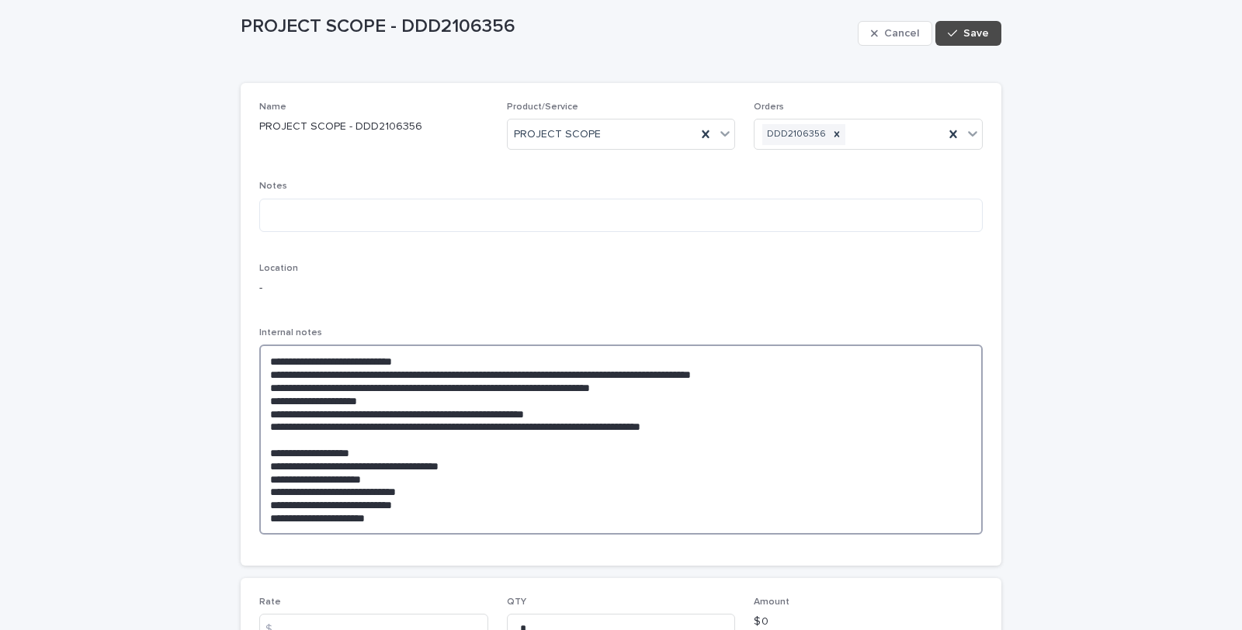
type textarea "**********"
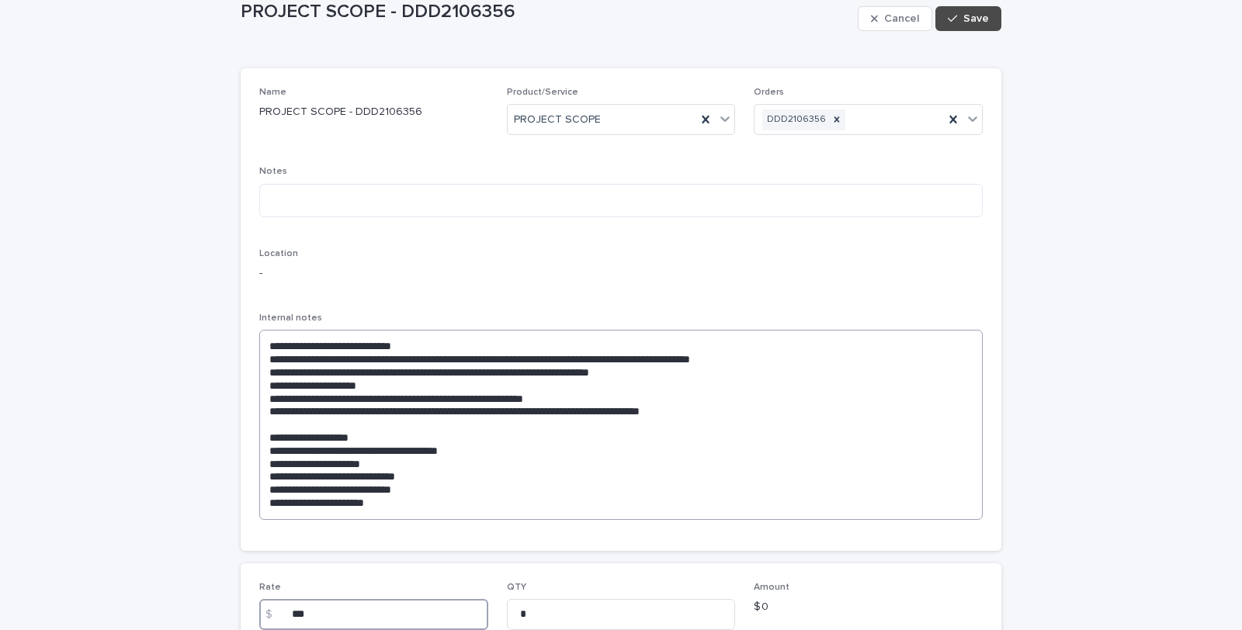
type input "***"
click at [737, 420] on textarea "**********" at bounding box center [620, 424] width 723 height 189
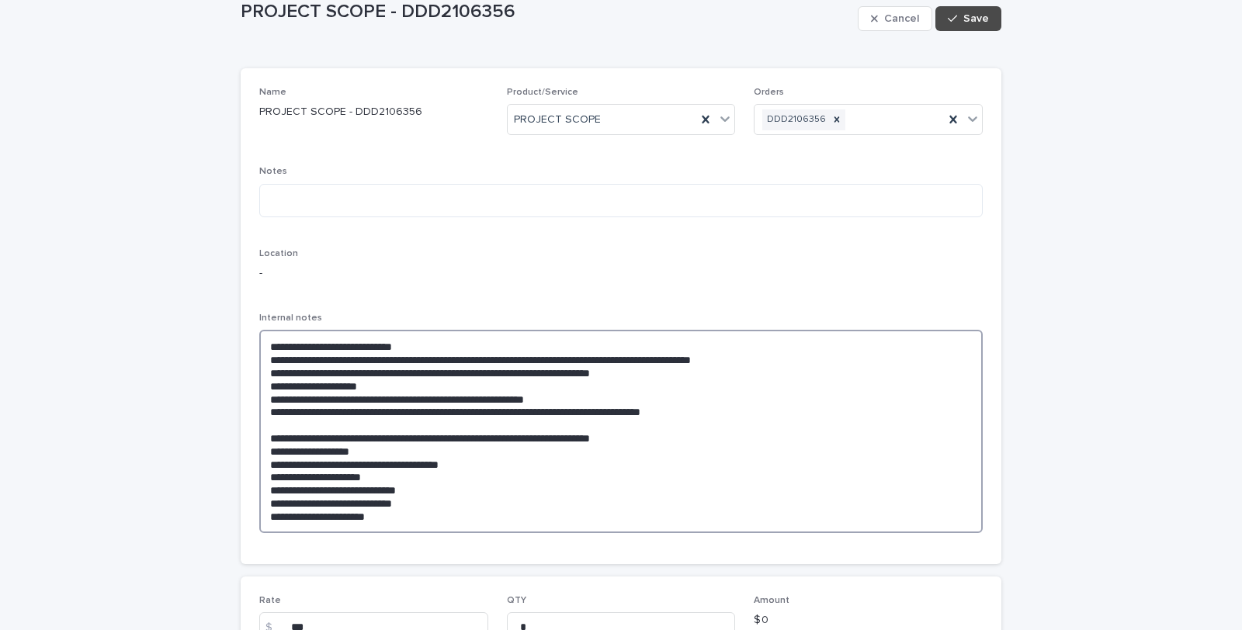
type textarea "**********"
